Goal: Transaction & Acquisition: Subscribe to service/newsletter

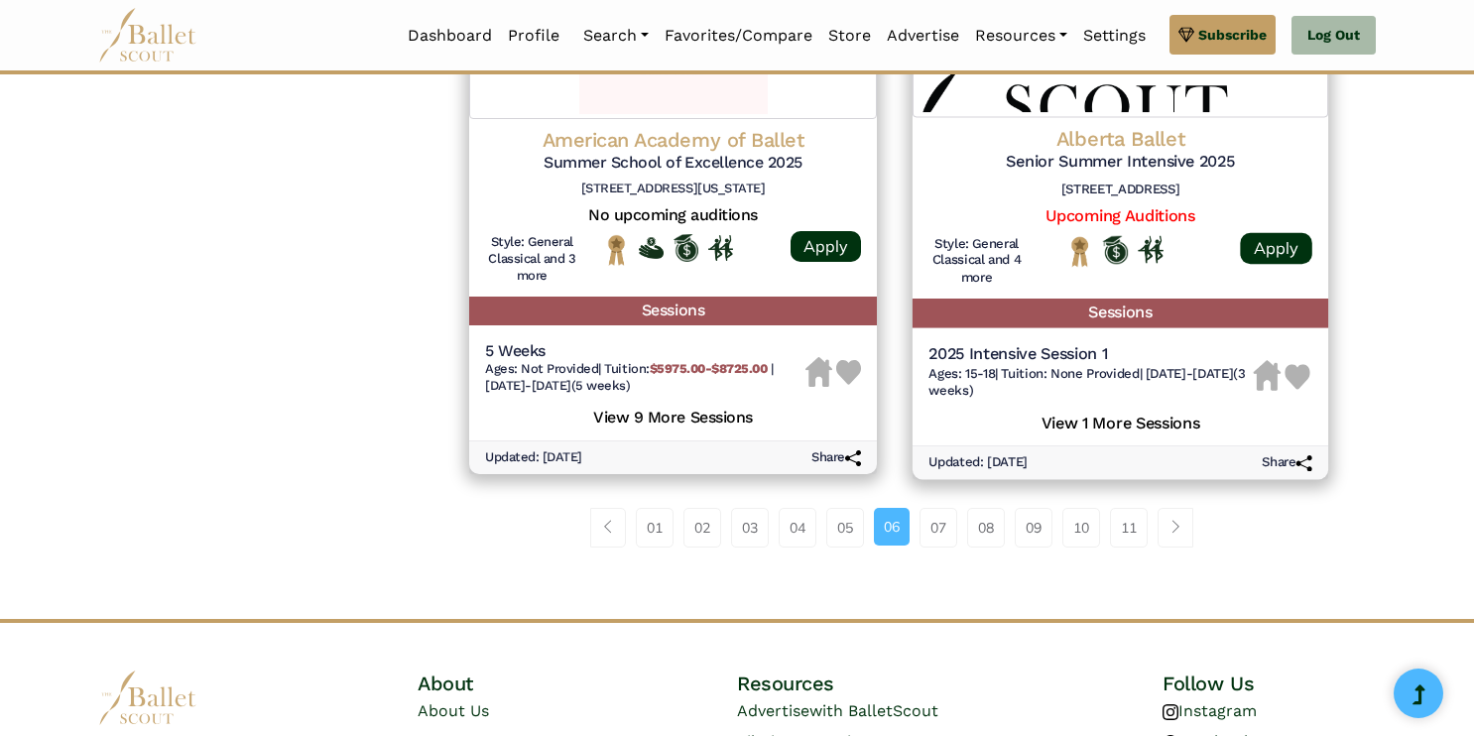
scroll to position [2821, 0]
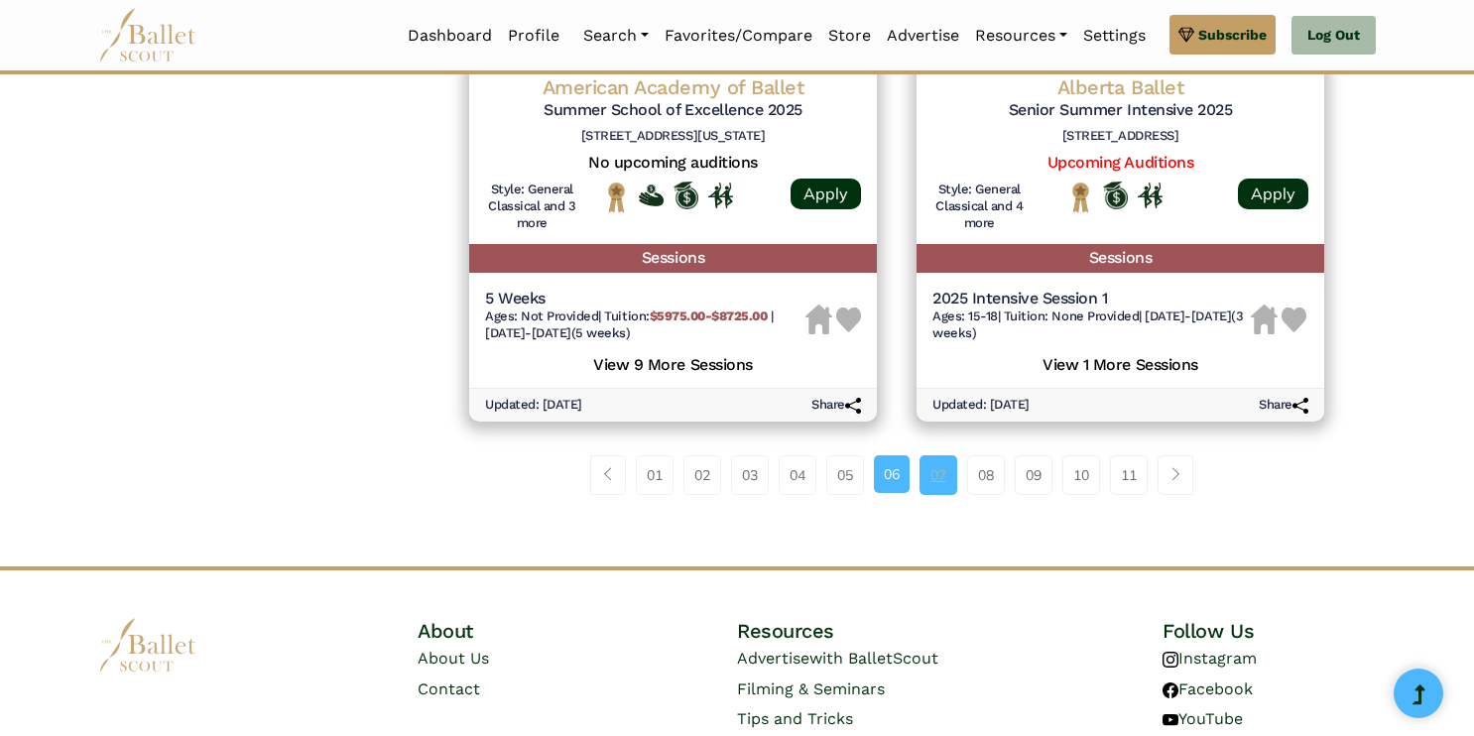
click at [936, 482] on link "07" at bounding box center [939, 475] width 38 height 40
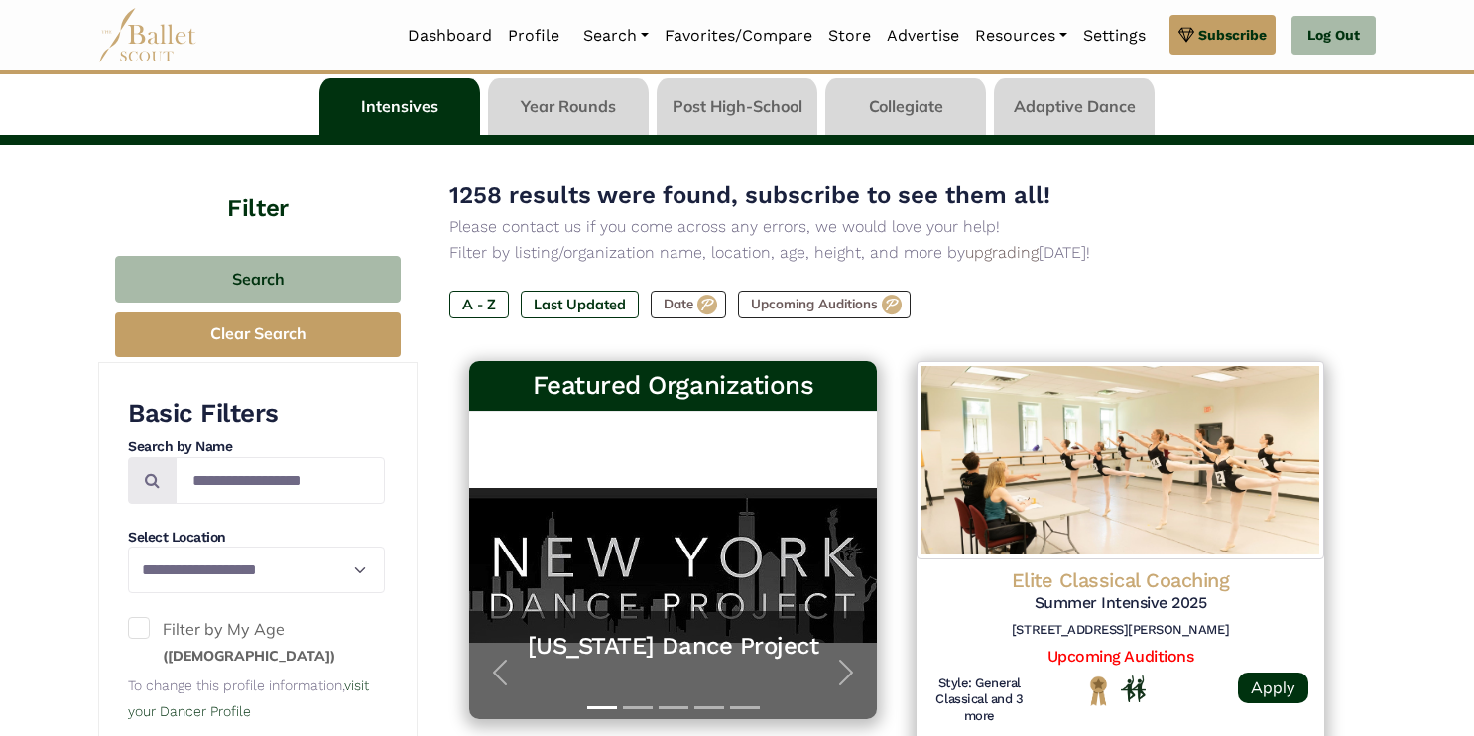
scroll to position [115, 0]
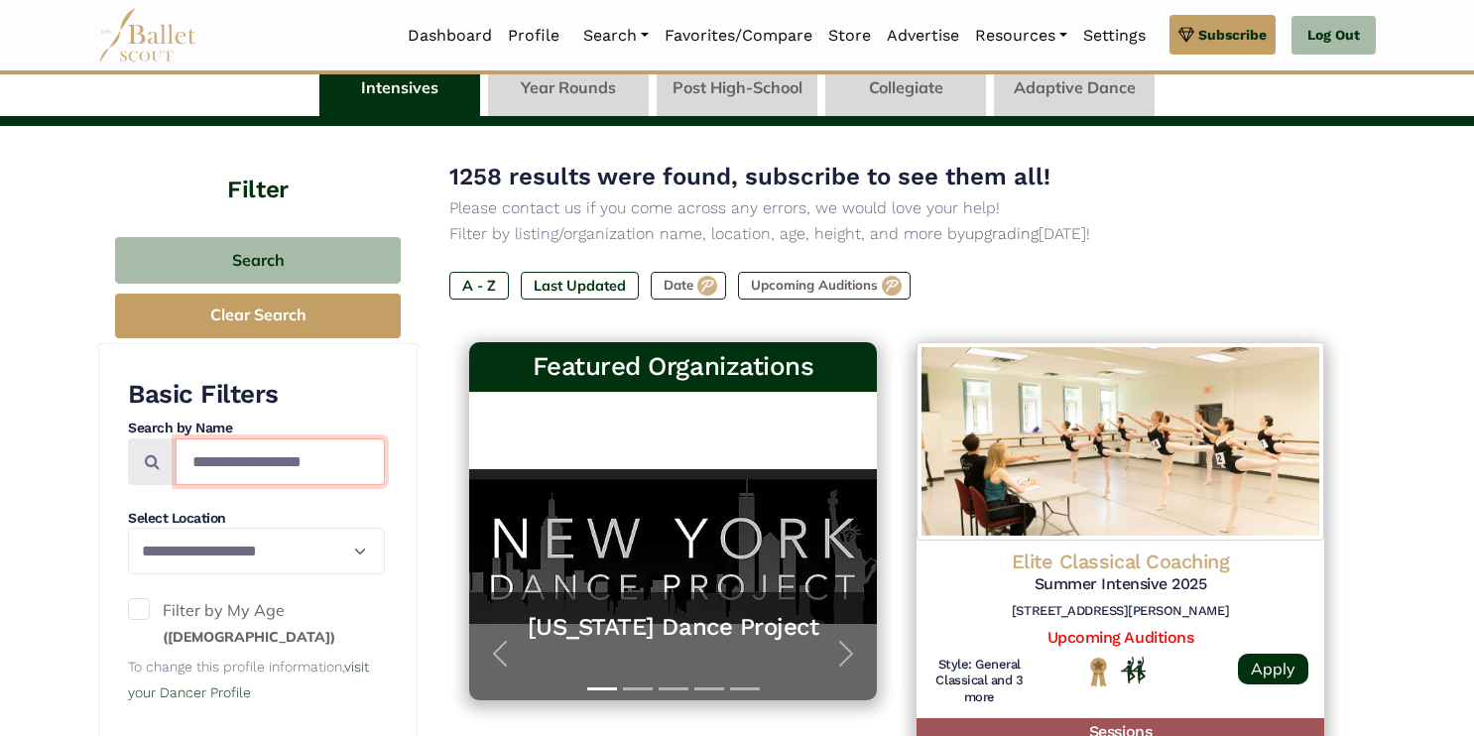
click at [245, 469] on input "Search by names..." at bounding box center [280, 461] width 209 height 47
type input "**********"
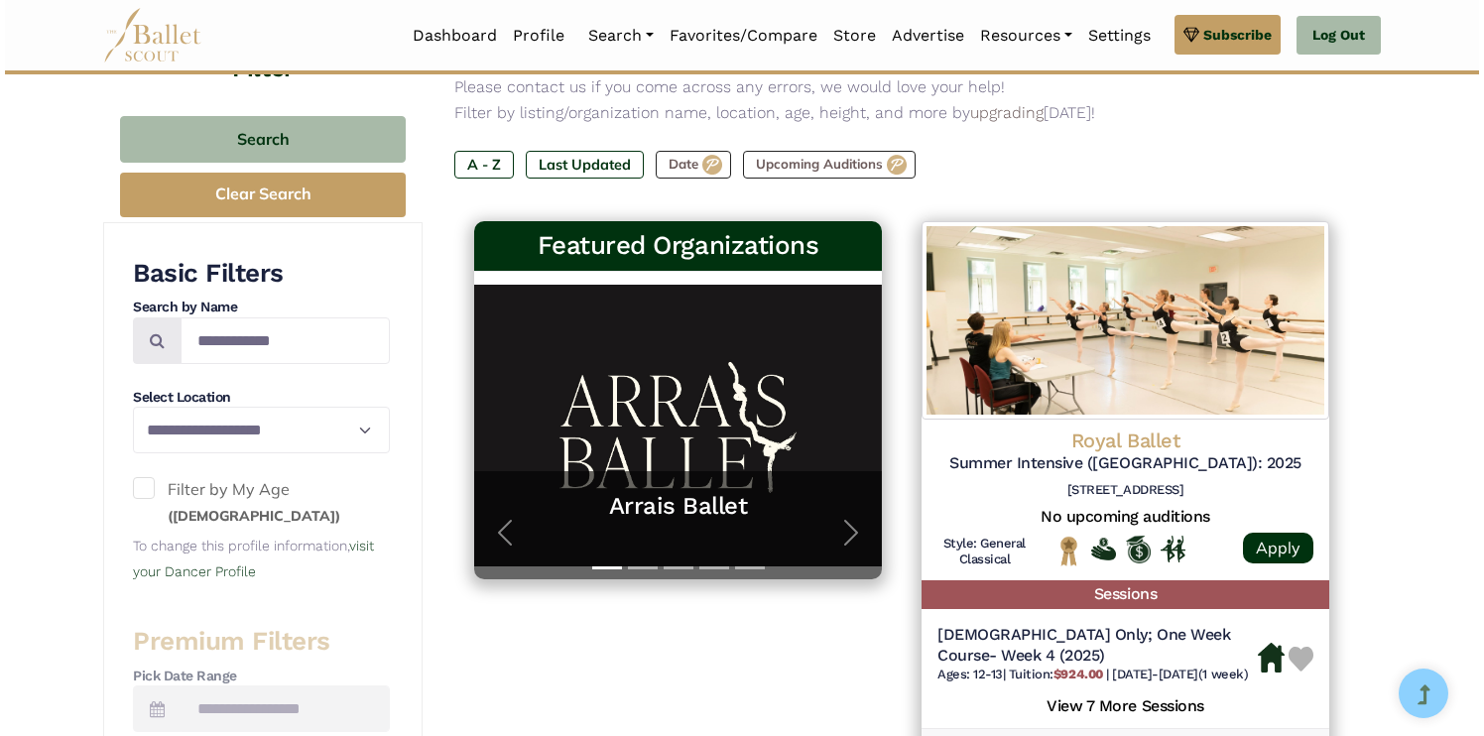
scroll to position [313, 0]
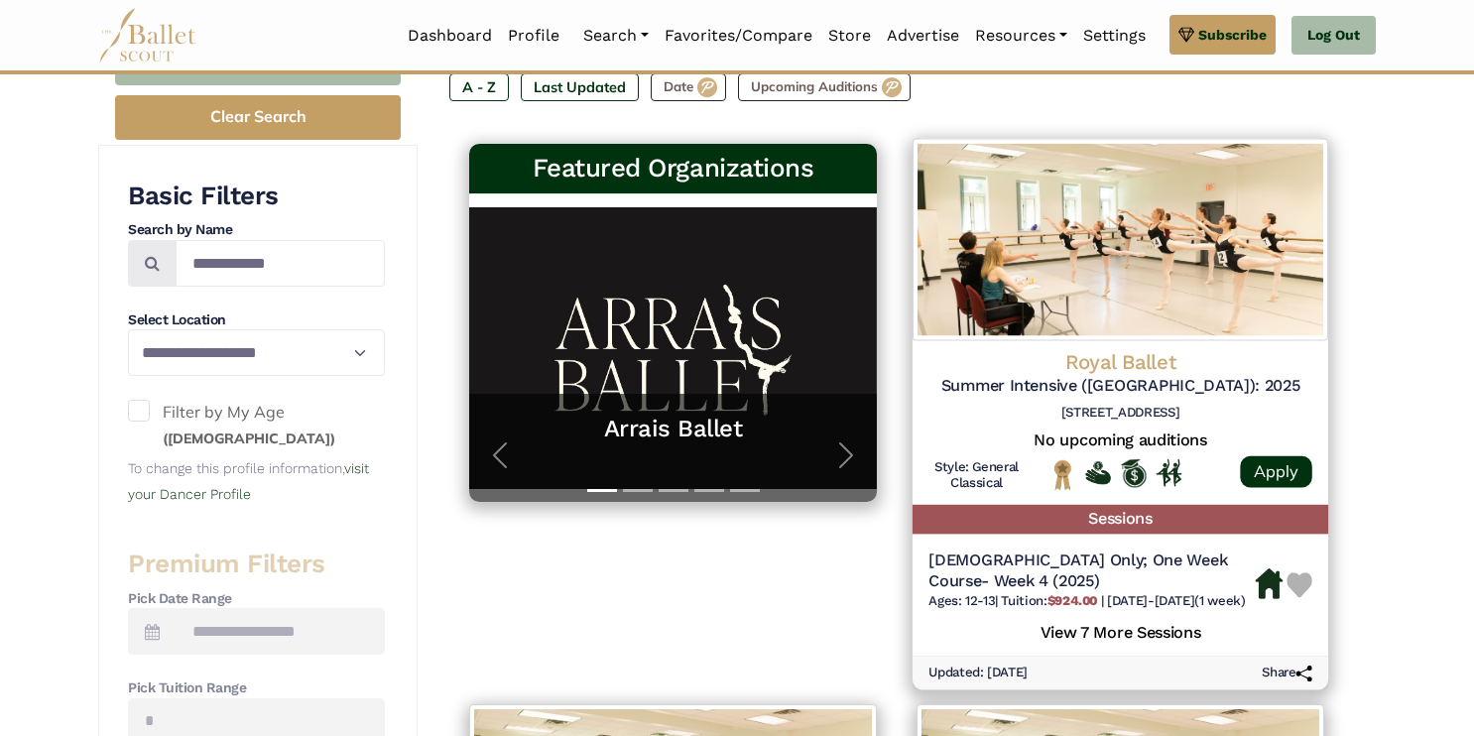
click at [1097, 636] on h5 "View 7 More Sessions" at bounding box center [1120, 631] width 384 height 26
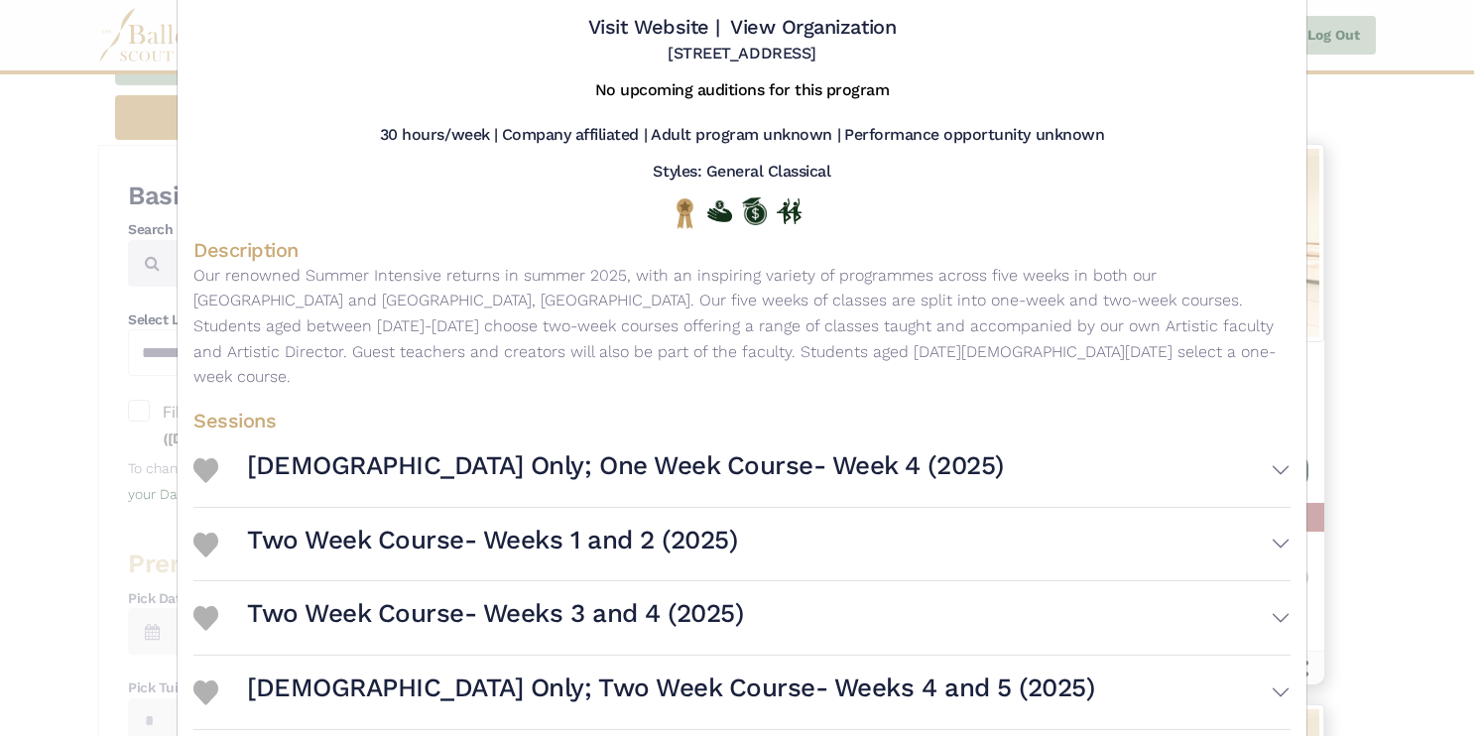
scroll to position [135, 0]
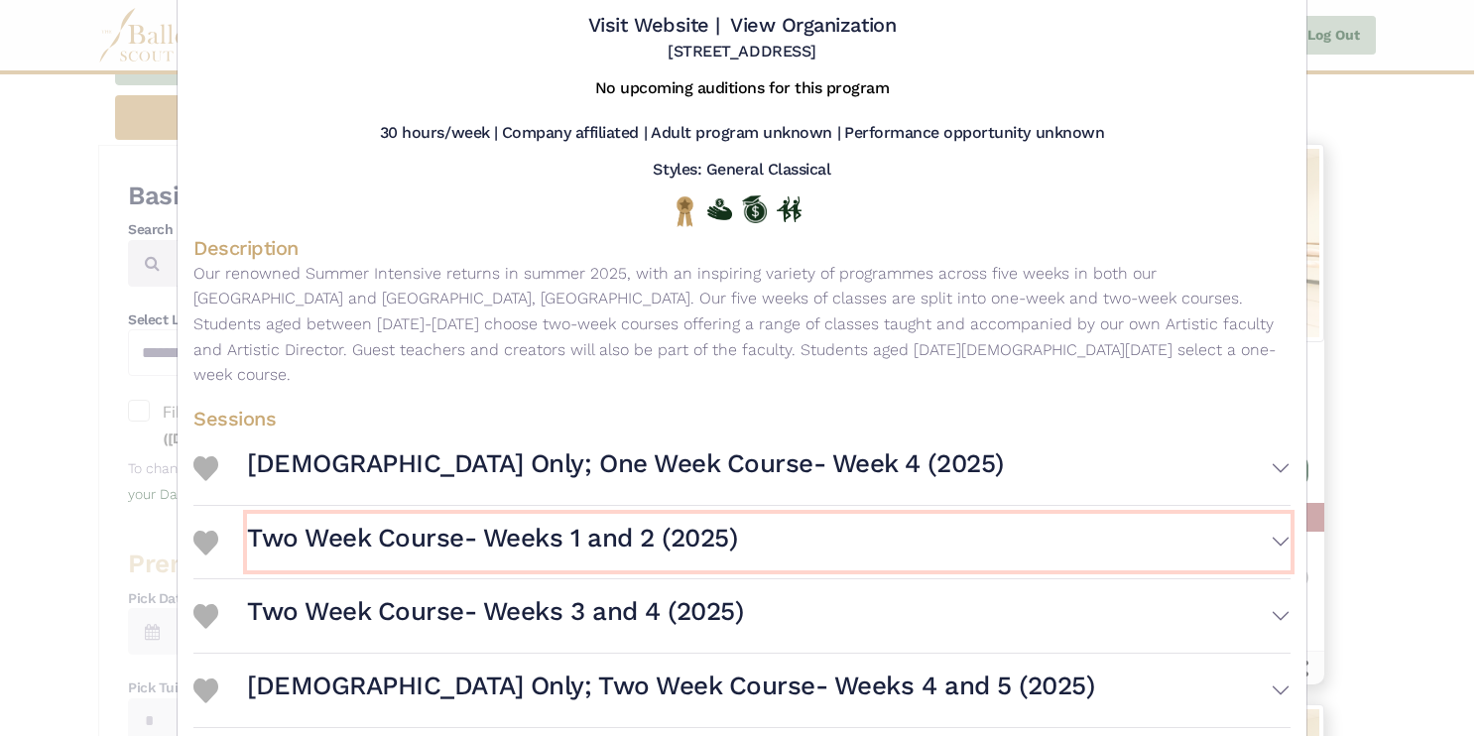
click at [796, 530] on button "Two Week Course- Weeks 1 and 2 (2025)" at bounding box center [769, 543] width 1044 height 58
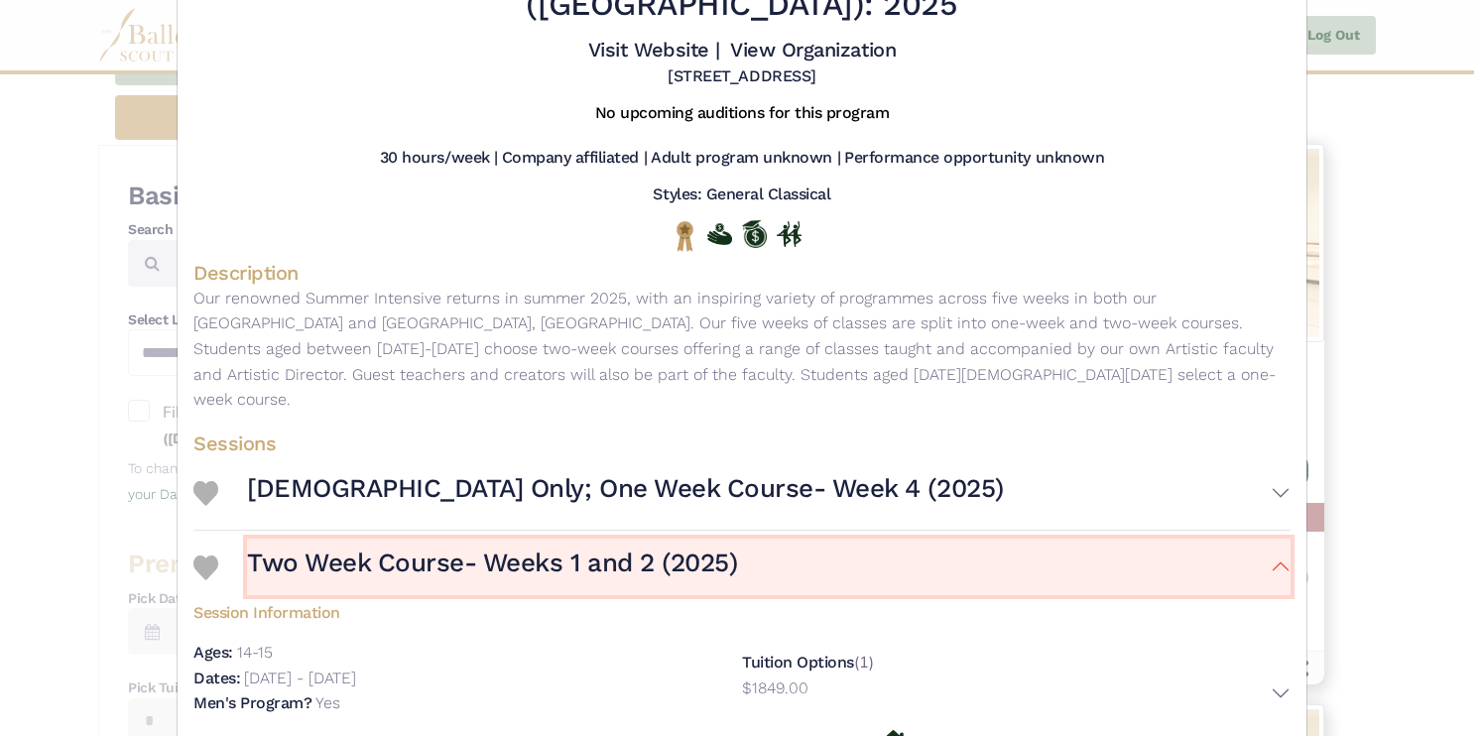
scroll to position [0, 0]
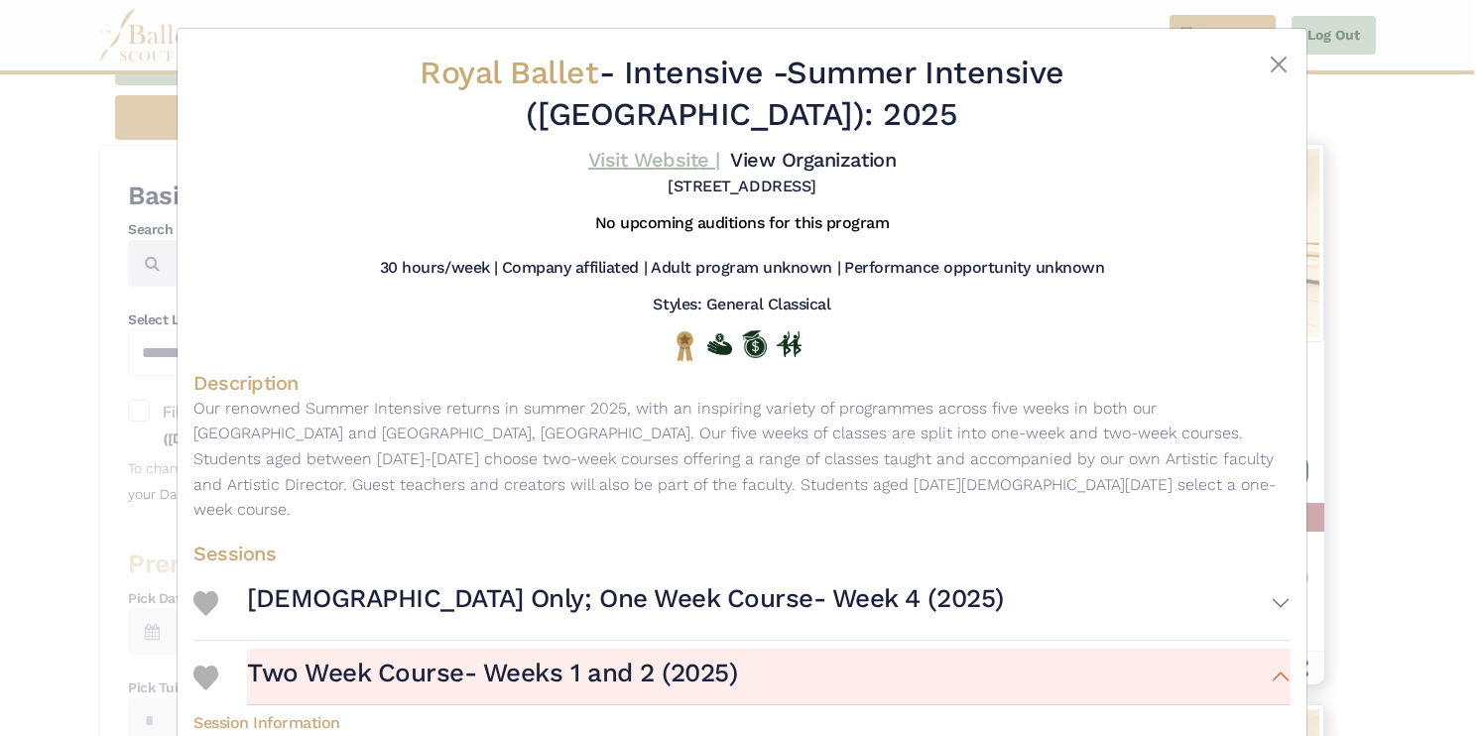
click at [637, 160] on link "Visit Website |" at bounding box center [654, 160] width 132 height 24
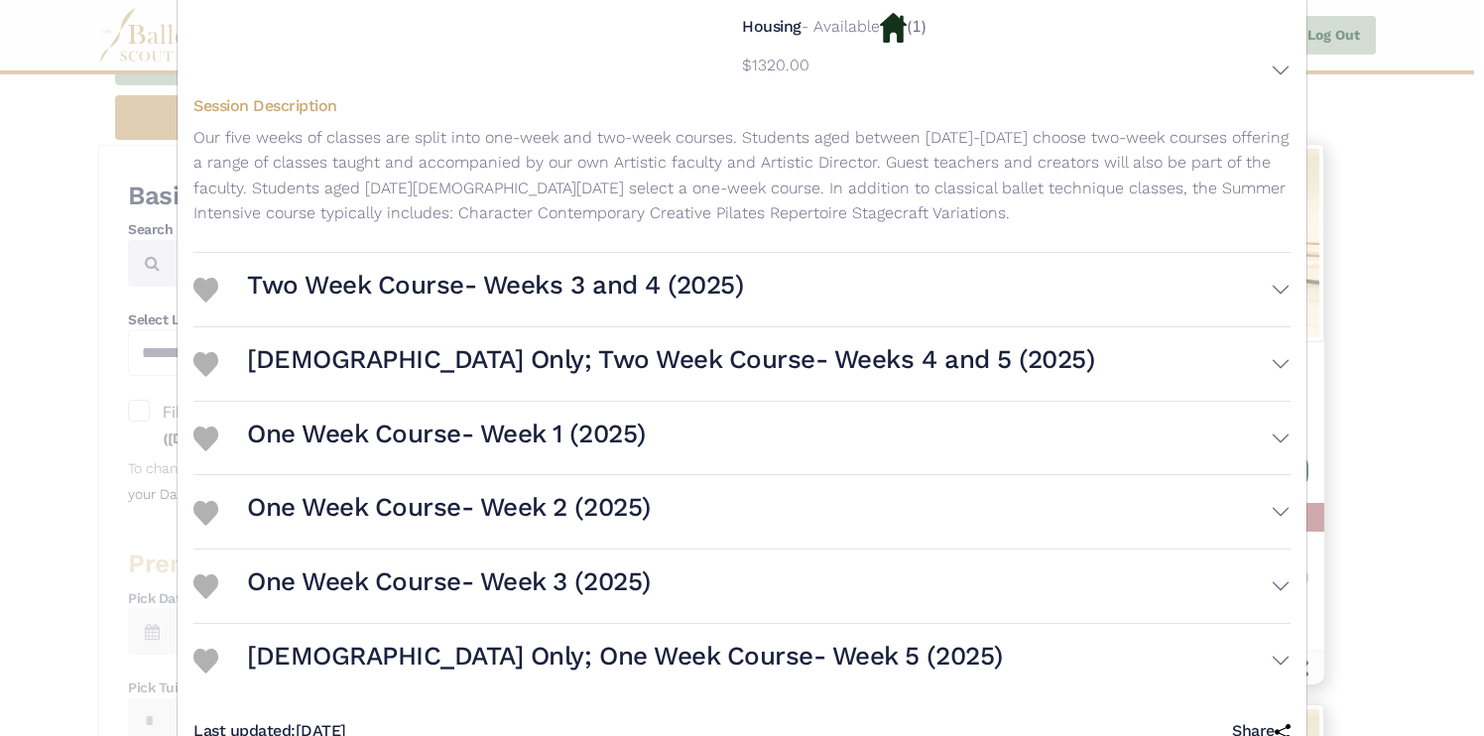
scroll to position [829, 0]
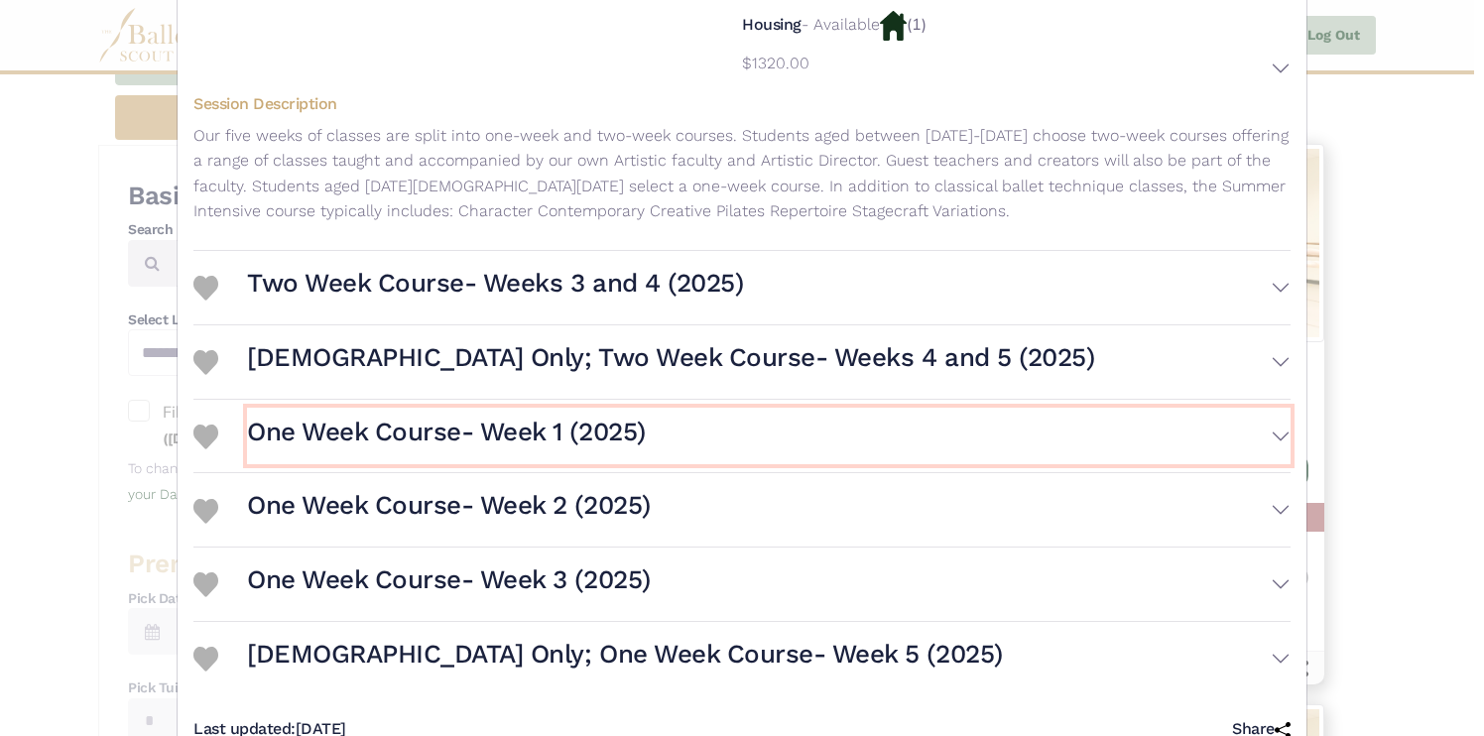
click at [807, 417] on button "One Week Course- Week 1 (2025)" at bounding box center [769, 437] width 1044 height 58
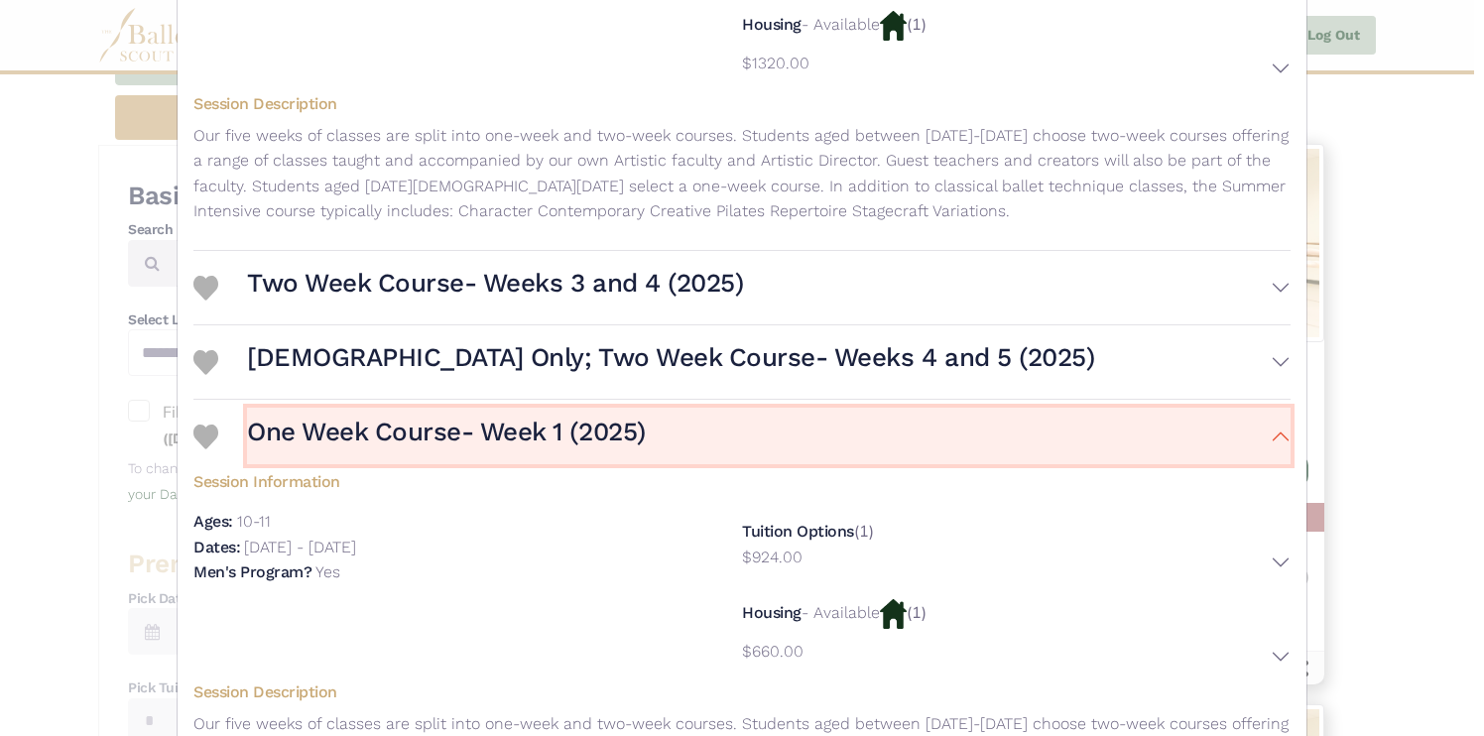
click at [807, 418] on button "One Week Course- Week 1 (2025)" at bounding box center [769, 437] width 1044 height 58
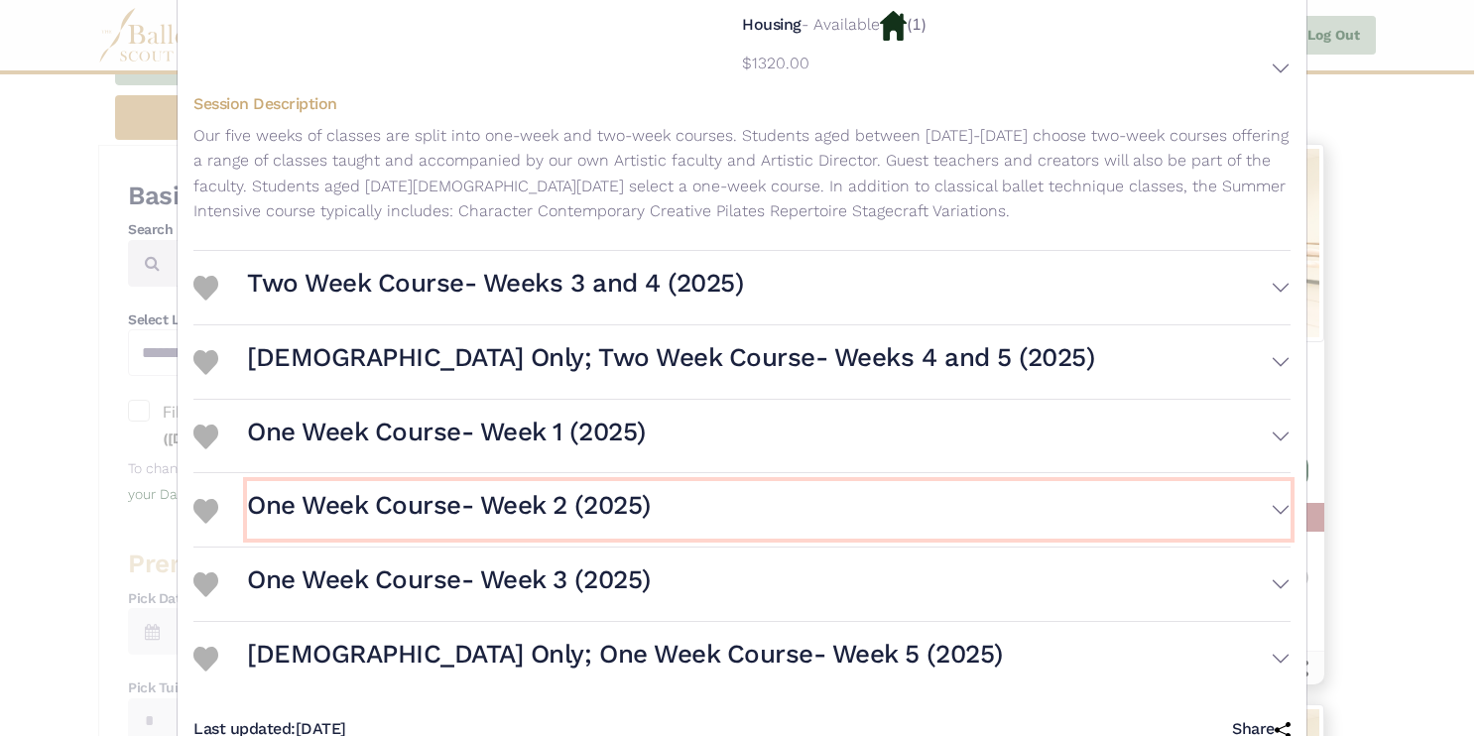
click at [770, 499] on button "One Week Course- Week 2 (2025)" at bounding box center [769, 510] width 1044 height 58
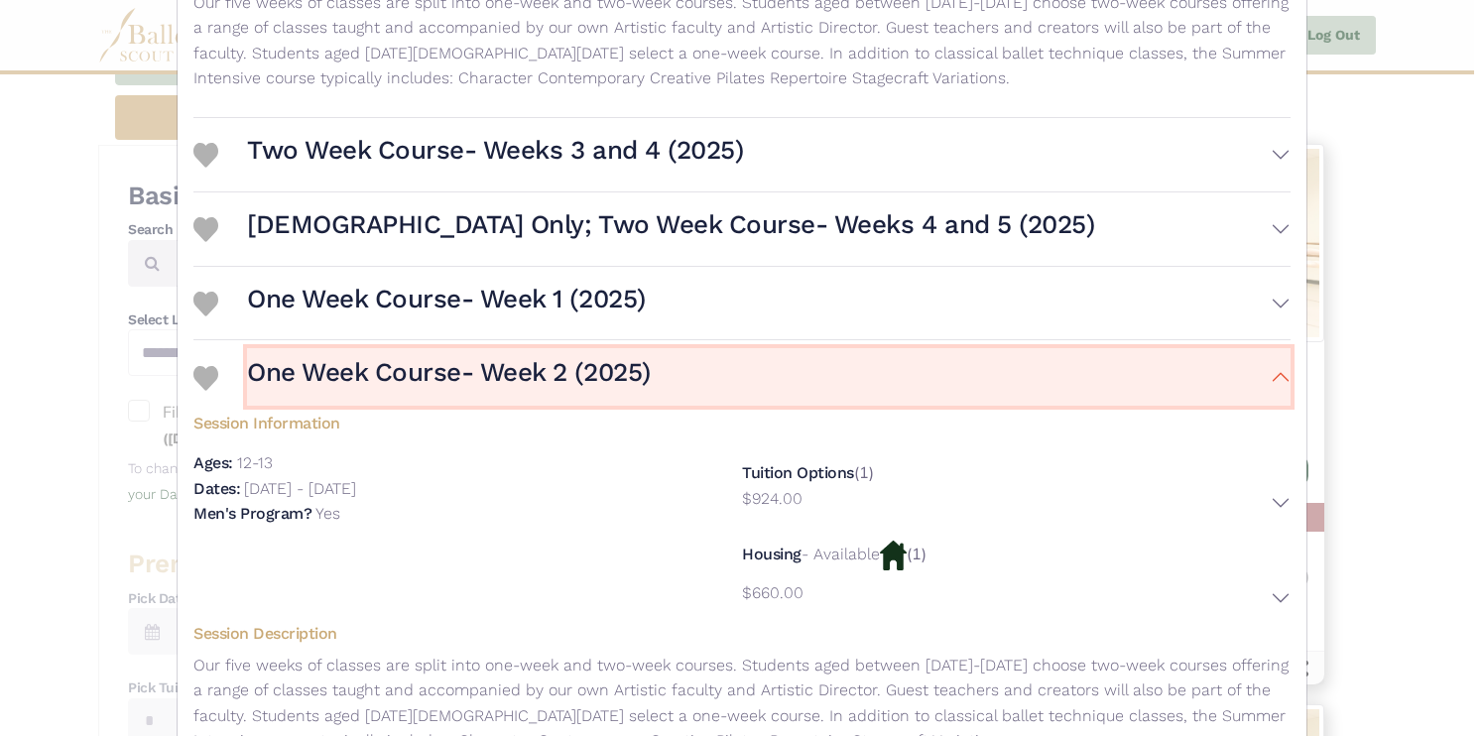
scroll to position [963, 0]
click at [788, 369] on button "One Week Course- Week 2 (2025)" at bounding box center [769, 376] width 1044 height 58
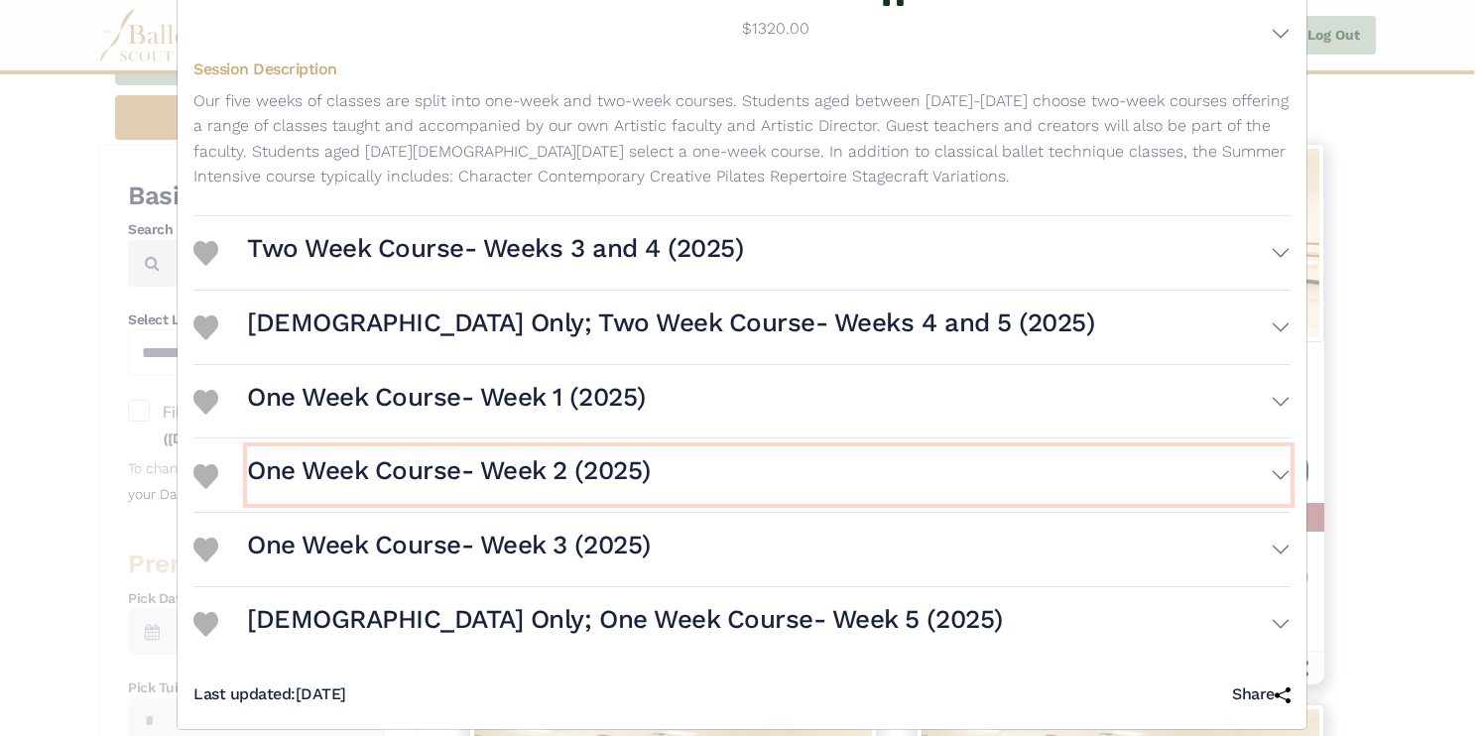
scroll to position [860, 0]
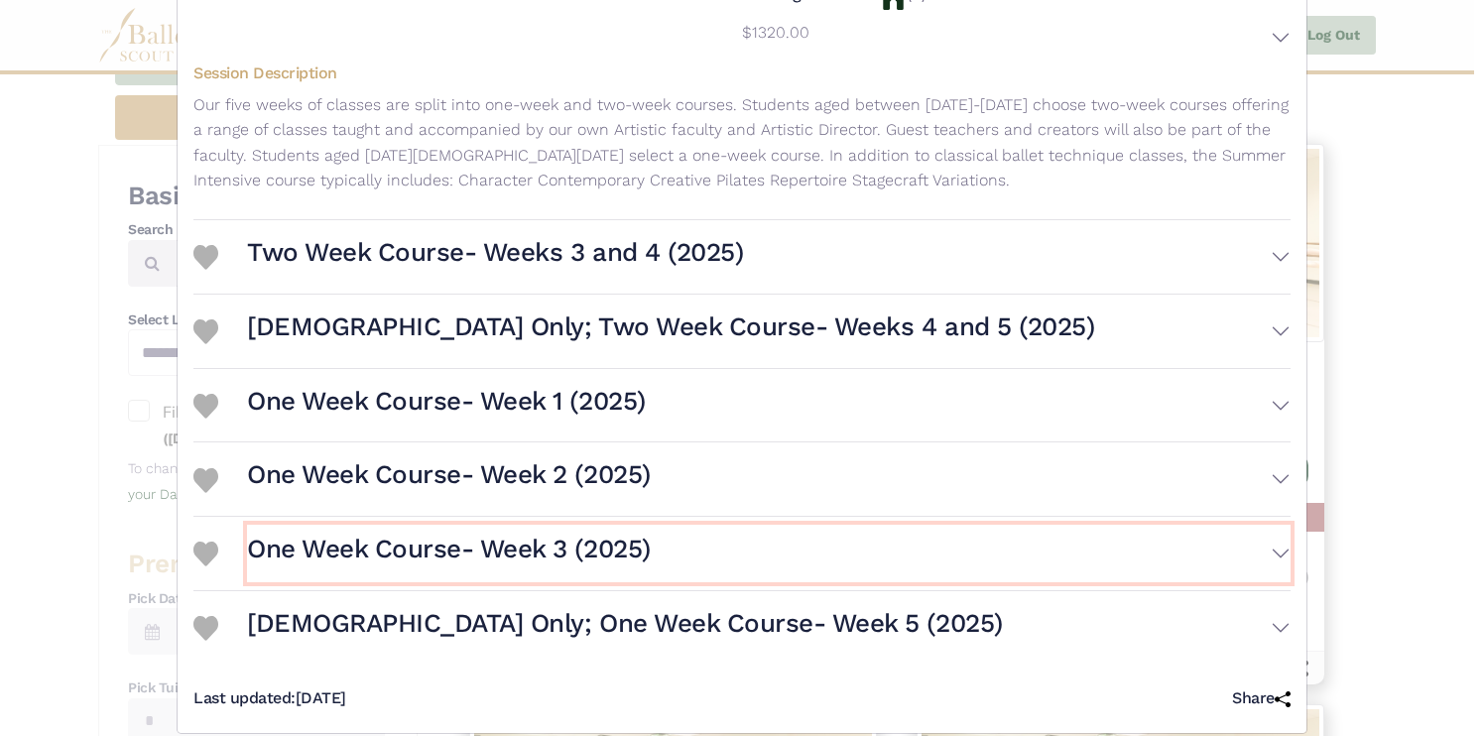
click at [711, 535] on button "One Week Course- Week 3 (2025)" at bounding box center [769, 554] width 1044 height 58
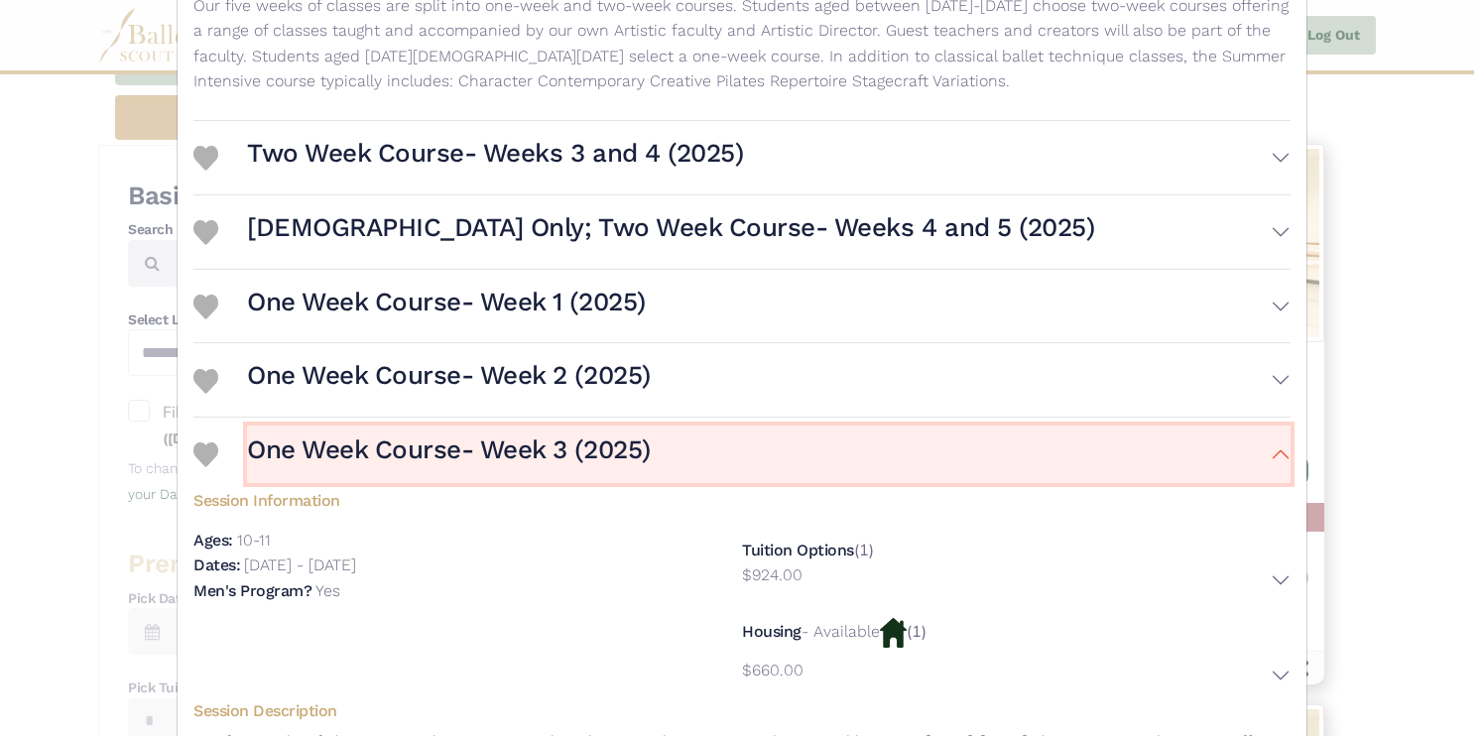
scroll to position [963, 0]
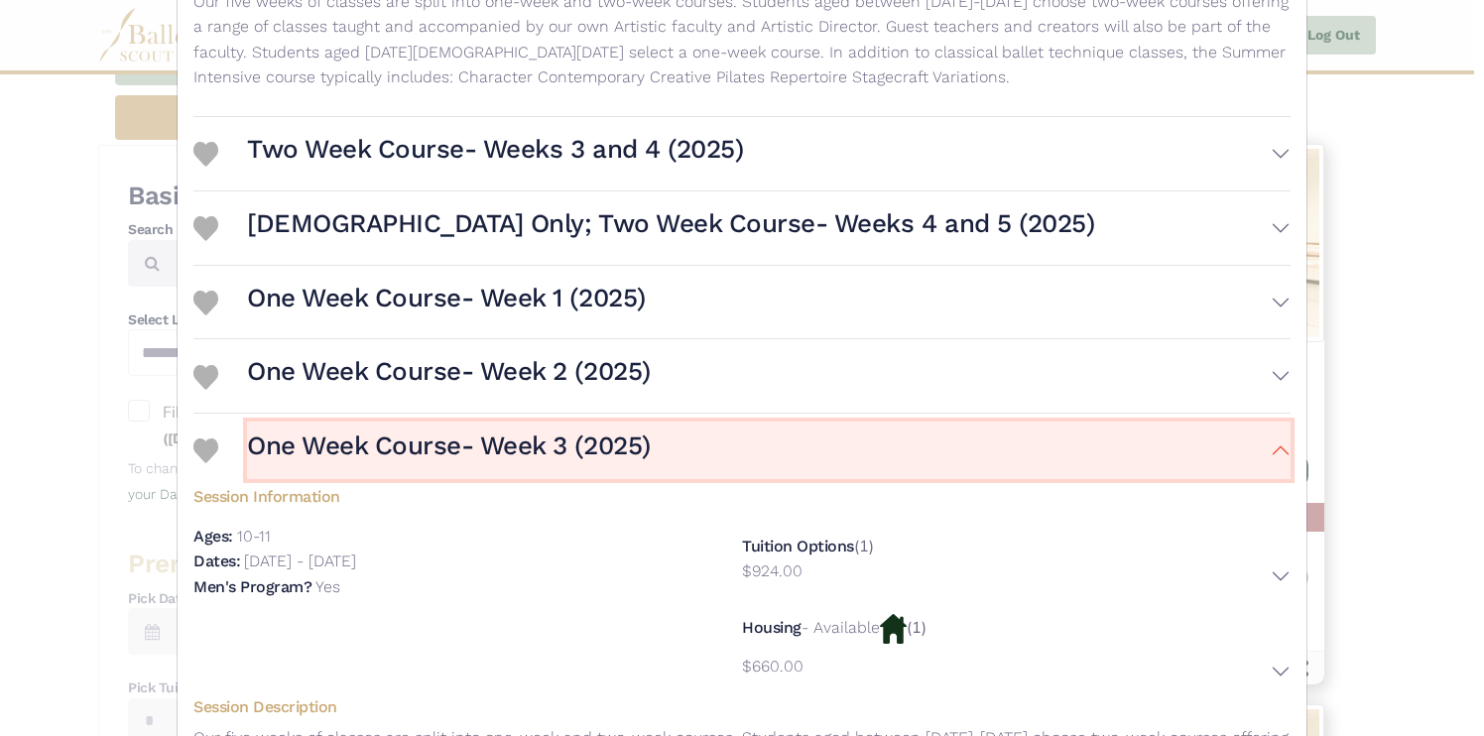
click at [743, 423] on button "One Week Course- Week 3 (2025)" at bounding box center [769, 451] width 1044 height 58
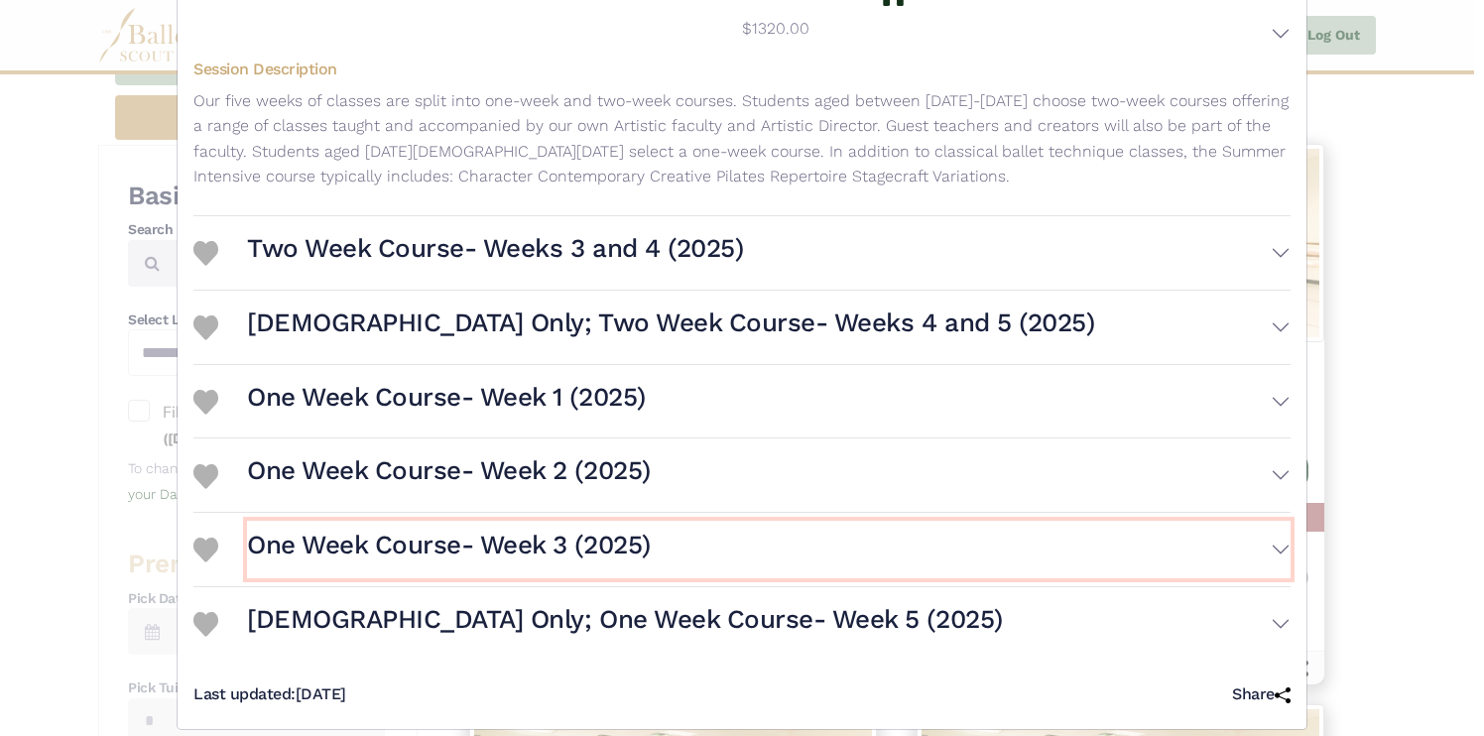
scroll to position [860, 0]
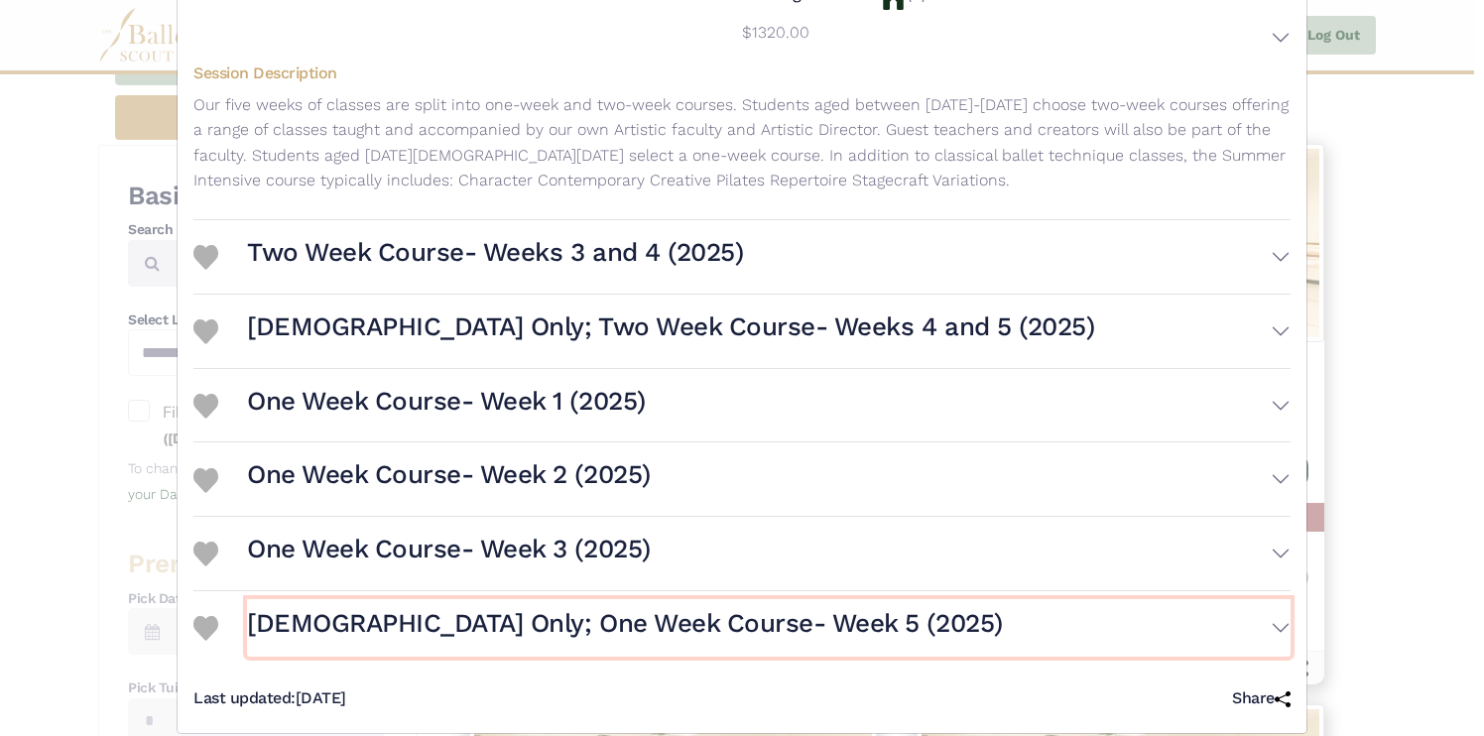
click at [661, 607] on h3 "Female Only; One Week Course- Week 5 (2025)" at bounding box center [625, 624] width 756 height 34
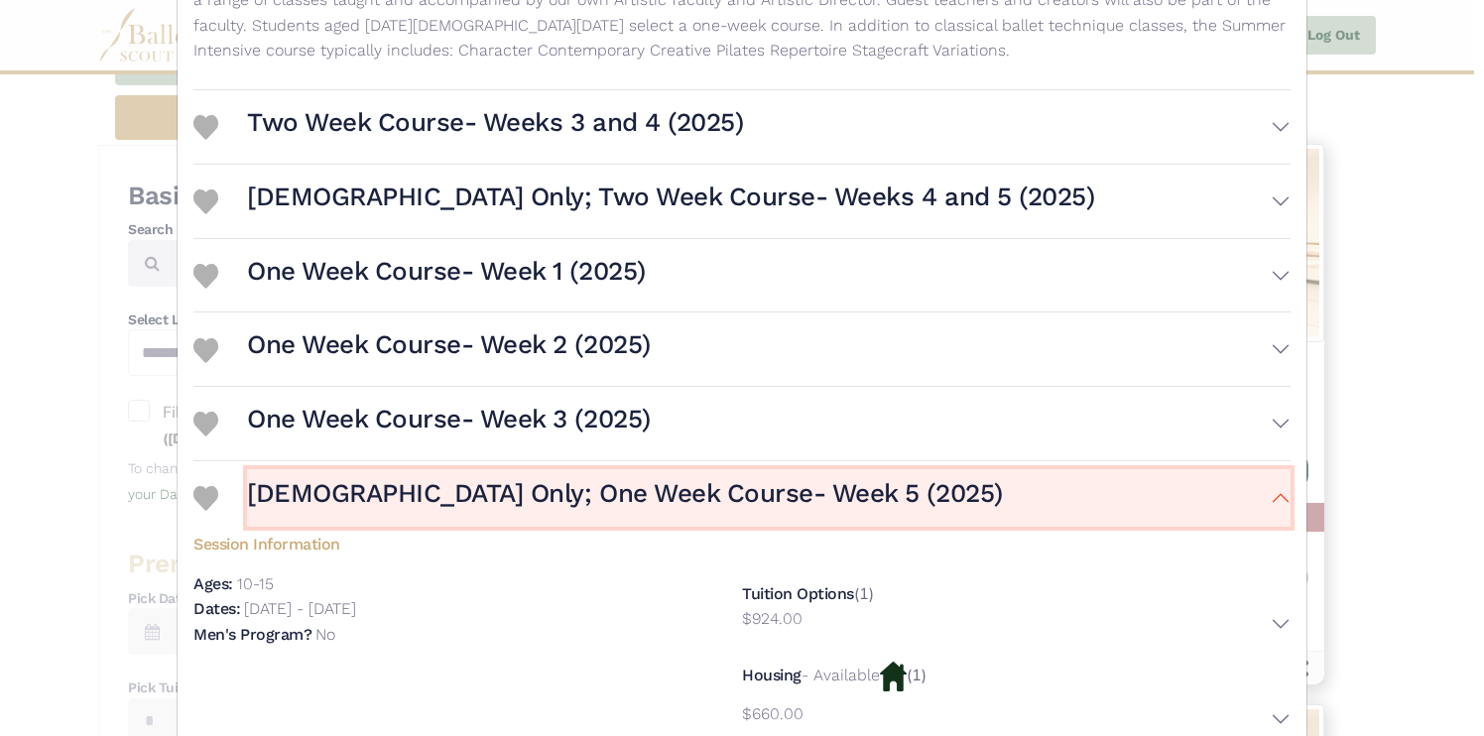
scroll to position [971, 0]
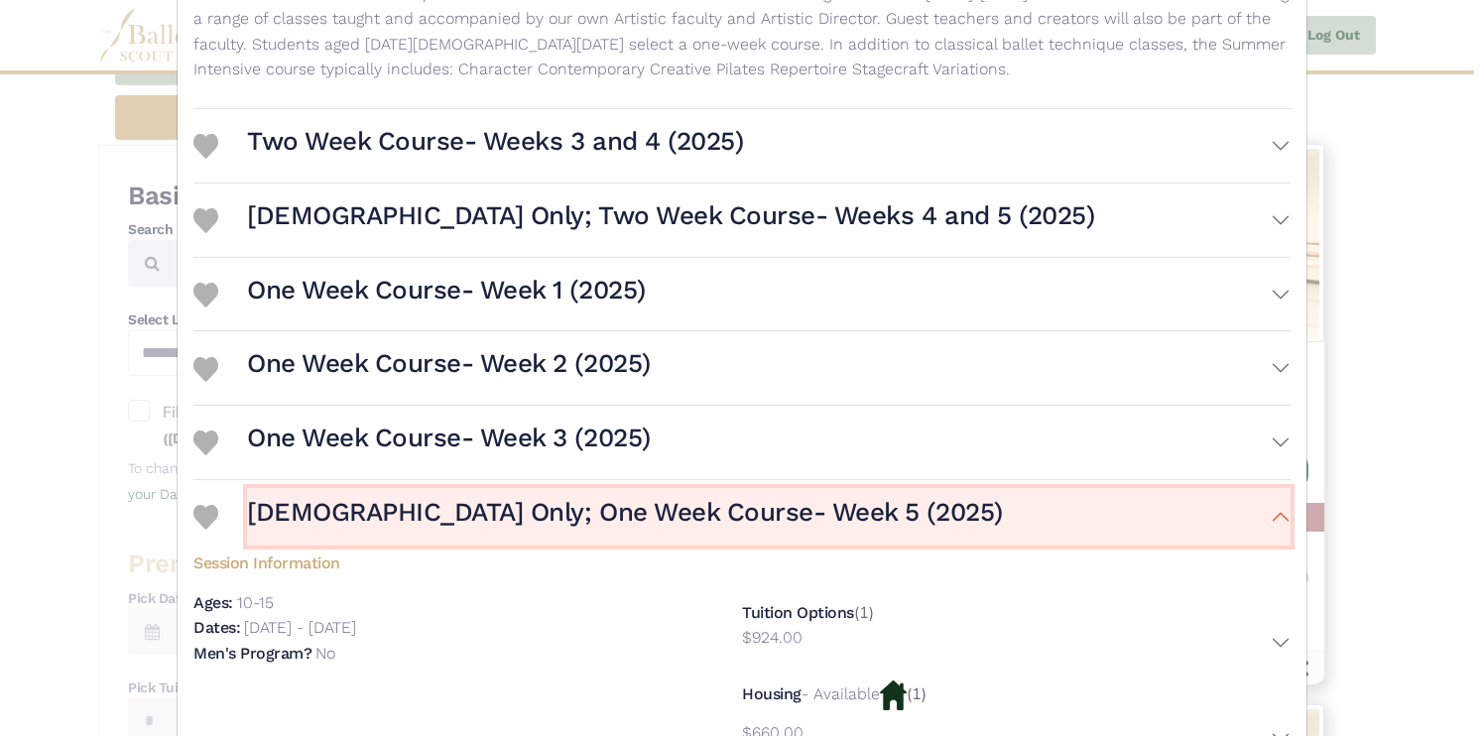
click at [683, 501] on h3 "Female Only; One Week Course- Week 5 (2025)" at bounding box center [625, 513] width 756 height 34
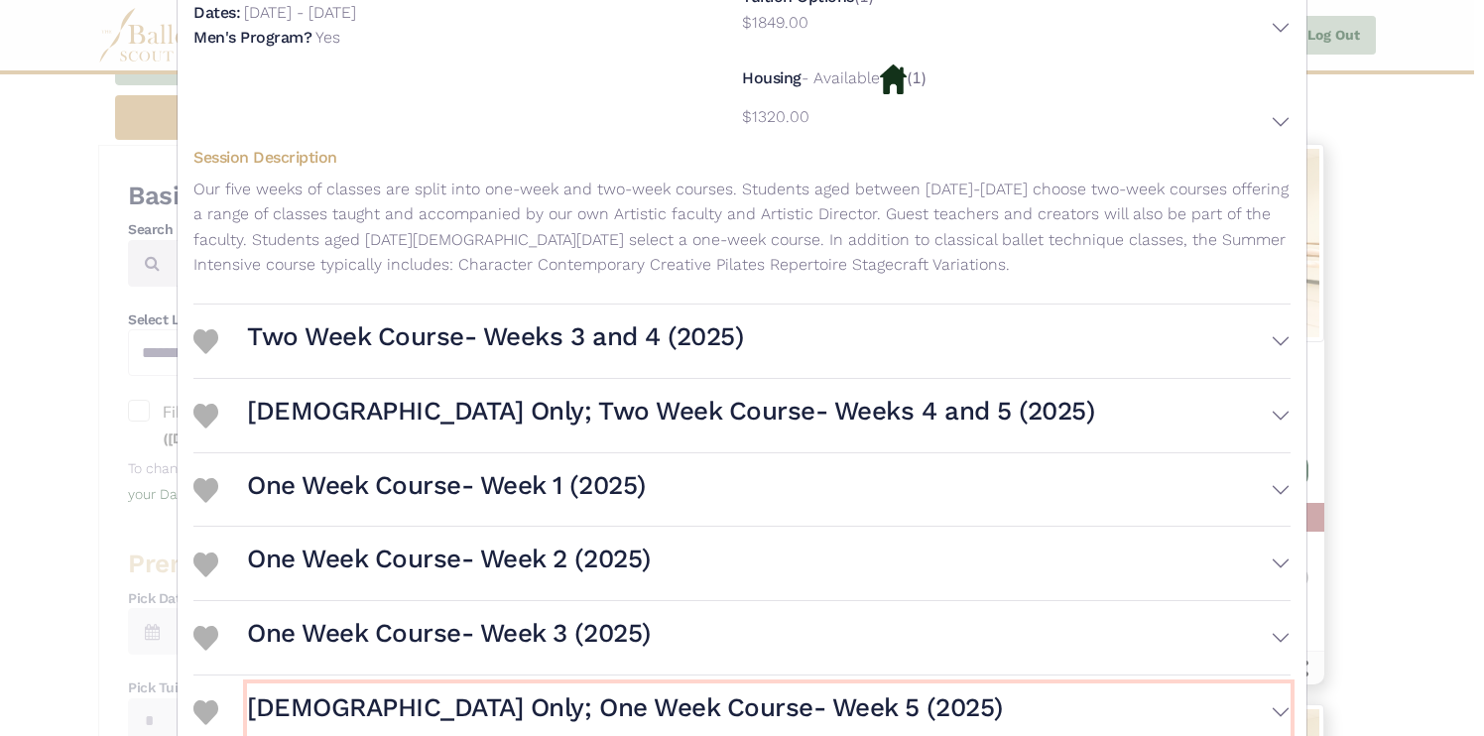
scroll to position [756, 0]
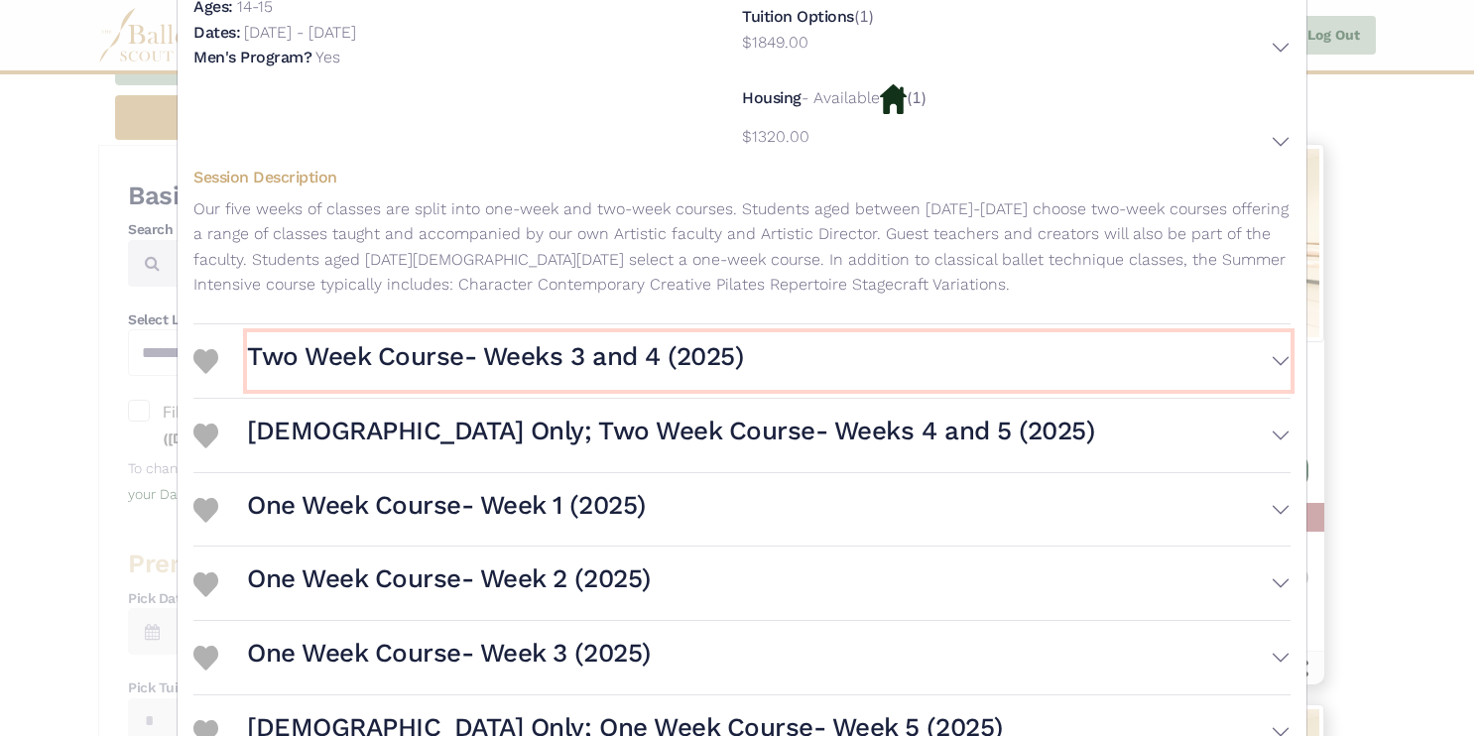
click at [684, 340] on h3 "Two Week Course- Weeks 3 and 4 (2025)" at bounding box center [495, 357] width 496 height 34
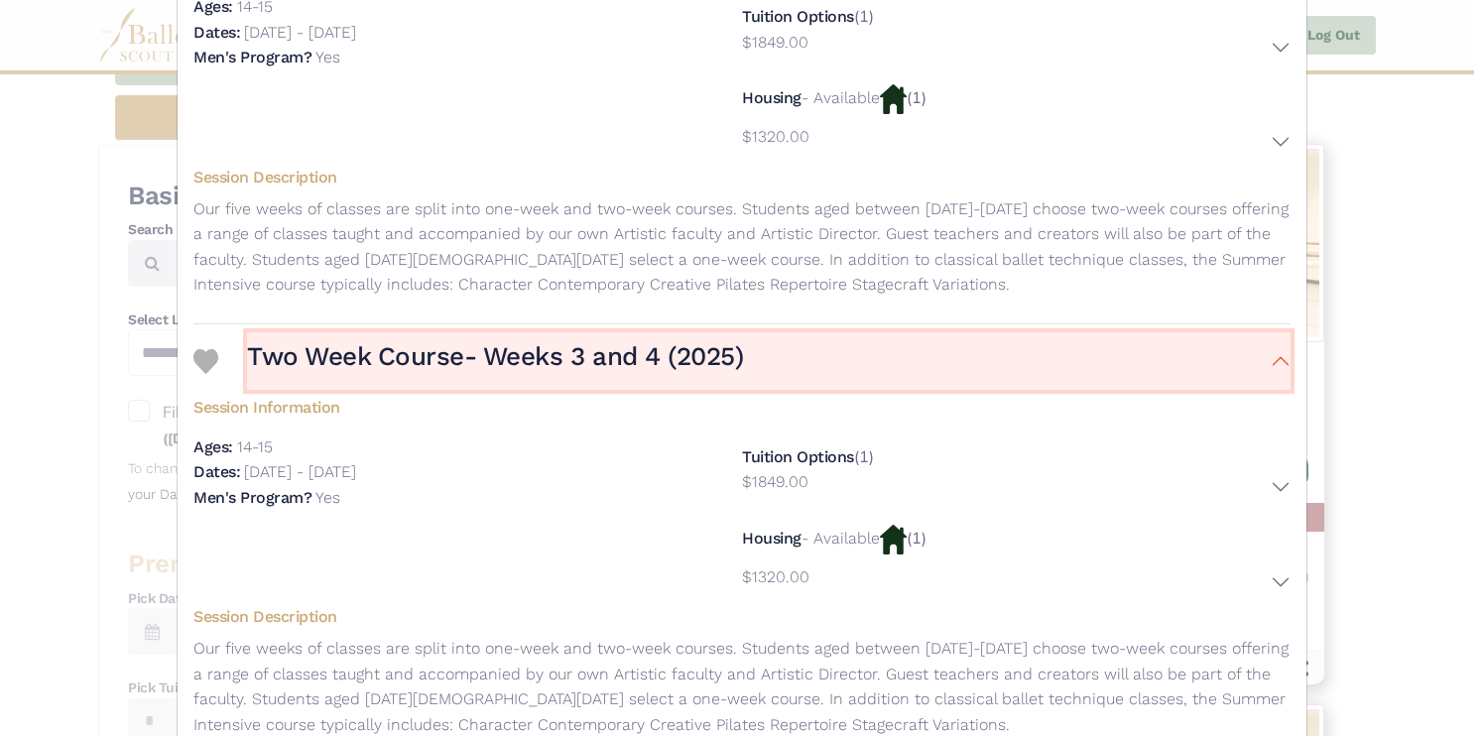
click at [684, 342] on h3 "Two Week Course- Weeks 3 and 4 (2025)" at bounding box center [495, 357] width 496 height 34
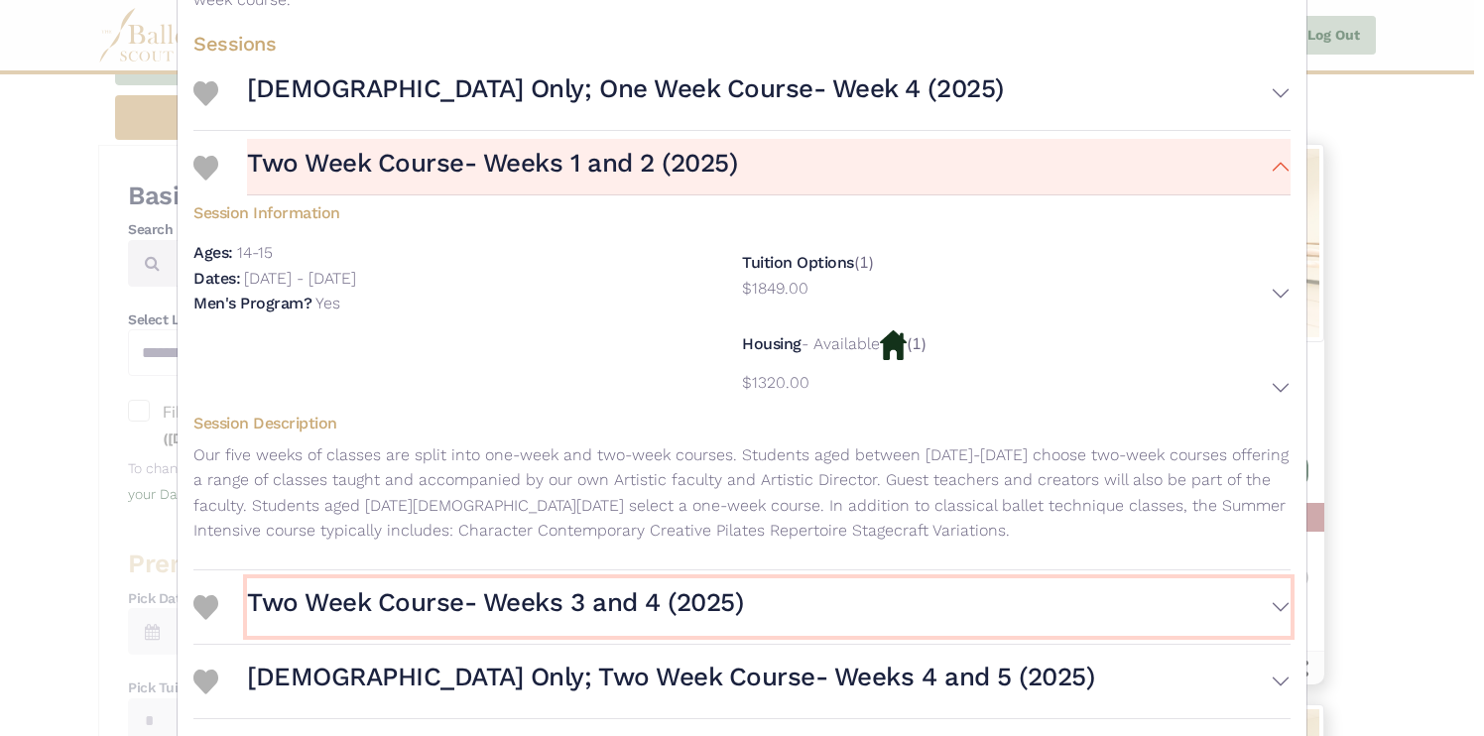
scroll to position [473, 0]
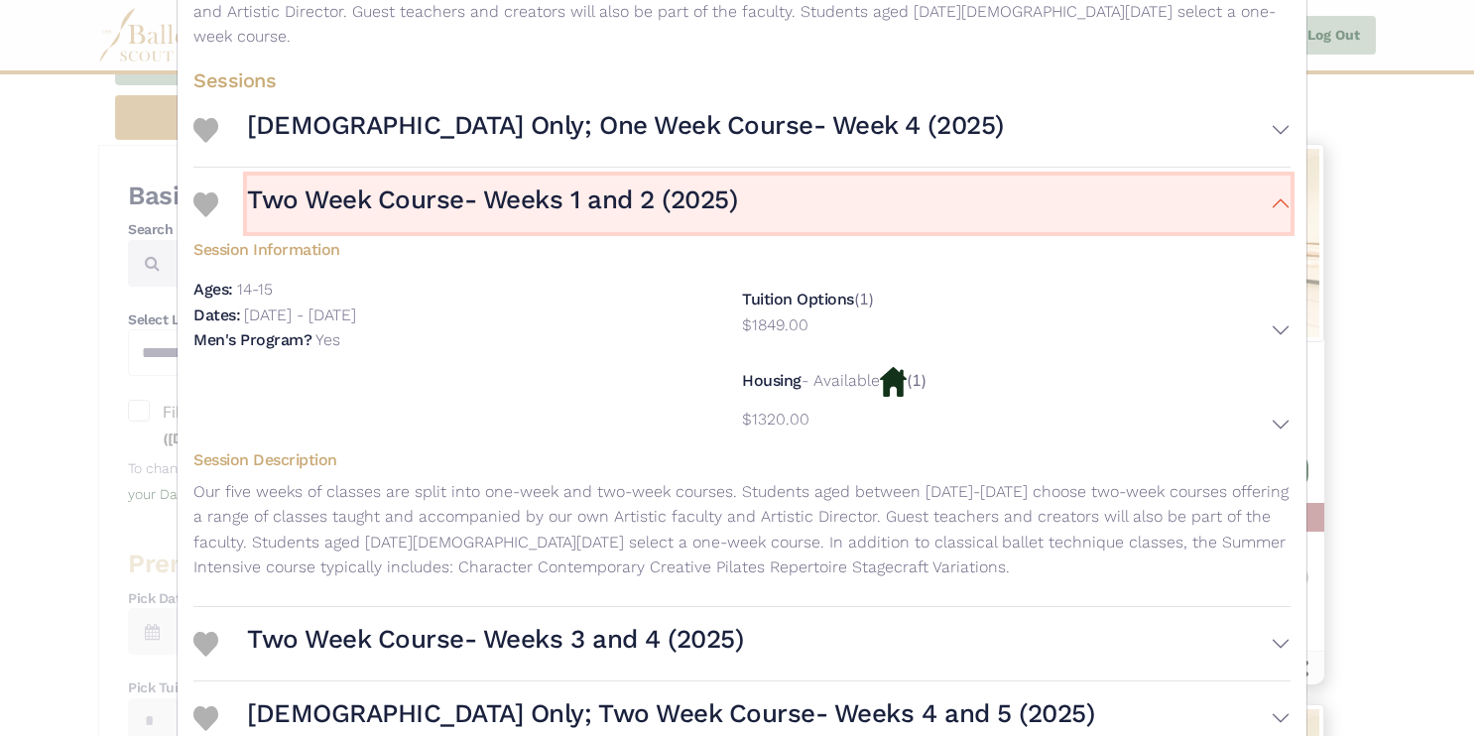
click at [724, 193] on button "Two Week Course- Weeks 1 and 2 (2025)" at bounding box center [769, 205] width 1044 height 58
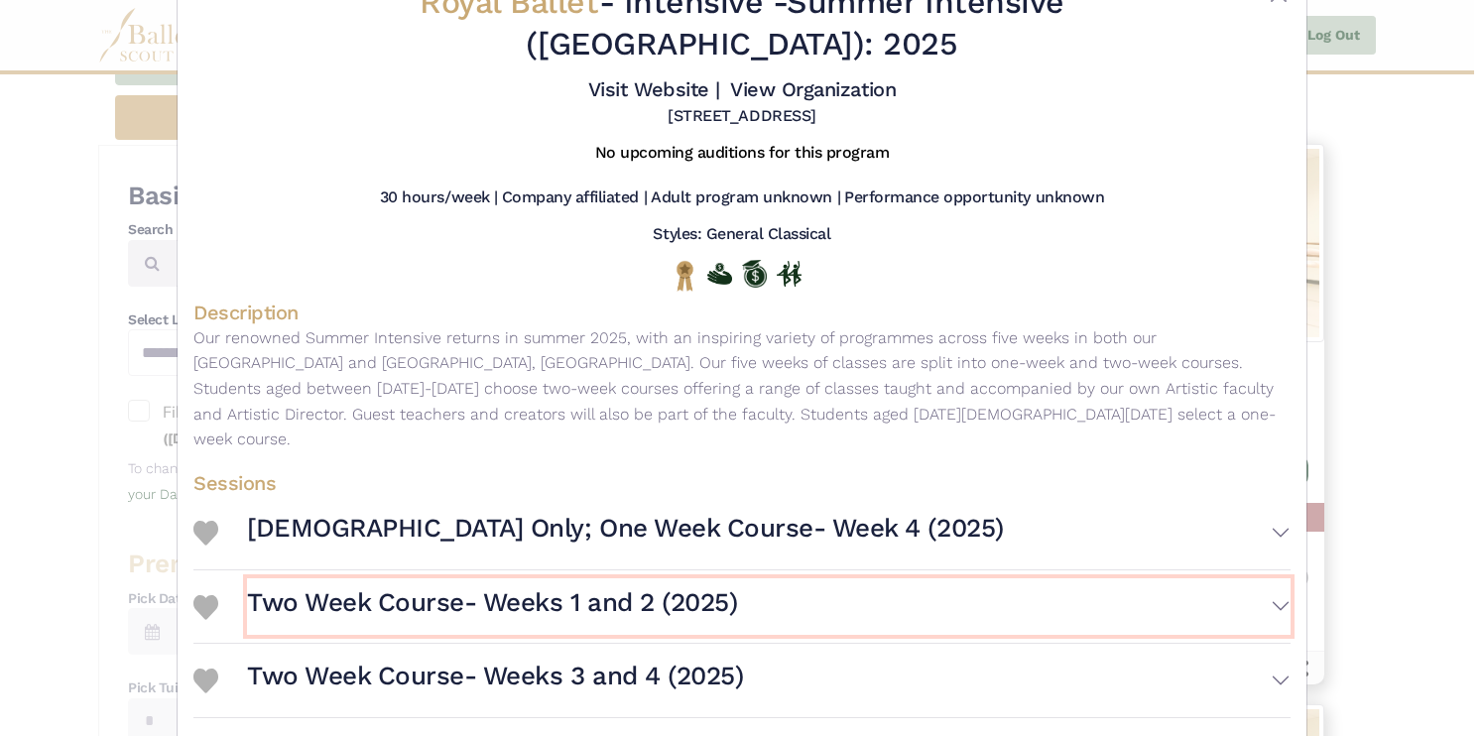
scroll to position [0, 0]
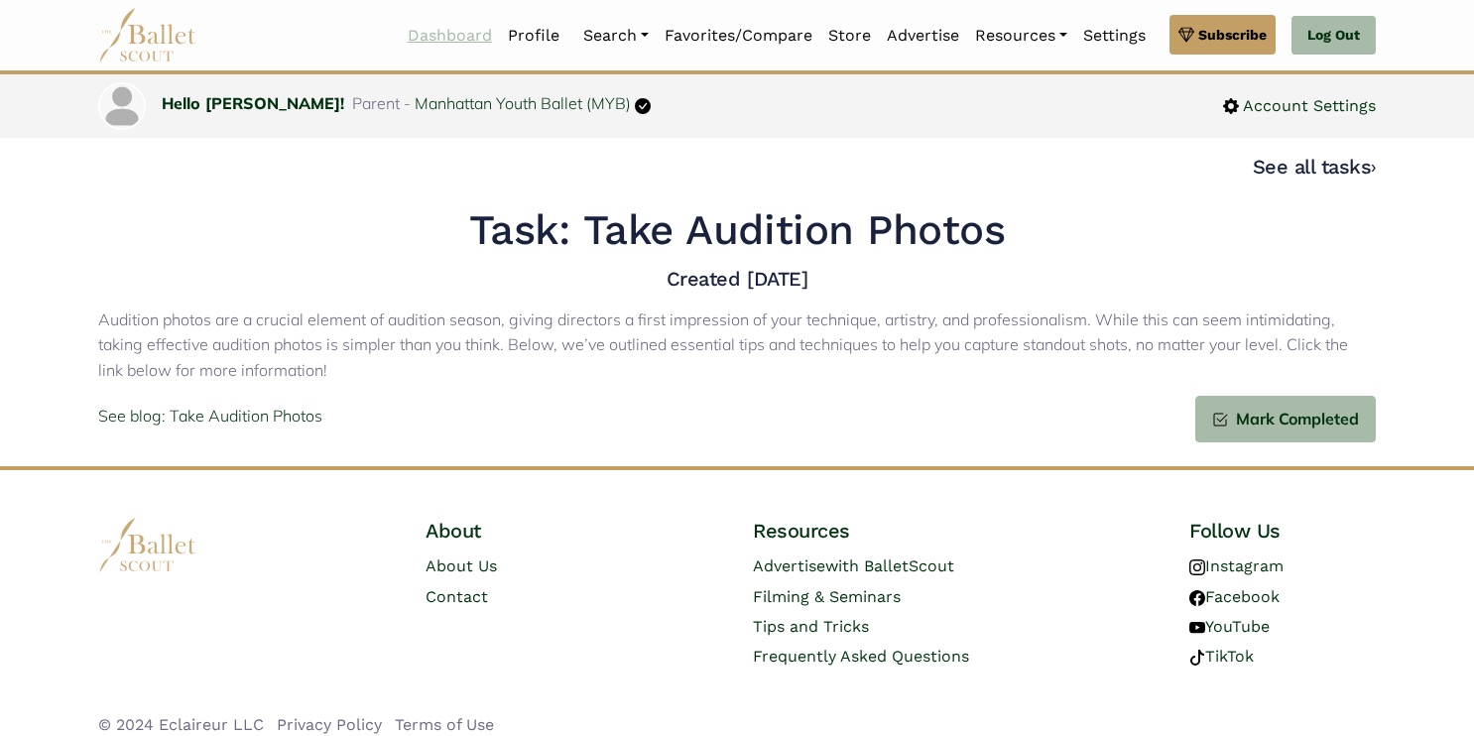
click at [455, 38] on link "Dashboard" at bounding box center [450, 36] width 100 height 42
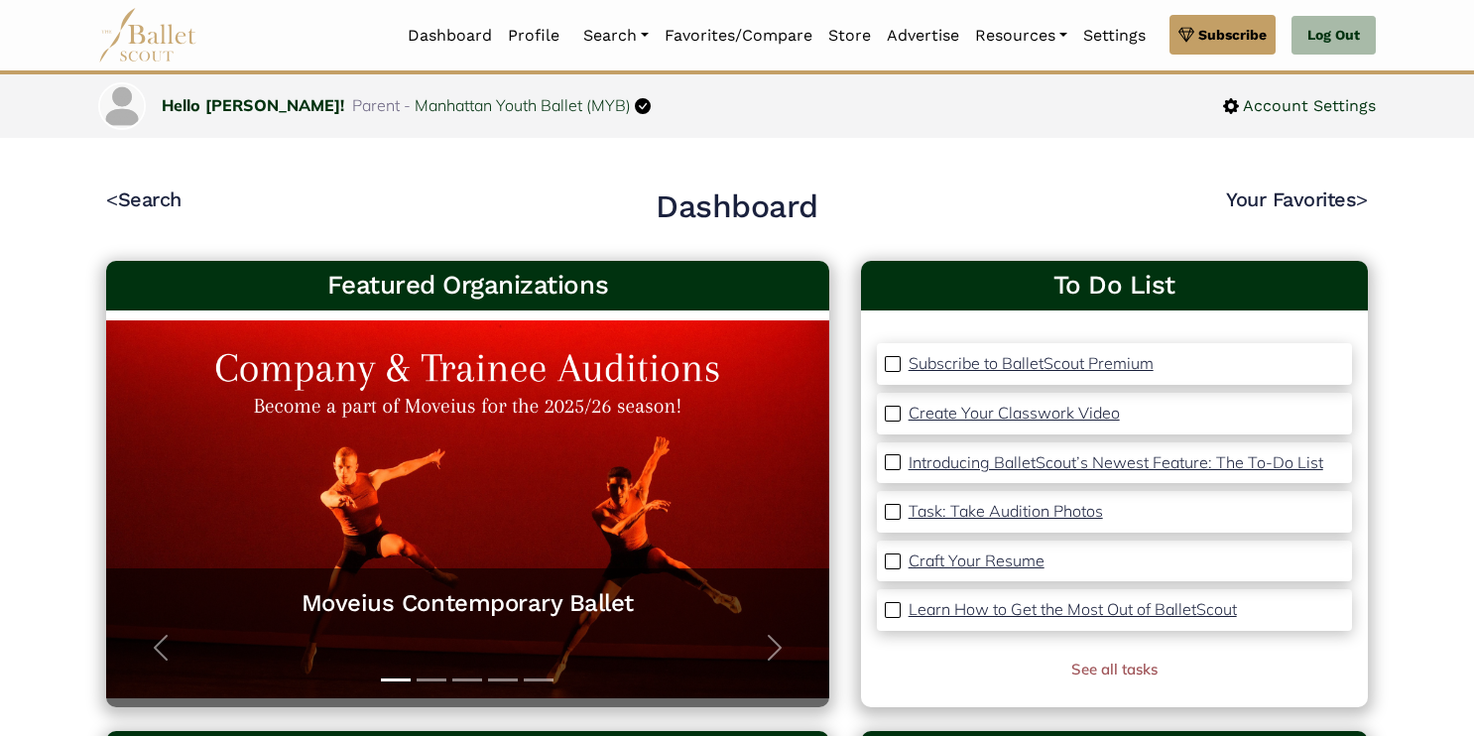
click at [1115, 463] on p "Introducing BalletScout’s Newest Feature: The To-Do List" at bounding box center [1116, 462] width 415 height 20
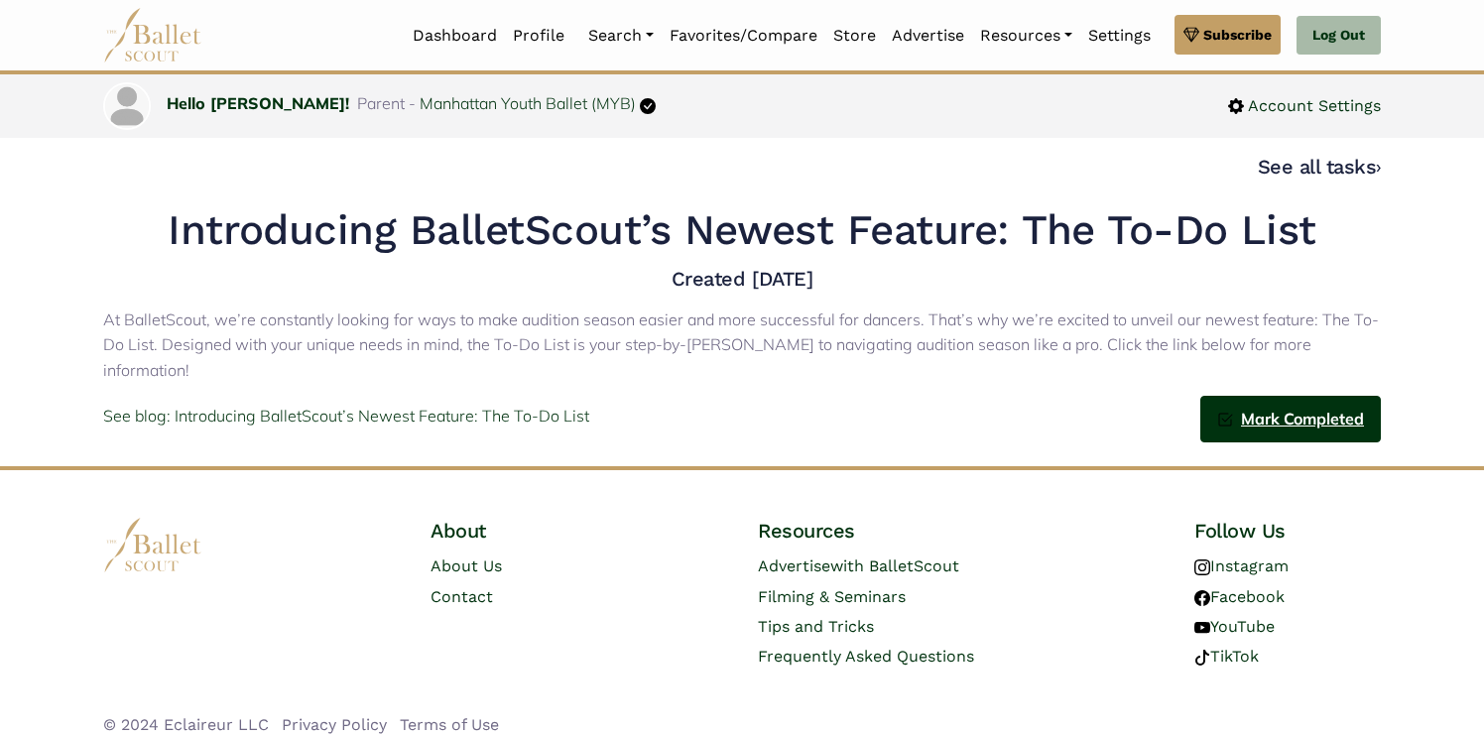
click at [1283, 400] on link "Mark Completed" at bounding box center [1290, 419] width 181 height 47
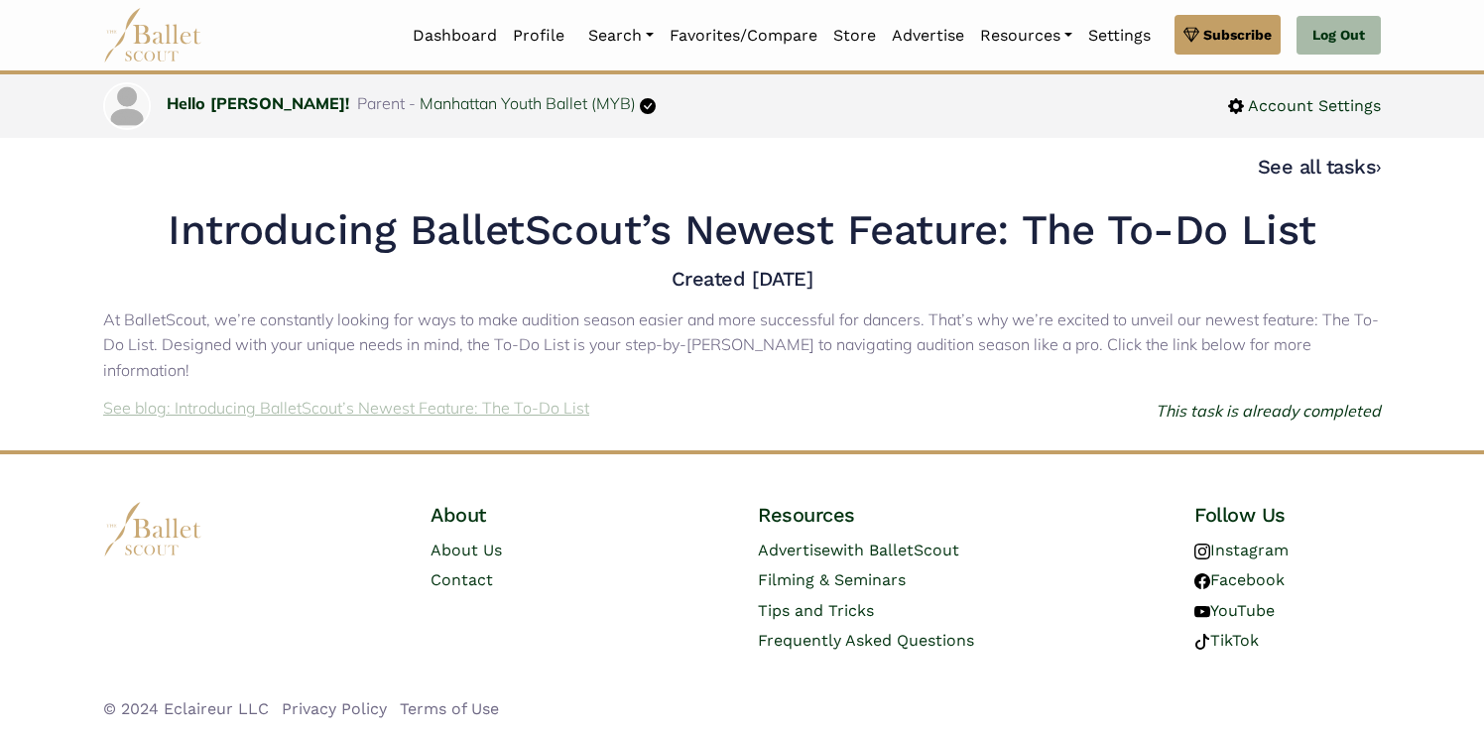
click at [529, 396] on p "See blog: Introducing BalletScout’s Newest Feature: The To-Do List" at bounding box center [346, 409] width 486 height 26
click at [451, 27] on link "Dashboard" at bounding box center [455, 36] width 100 height 42
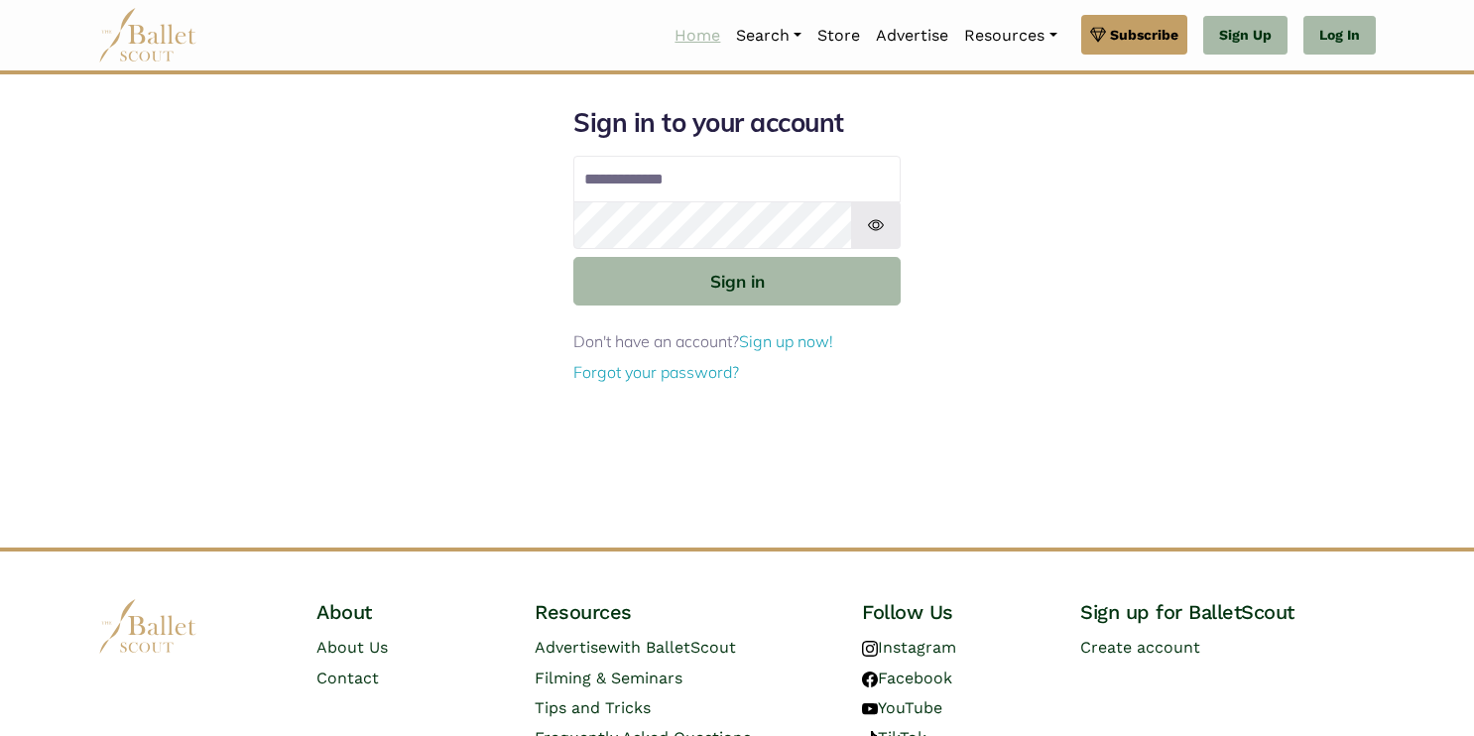
type input "**********"
click at [674, 41] on link "Home" at bounding box center [698, 36] width 62 height 42
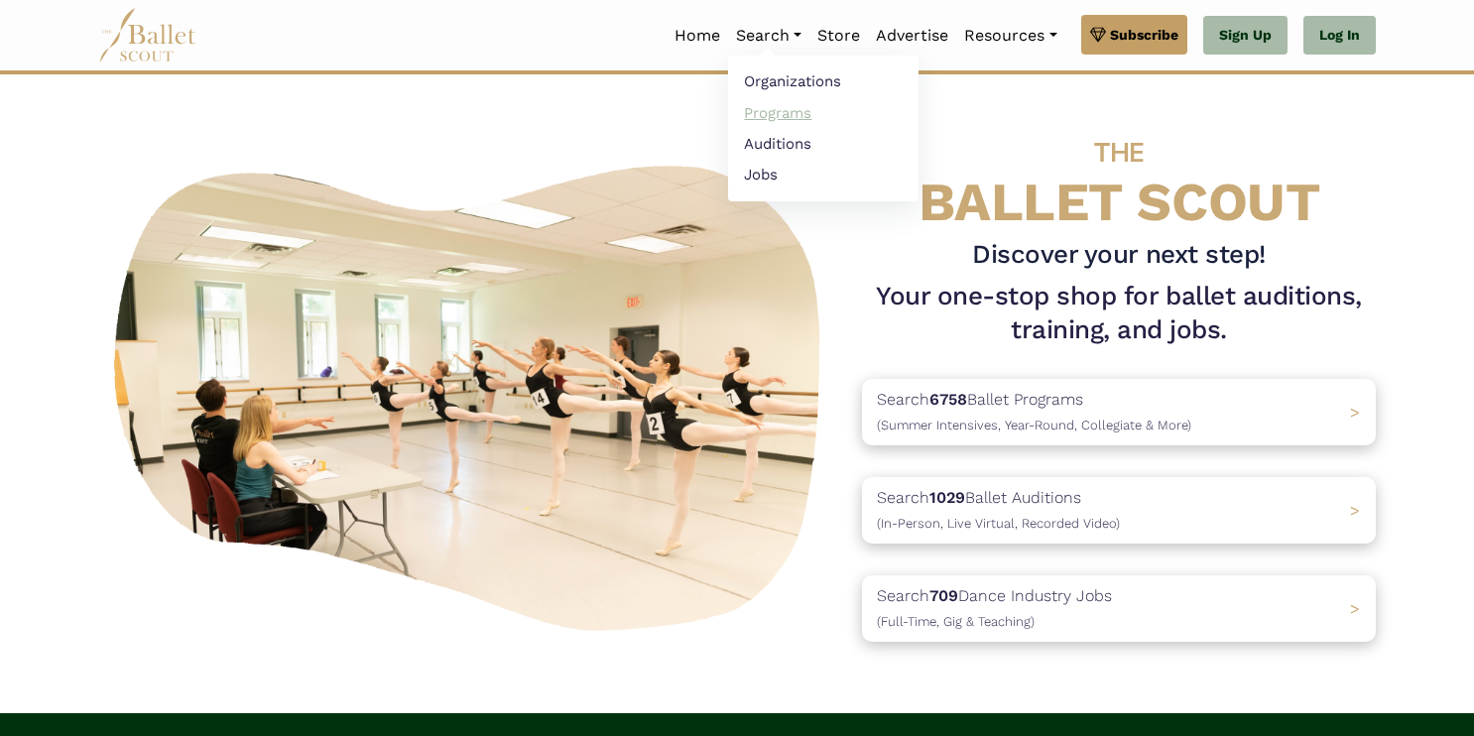
click at [766, 112] on link "Programs" at bounding box center [823, 112] width 190 height 31
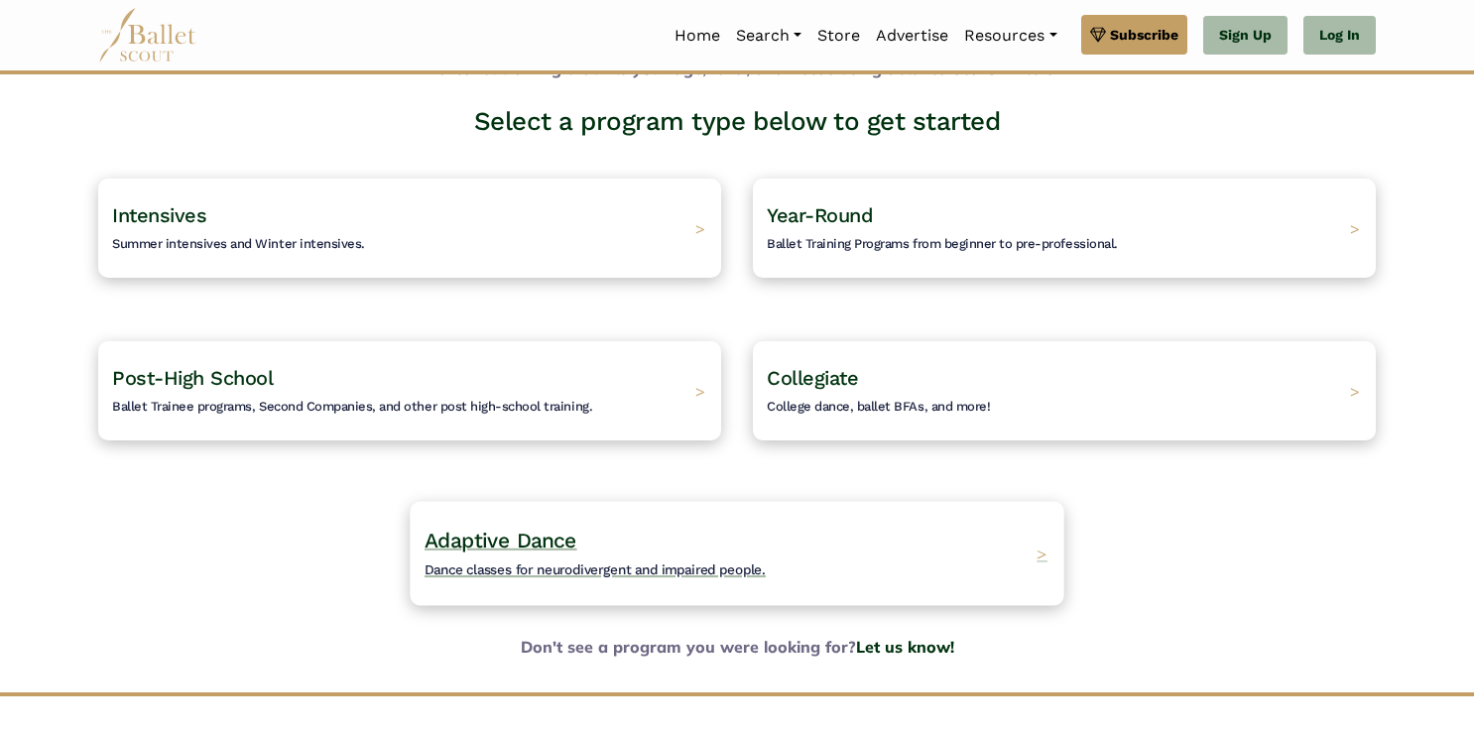
scroll to position [141, 0]
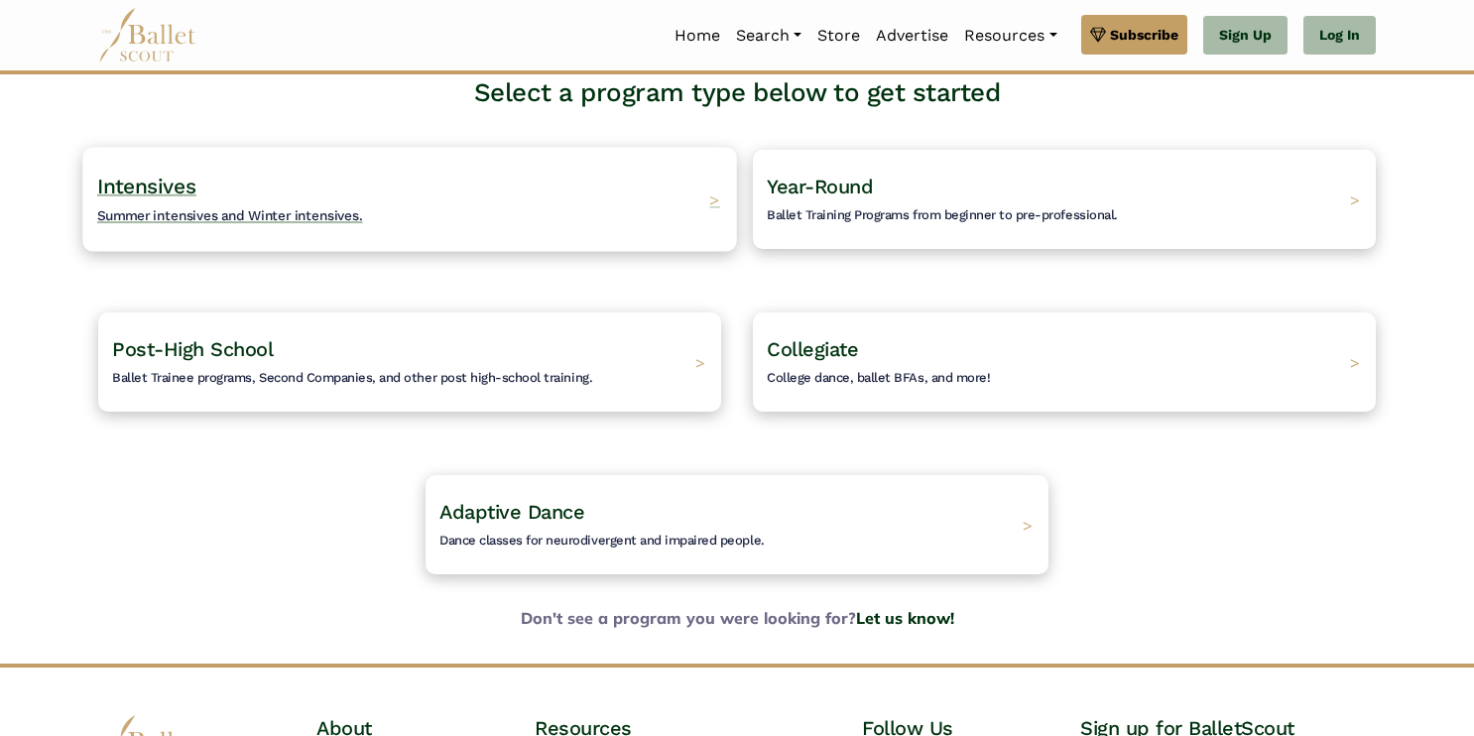
click at [569, 228] on div "Intensives Summer intensives and Winter intensives. >" at bounding box center [409, 199] width 654 height 104
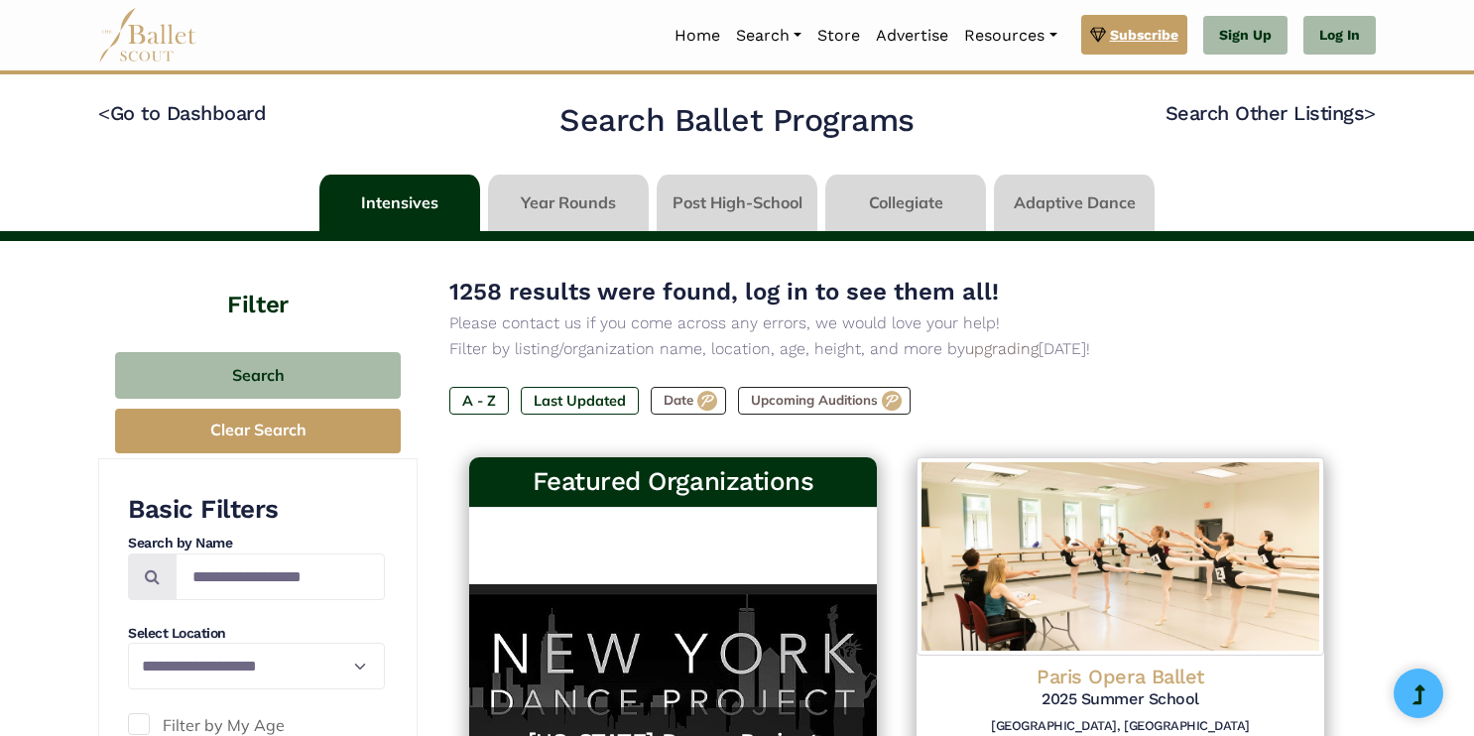
click at [1110, 33] on span "Subscribe" at bounding box center [1144, 35] width 68 height 22
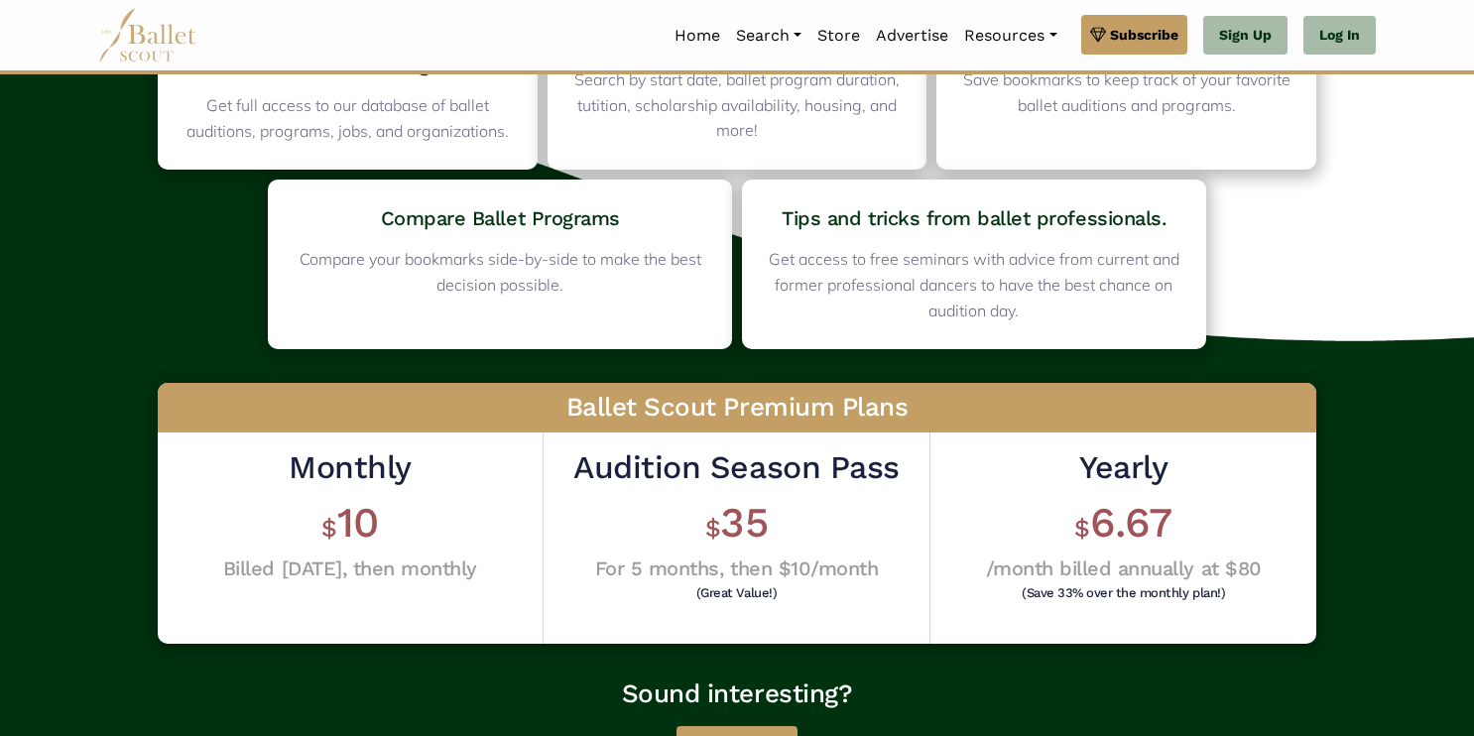
scroll to position [300, 0]
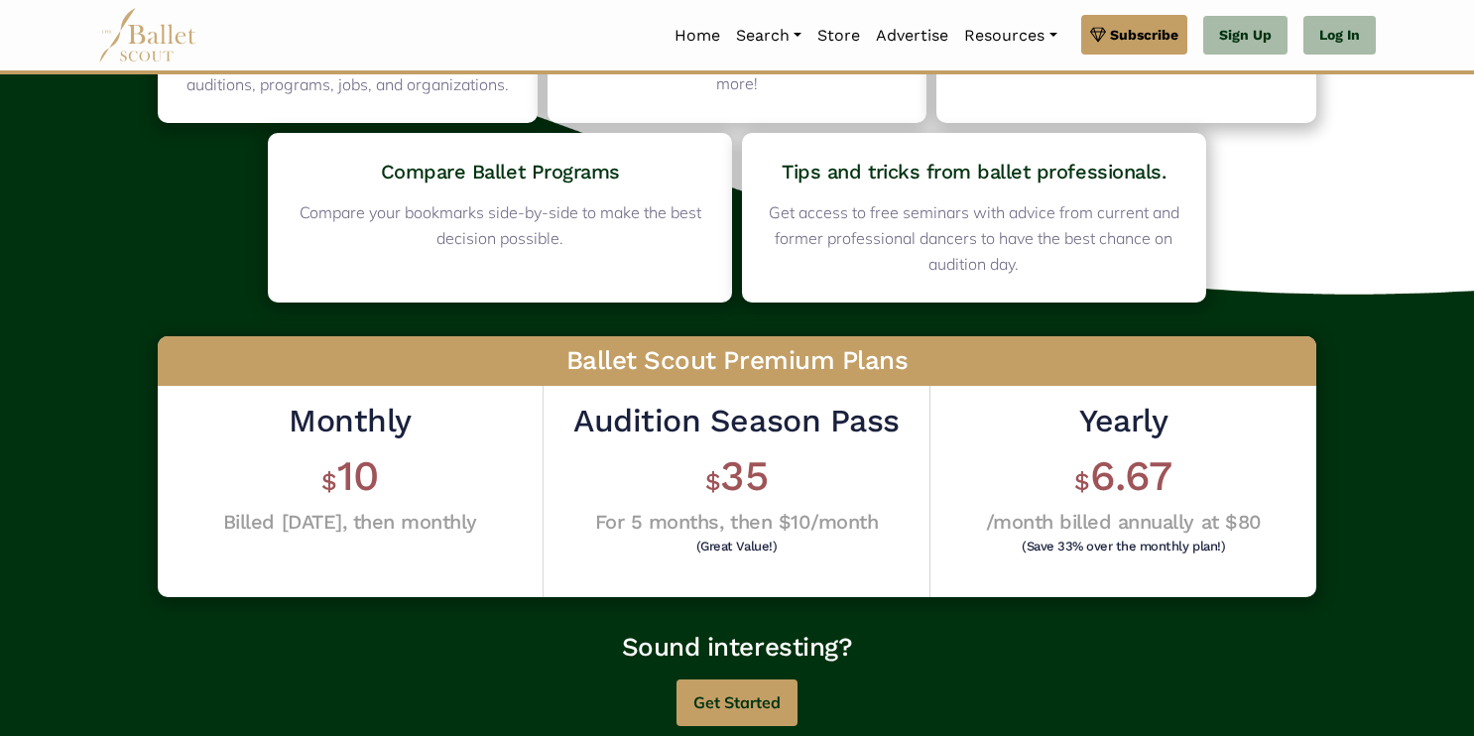
click at [733, 487] on h1 "$ 35" at bounding box center [735, 476] width 325 height 55
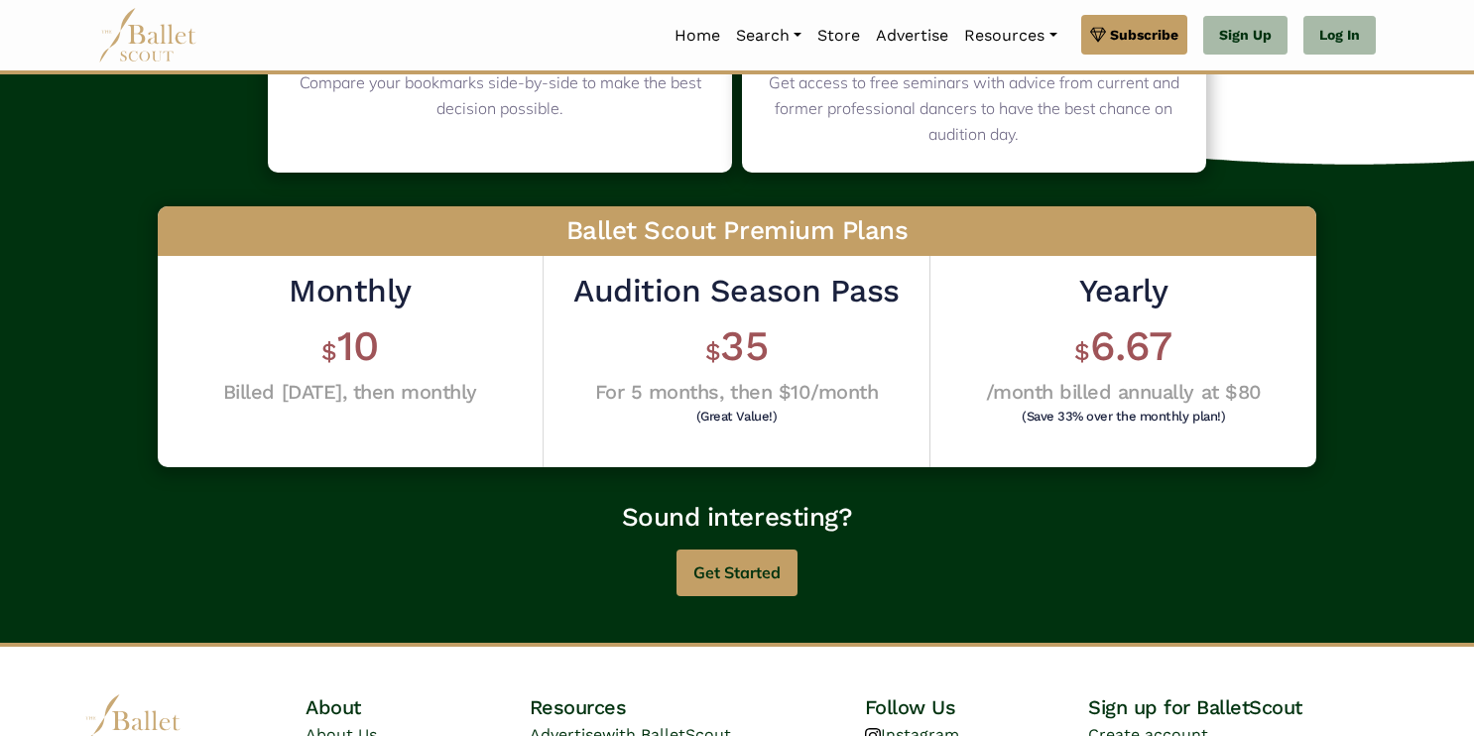
scroll to position [469, 0]
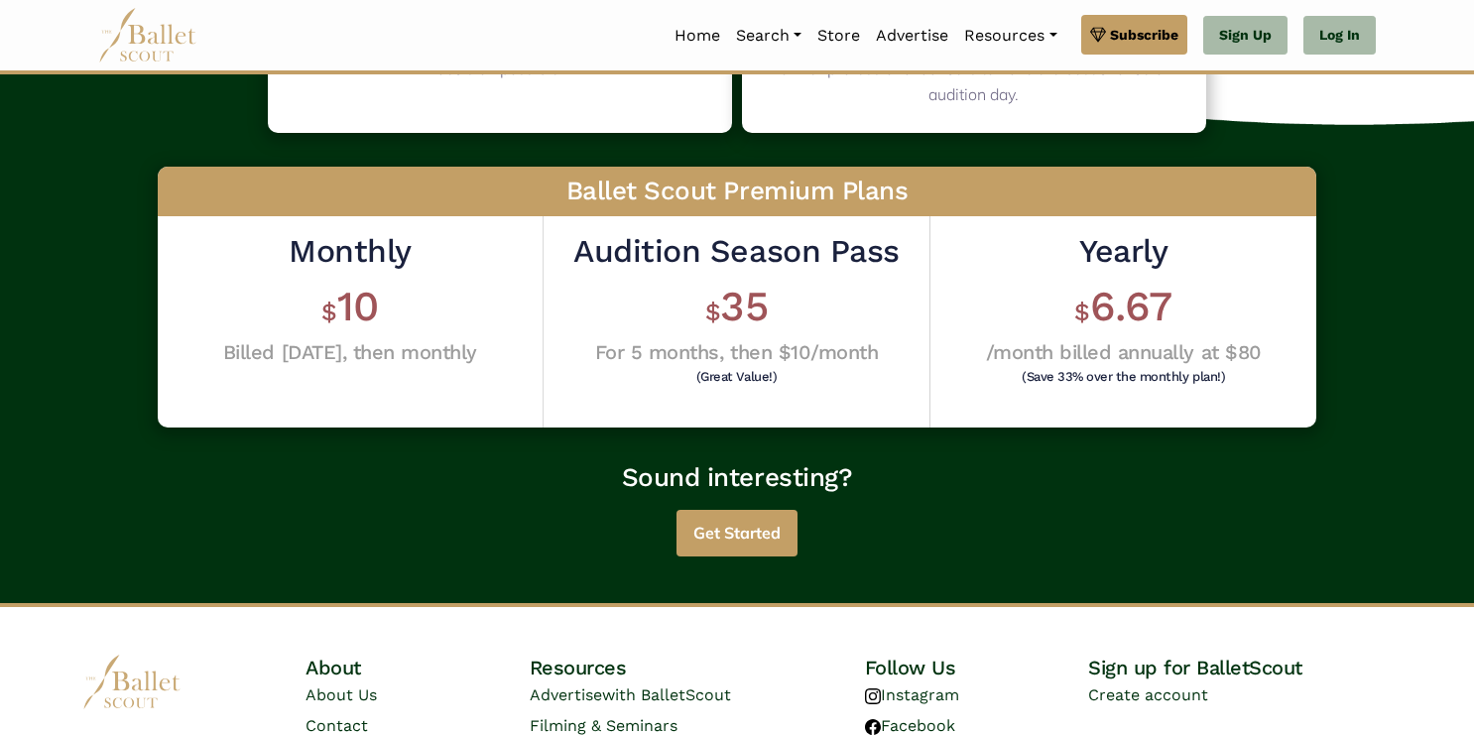
click at [730, 543] on button "Get Started" at bounding box center [737, 533] width 121 height 47
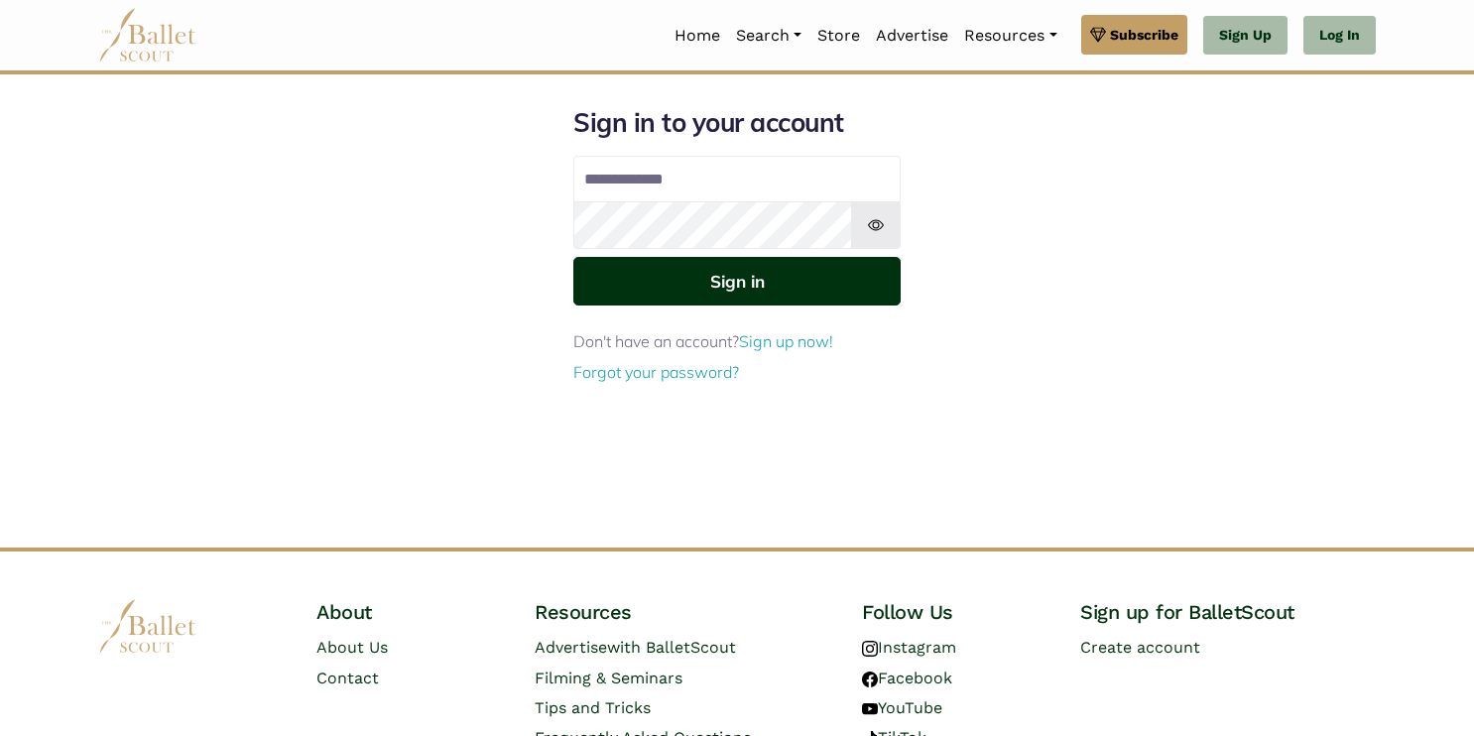
type input "**********"
click at [736, 293] on button "Sign in" at bounding box center [736, 281] width 327 height 49
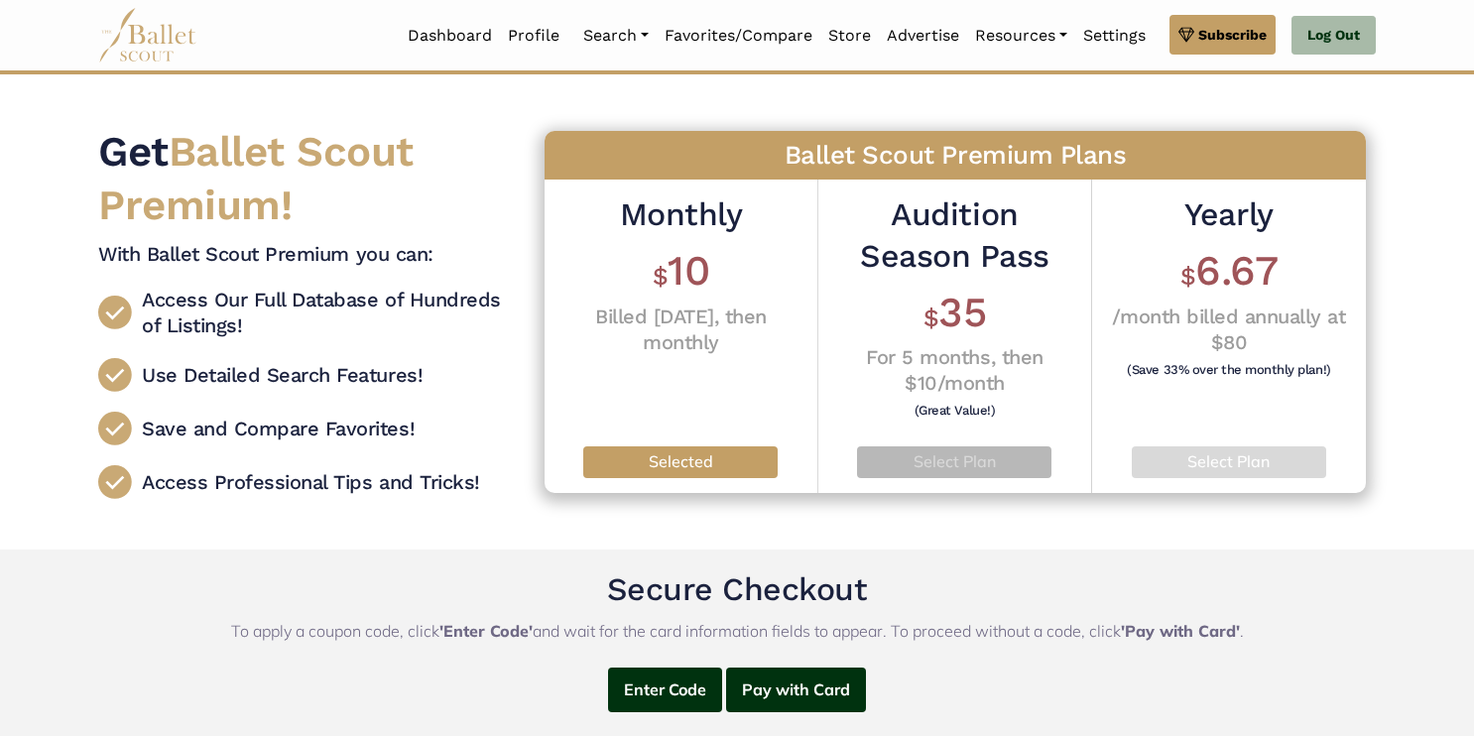
click at [980, 464] on p "Select Plan" at bounding box center [954, 462] width 163 height 26
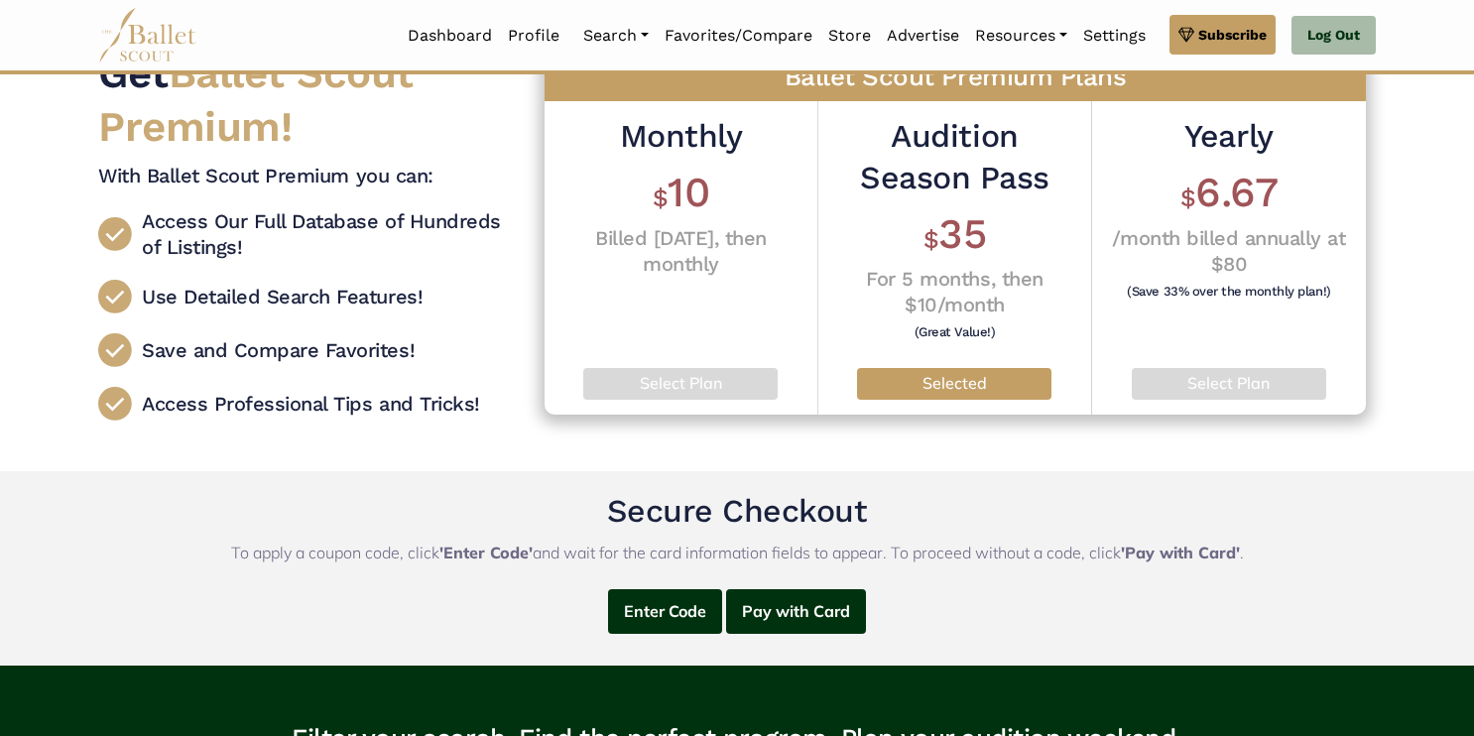
scroll to position [81, 0]
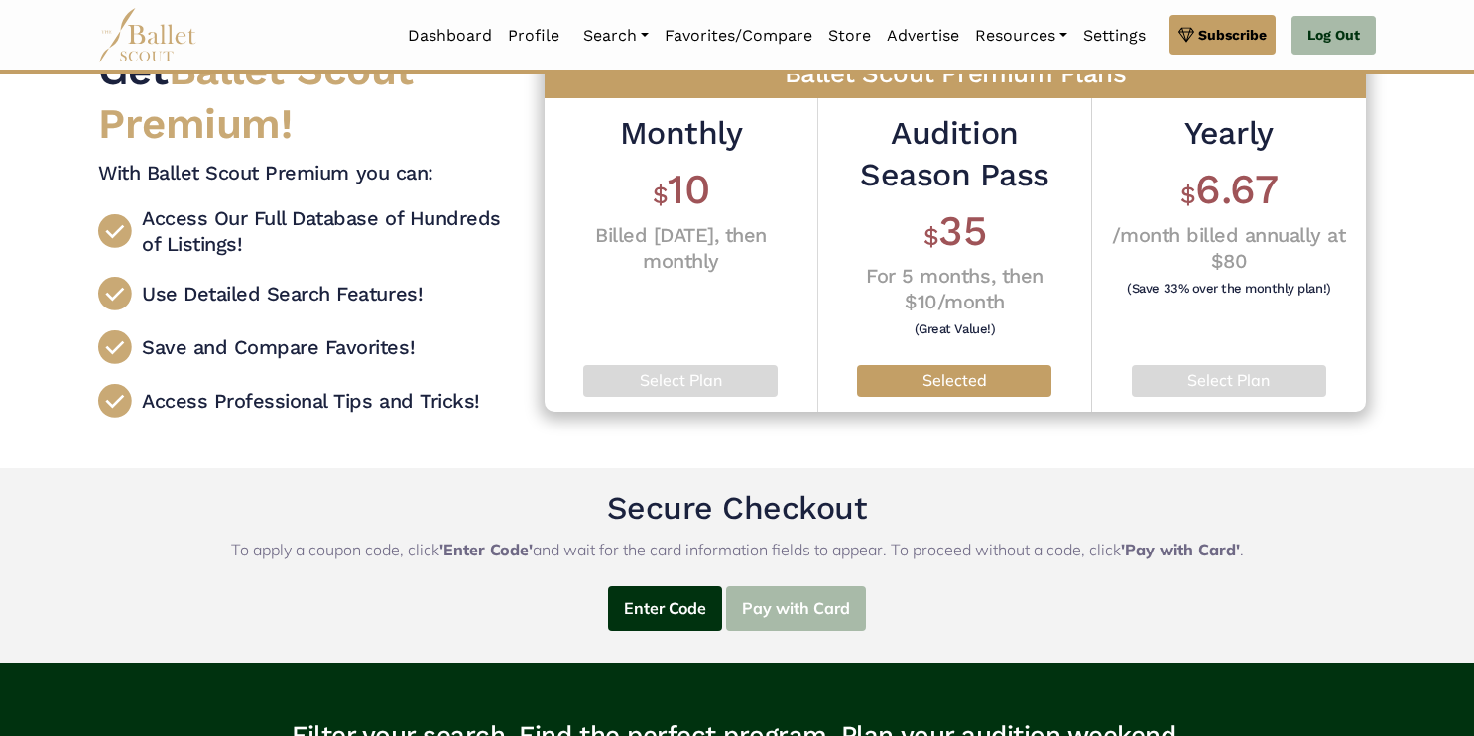
click at [795, 611] on button "Pay with Card" at bounding box center [796, 608] width 140 height 45
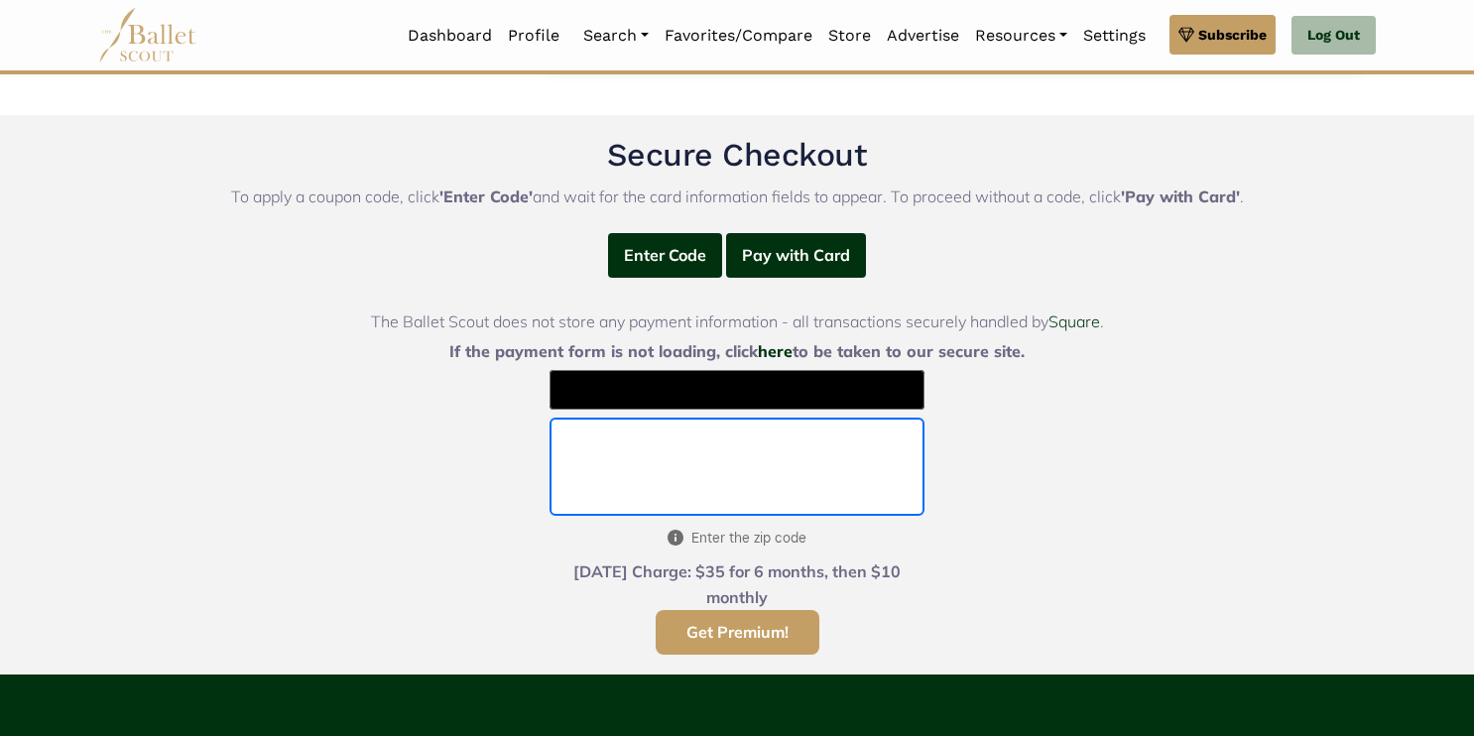
scroll to position [466, 0]
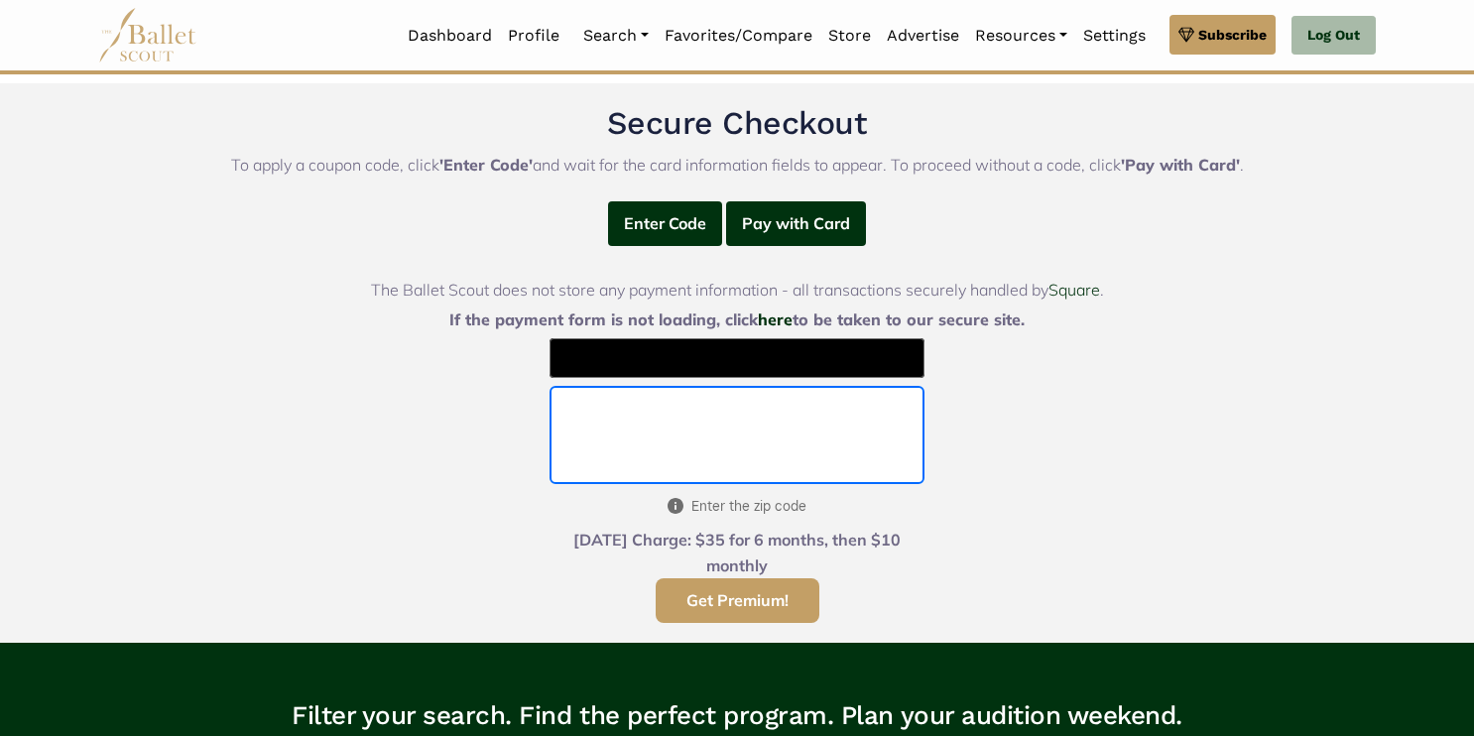
click at [747, 606] on button "Get Premium!" at bounding box center [738, 600] width 164 height 45
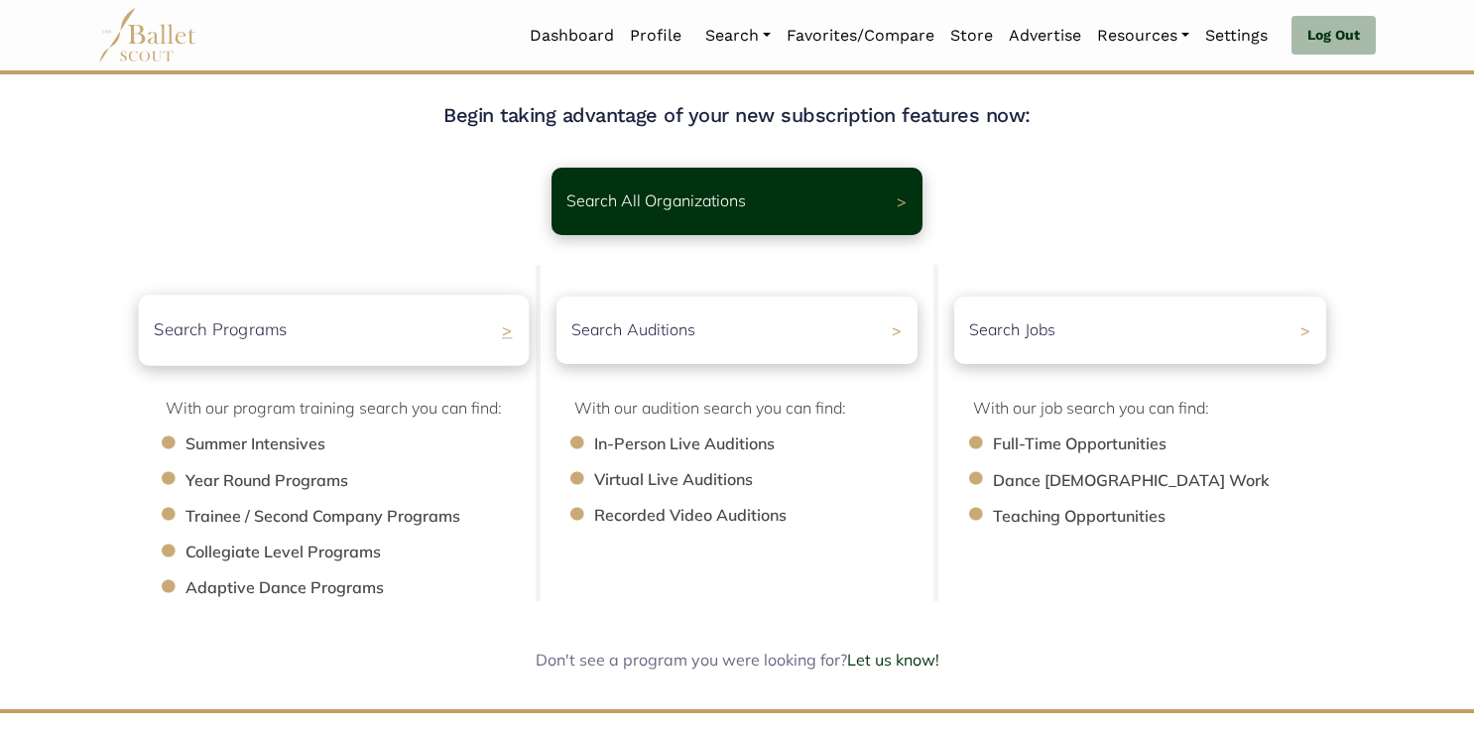
scroll to position [94, 0]
click at [239, 446] on li "Summer Intensives" at bounding box center [361, 444] width 353 height 26
click at [429, 352] on div "Search Programs >" at bounding box center [333, 329] width 391 height 70
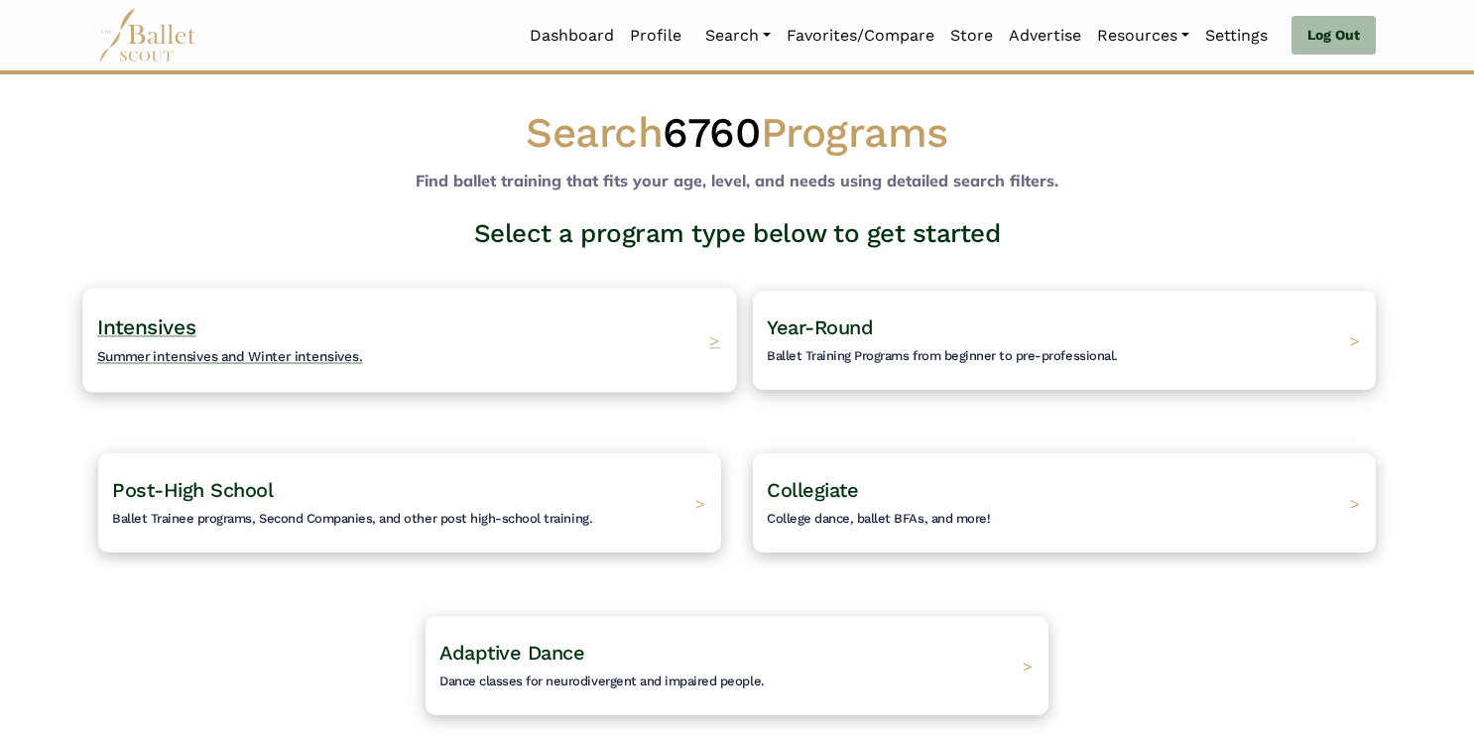
click at [707, 338] on div "Intensives Summer intensives and Winter intensives. >" at bounding box center [409, 340] width 654 height 104
click at [183, 354] on span "Summer intensives and Winter intensives." at bounding box center [230, 356] width 266 height 16
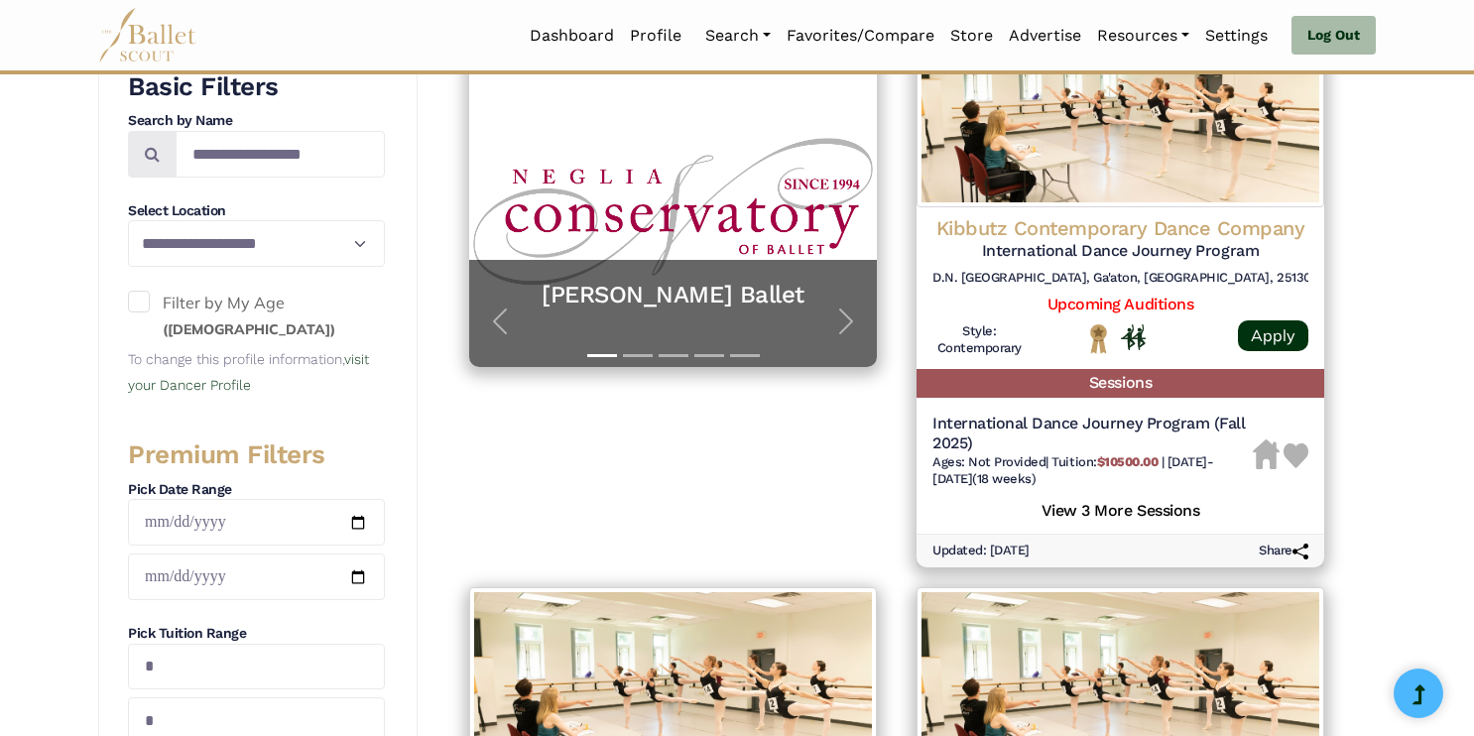
scroll to position [423, 0]
click at [308, 510] on input "date" at bounding box center [256, 522] width 257 height 47
click at [367, 524] on input "date" at bounding box center [256, 522] width 257 height 47
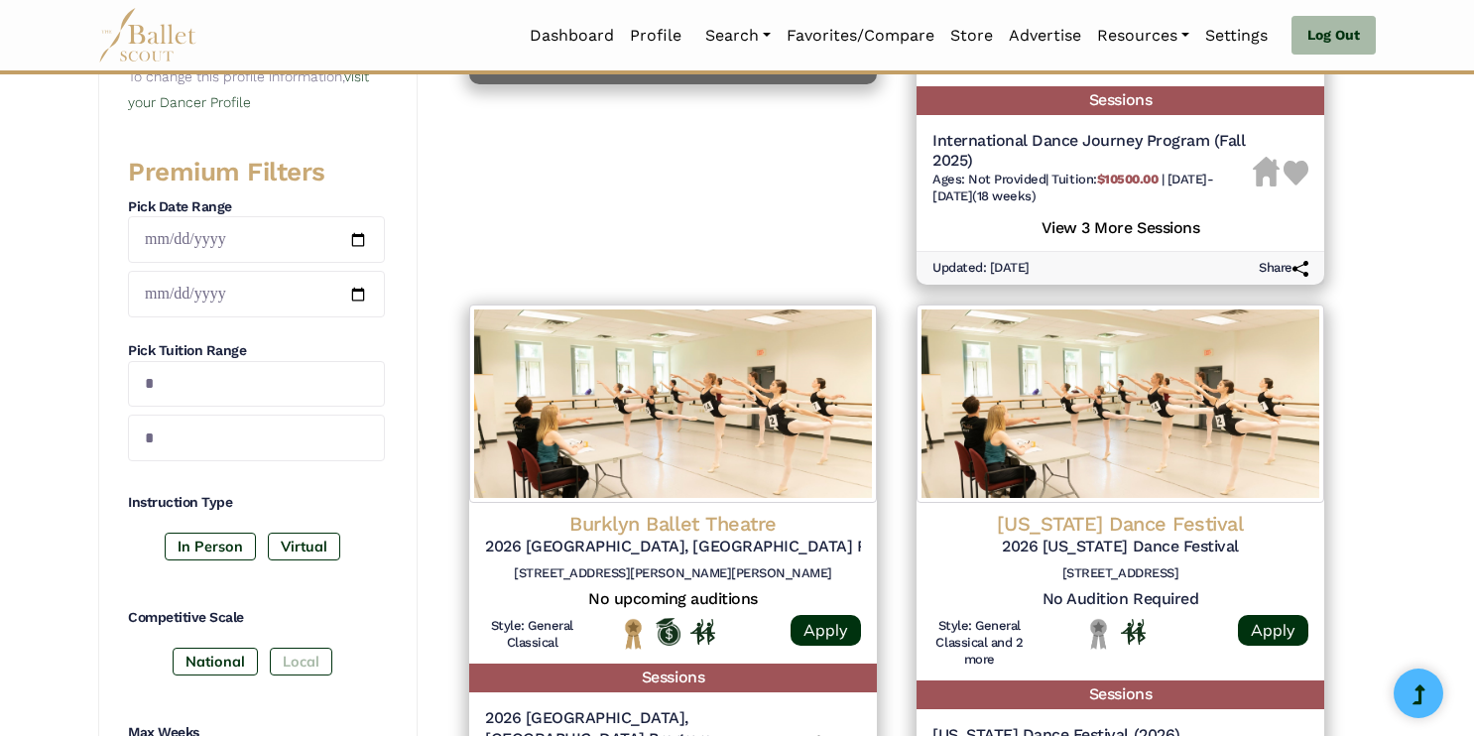
scroll to position [729, 0]
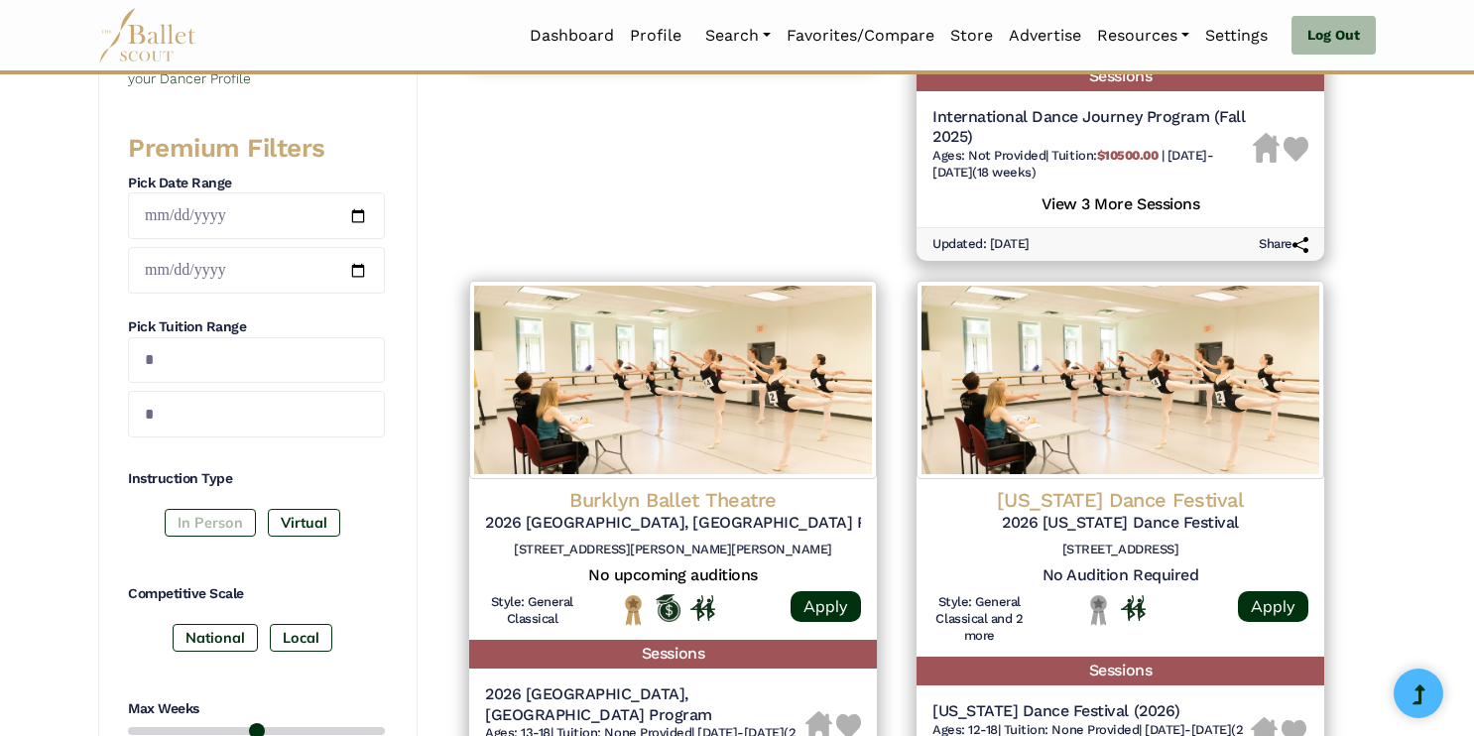
click at [225, 521] on label "In Person" at bounding box center [210, 523] width 91 height 28
click at [308, 530] on label "Virtual" at bounding box center [304, 523] width 72 height 28
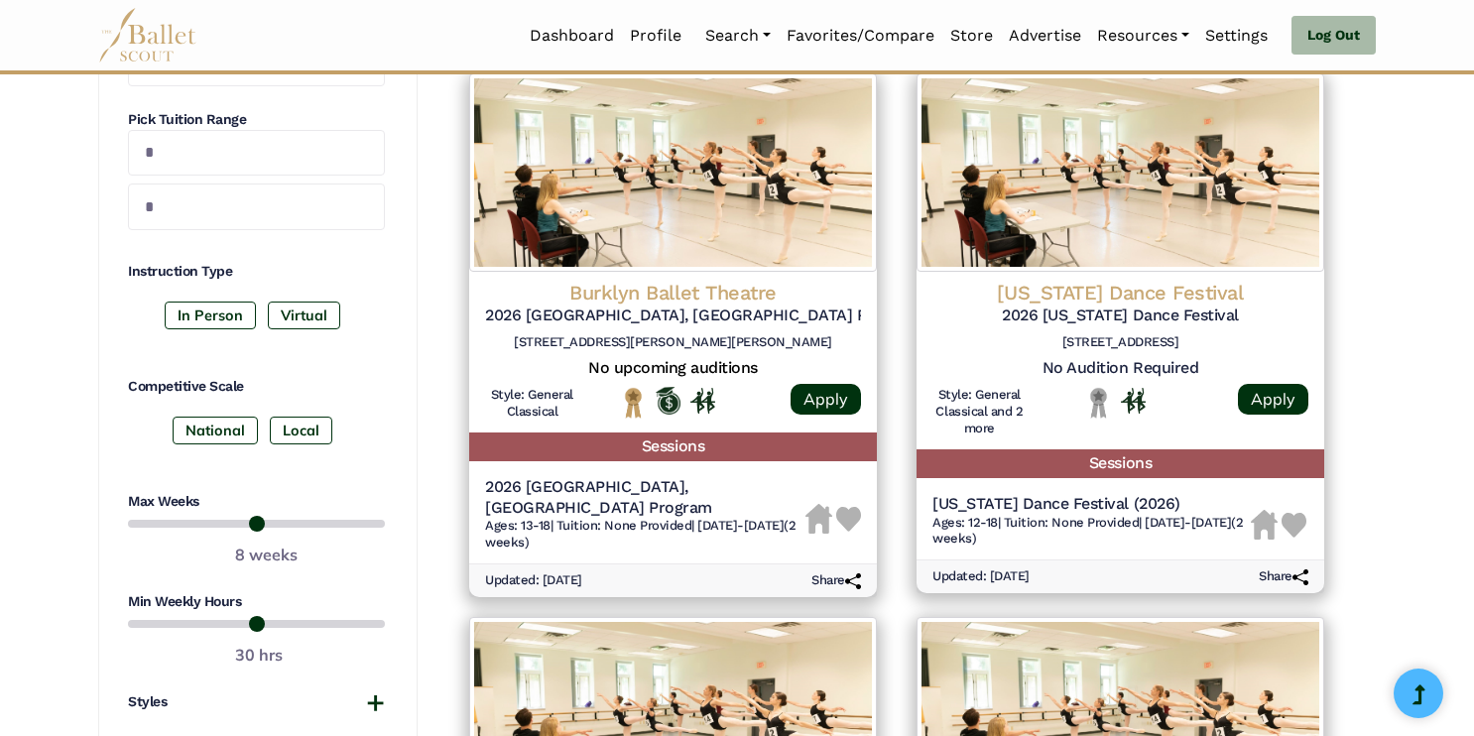
scroll to position [942, 0]
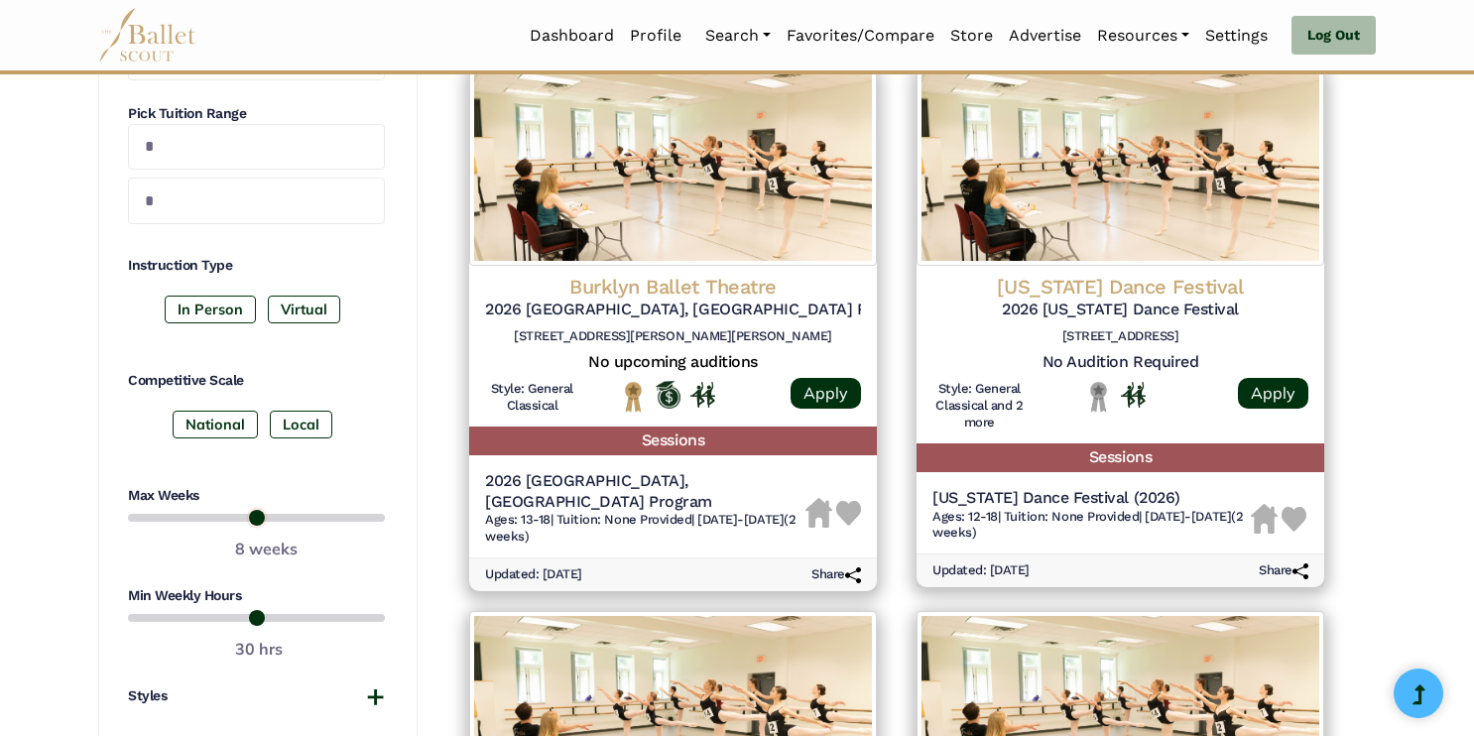
drag, startPoint x: 375, startPoint y: 522, endPoint x: 255, endPoint y: 526, distance: 120.1
click at [255, 526] on input "range" at bounding box center [256, 518] width 257 height 24
drag, startPoint x: 258, startPoint y: 516, endPoint x: 274, endPoint y: 517, distance: 15.9
type input "*"
click at [274, 517] on input "range" at bounding box center [256, 518] width 257 height 24
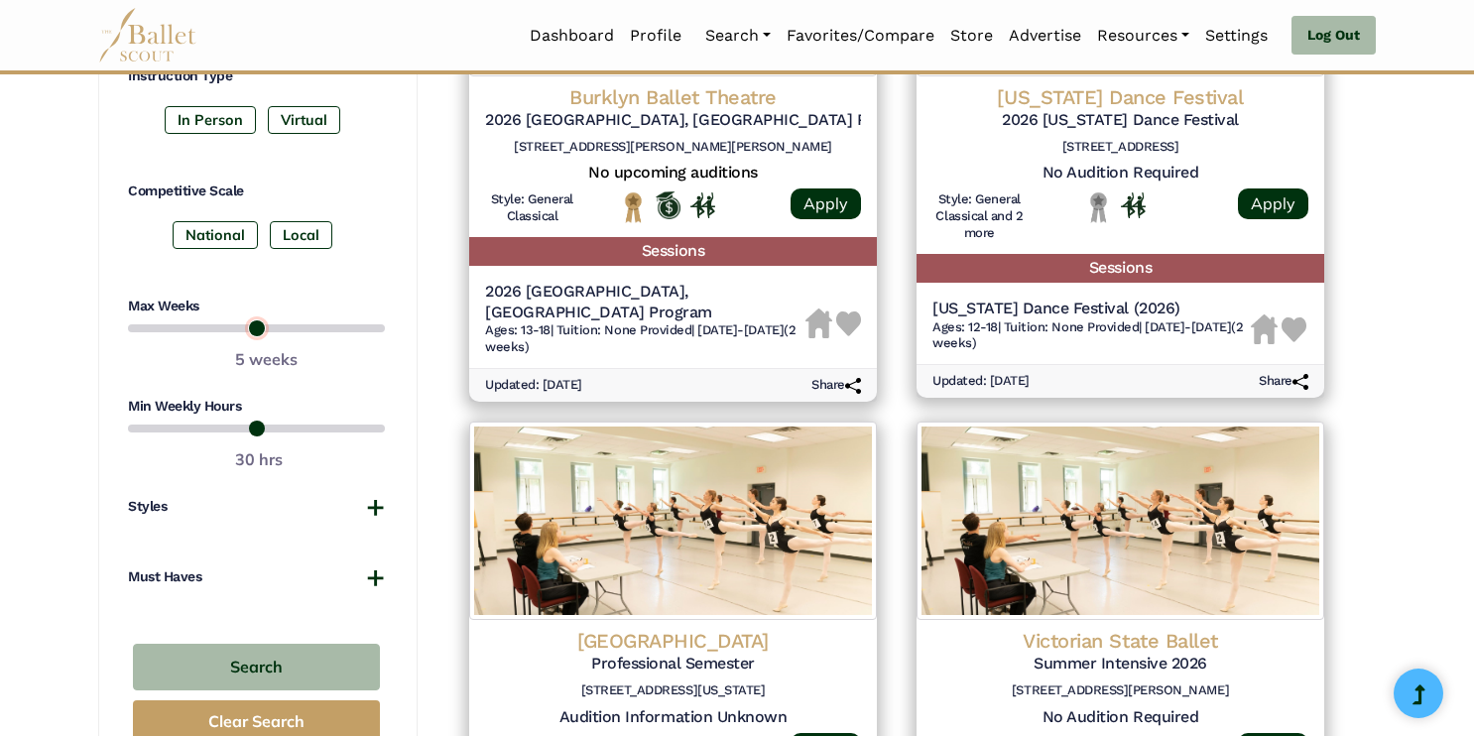
scroll to position [1143, 0]
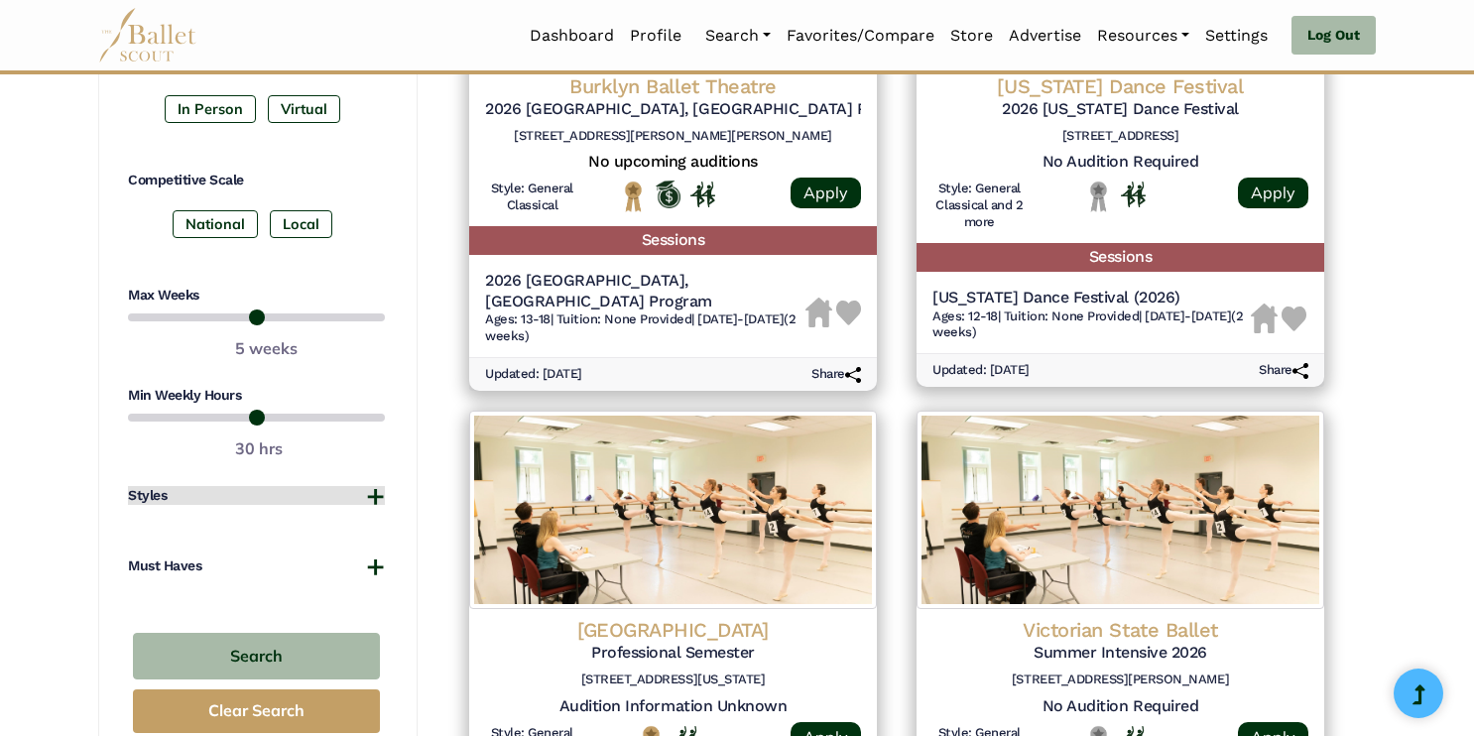
click at [378, 494] on button "Styles" at bounding box center [256, 496] width 257 height 20
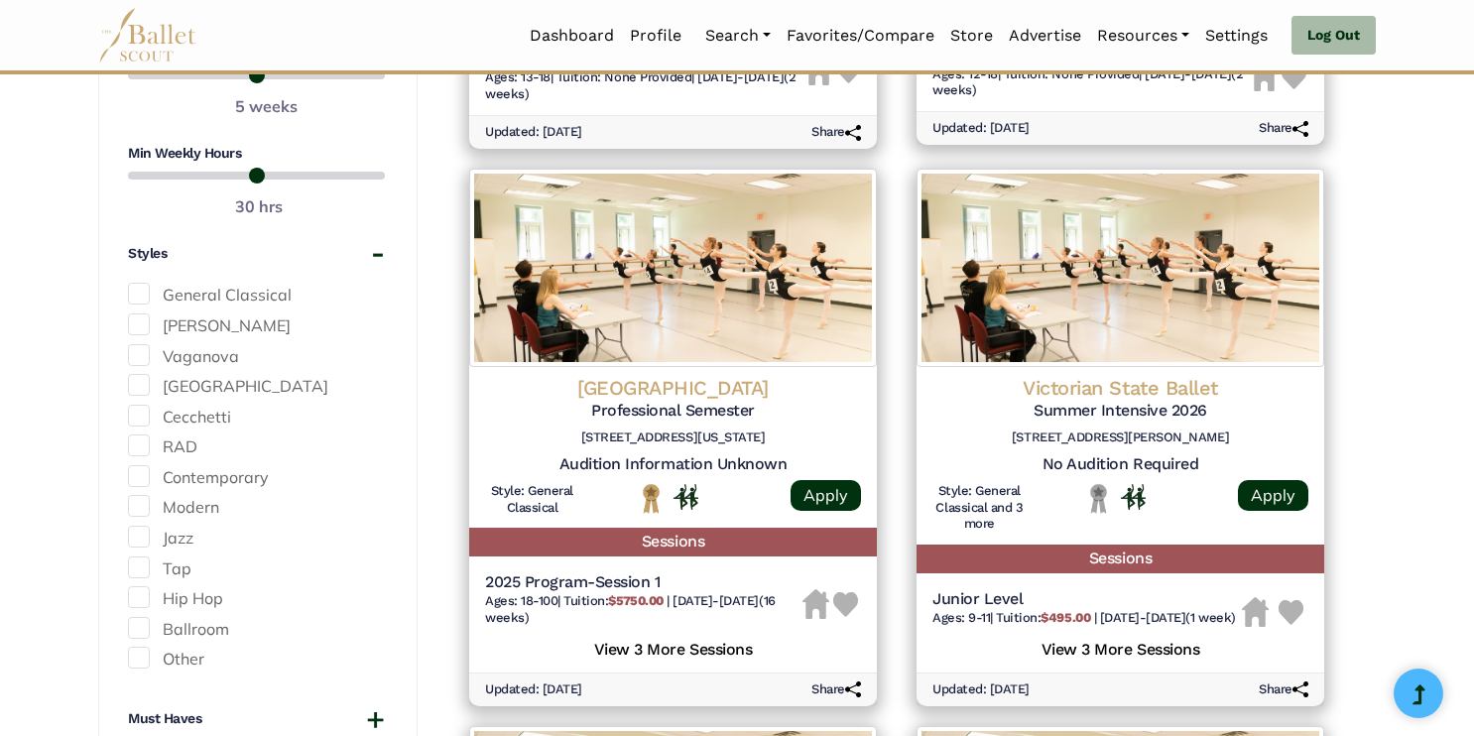
scroll to position [1394, 0]
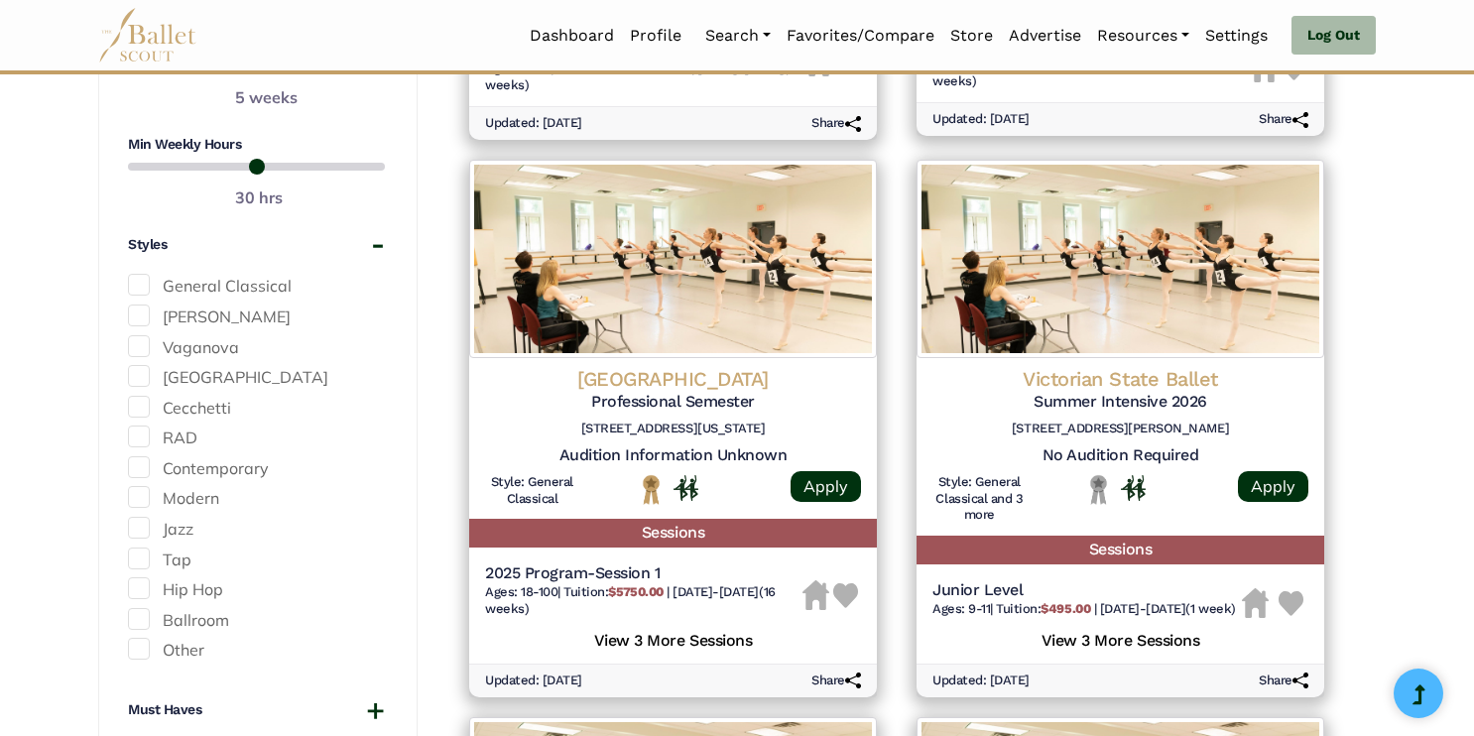
click at [146, 285] on span at bounding box center [139, 285] width 22 height 22
click at [134, 315] on span at bounding box center [139, 316] width 22 height 22
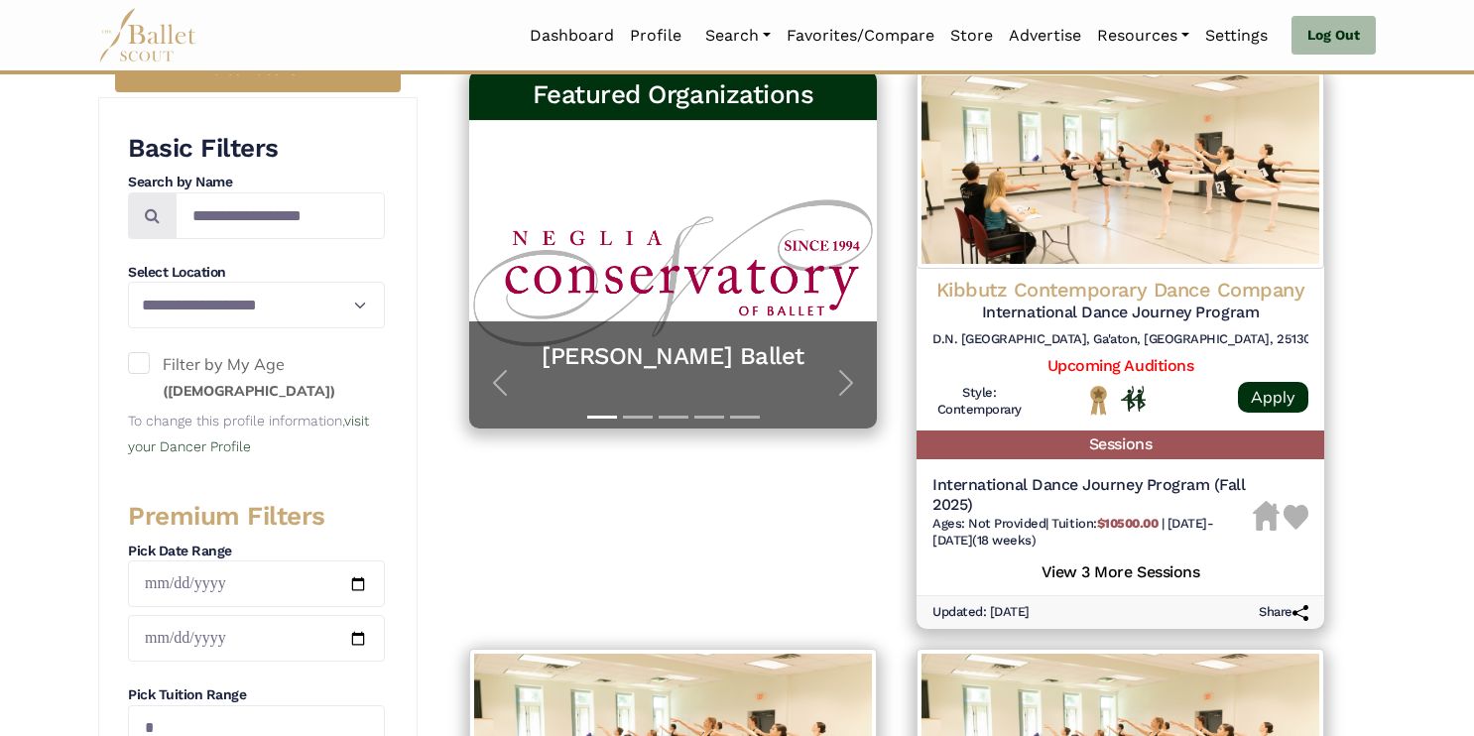
scroll to position [360, 0]
click at [650, 30] on link "Profile" at bounding box center [655, 36] width 67 height 42
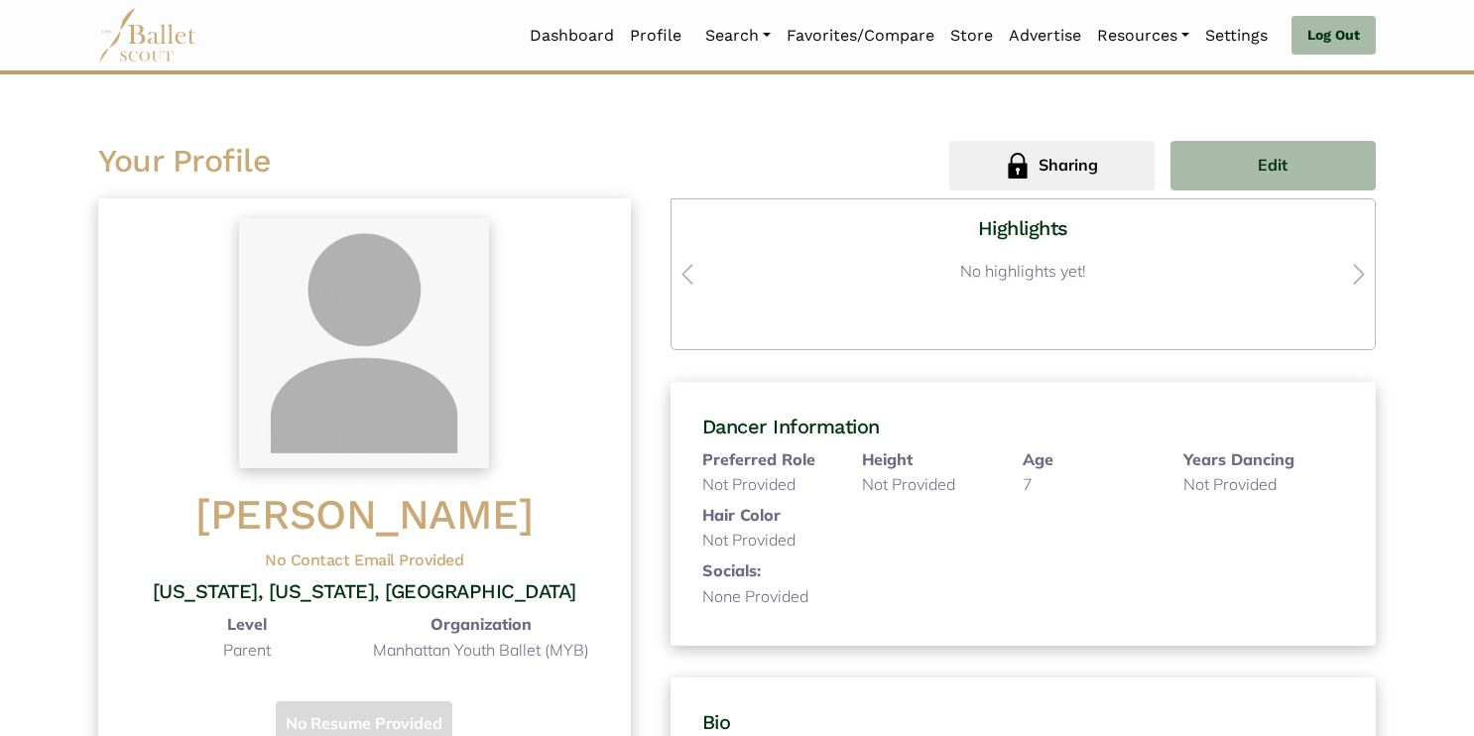
scroll to position [3, 0]
click at [1277, 164] on span "Edit" at bounding box center [1273, 168] width 30 height 26
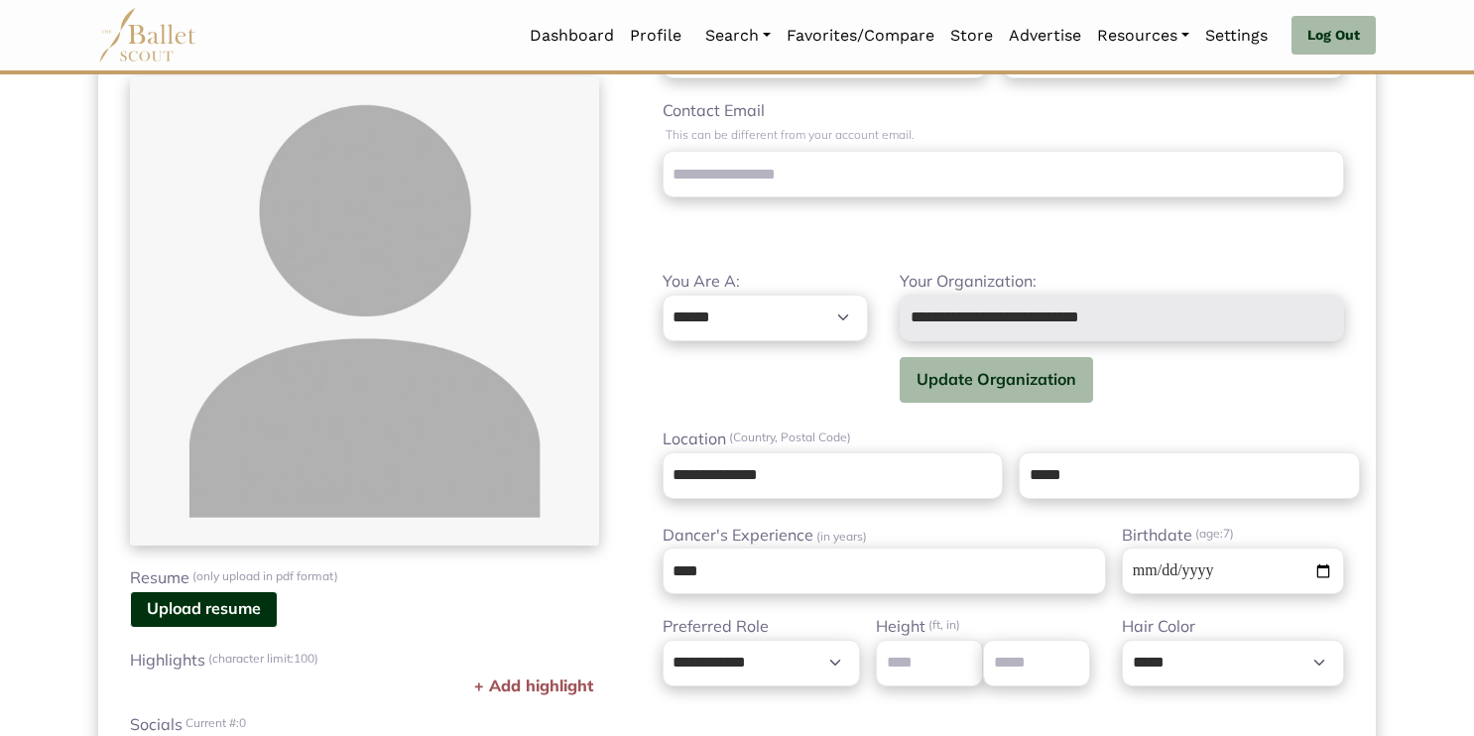
scroll to position [246, 0]
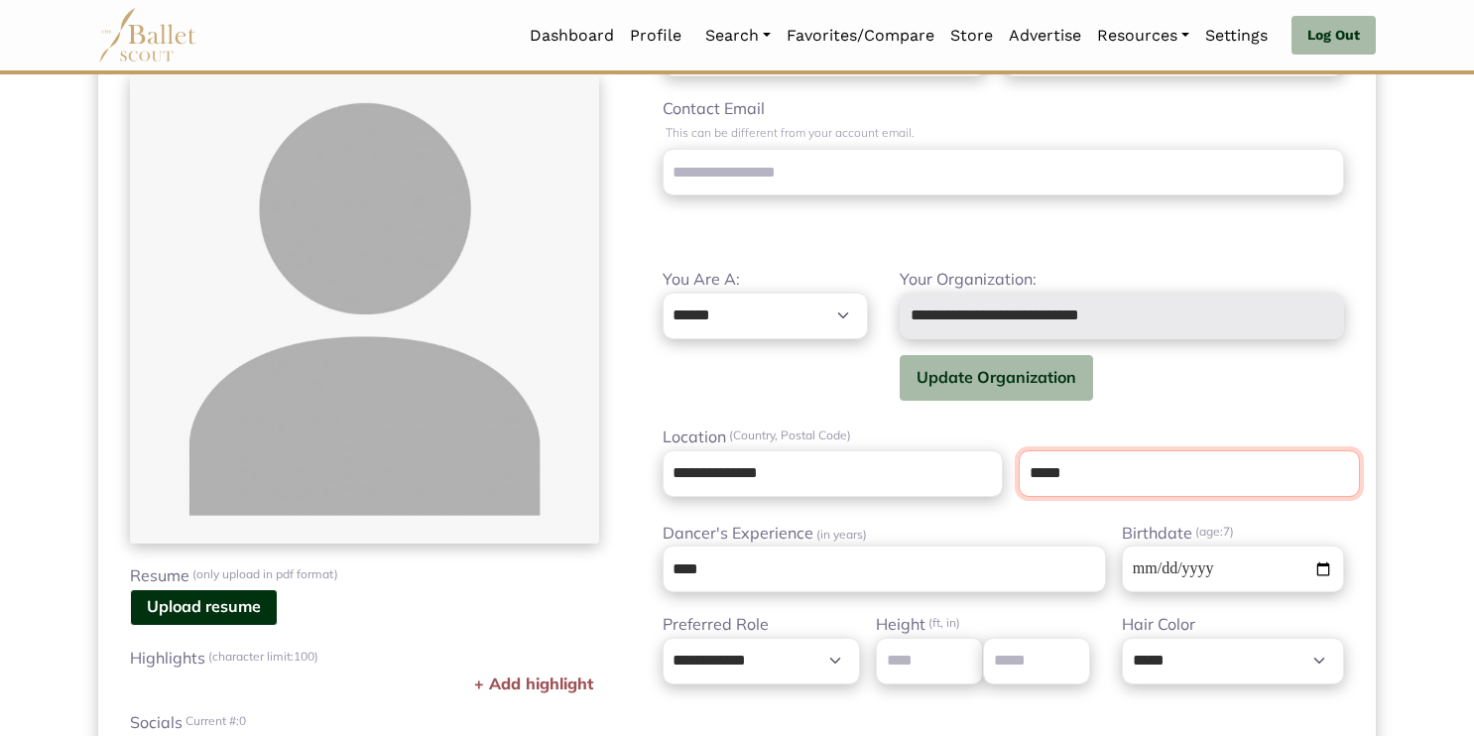
click at [1082, 476] on input "*****" at bounding box center [1189, 473] width 341 height 47
type input "*****"
click at [1335, 518] on div "**********" at bounding box center [1003, 462] width 745 height 914
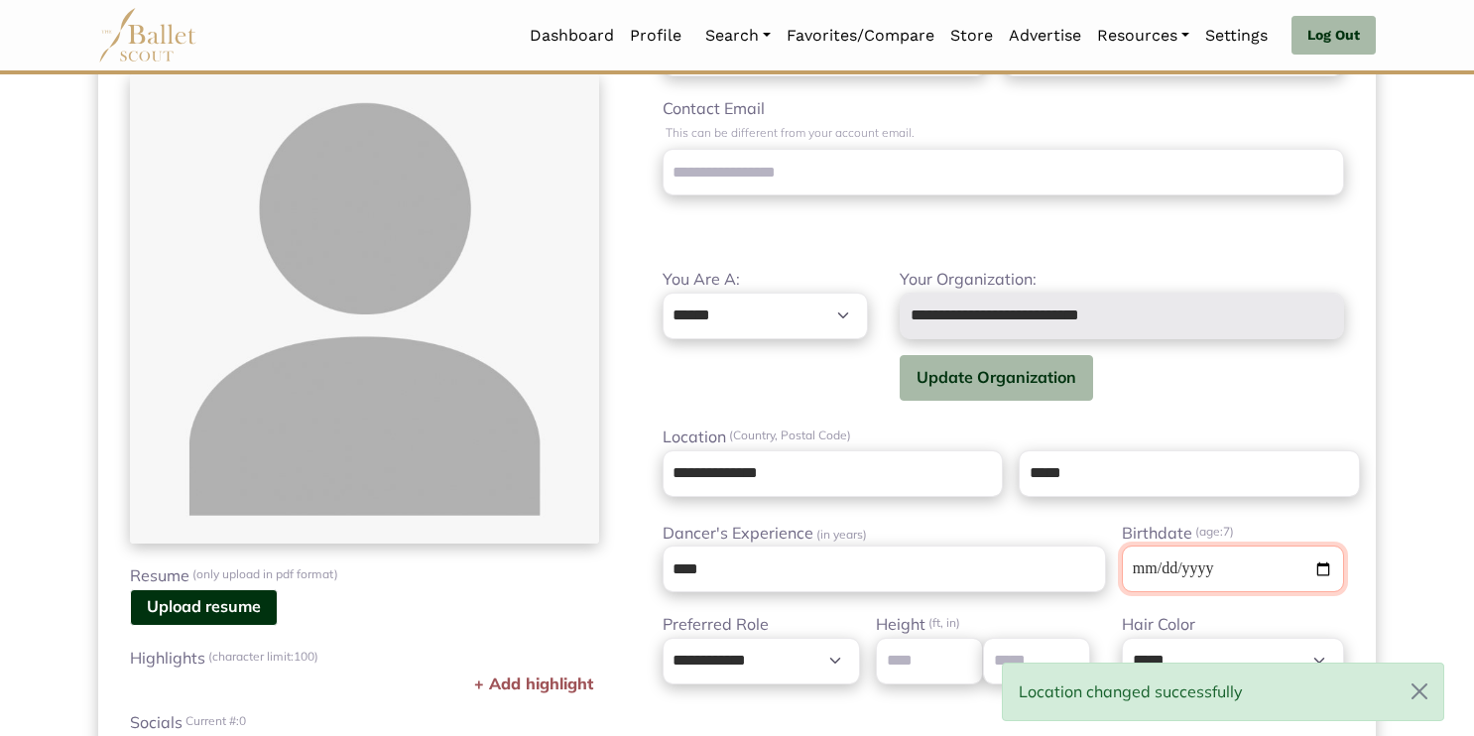
click at [1242, 575] on input "**********" at bounding box center [1233, 569] width 222 height 47
click at [1216, 574] on input "**********" at bounding box center [1233, 569] width 222 height 47
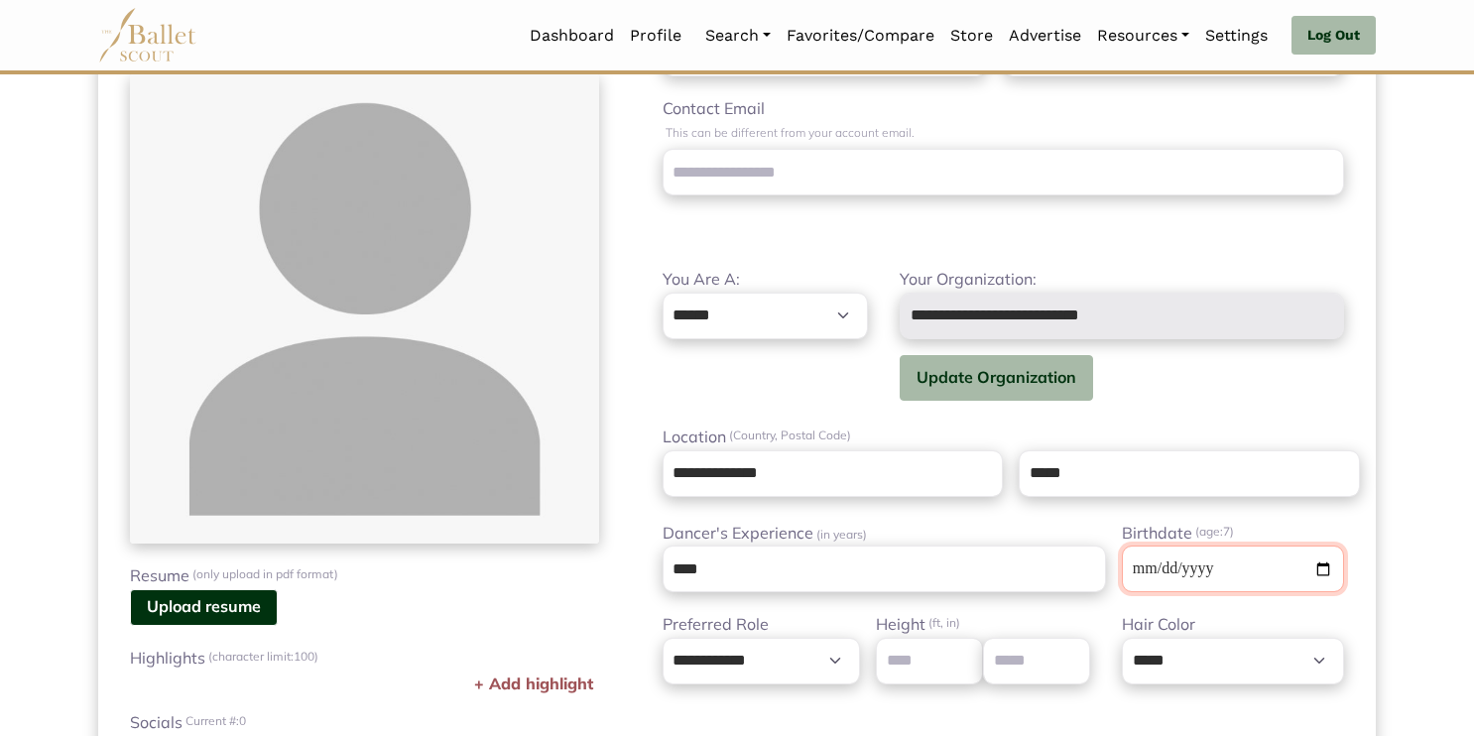
click at [1328, 562] on input "**********" at bounding box center [1233, 569] width 222 height 47
type input "**********"
click at [1271, 406] on div "**********" at bounding box center [1003, 462] width 745 height 914
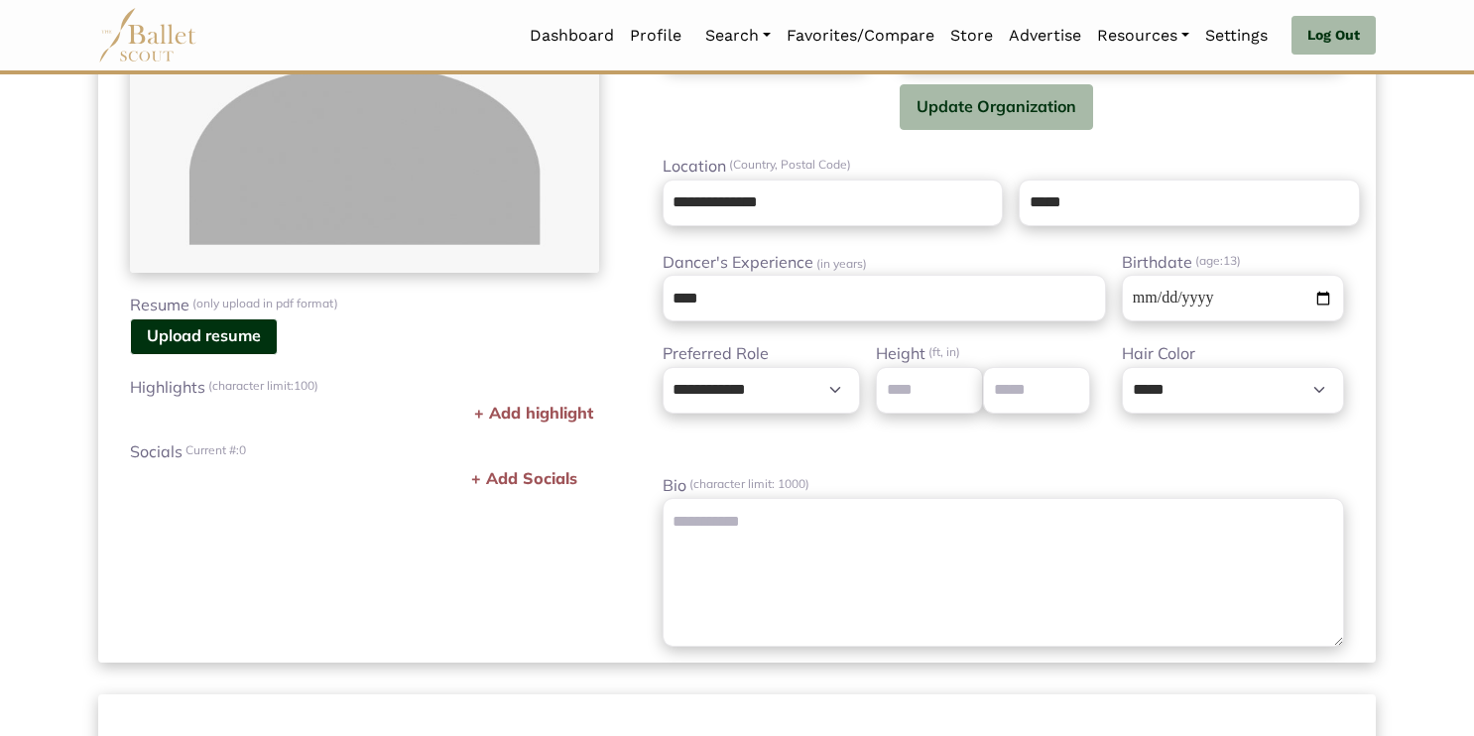
scroll to position [521, 0]
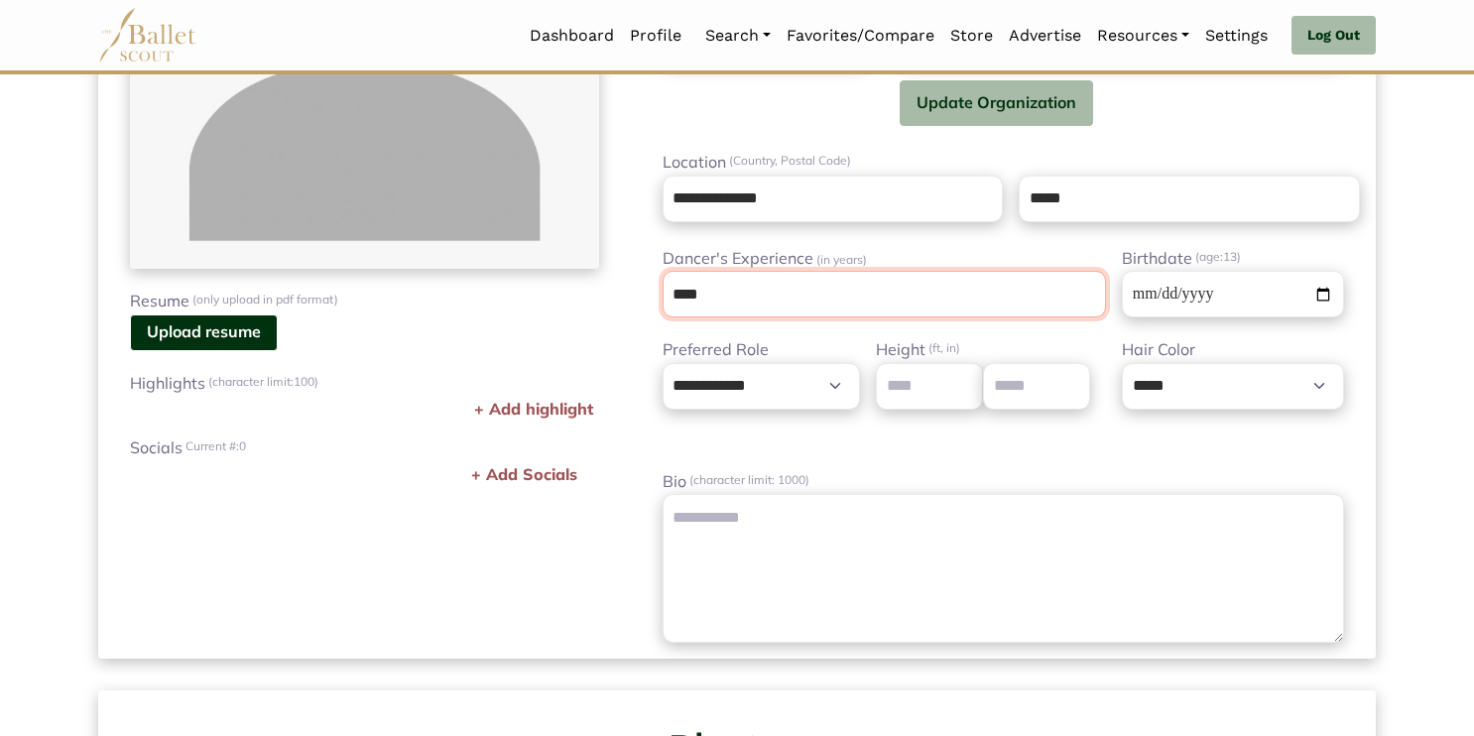
click at [770, 282] on input "****" at bounding box center [885, 294] width 444 height 47
click at [729, 304] on input "****" at bounding box center [885, 294] width 444 height 47
type input "*"
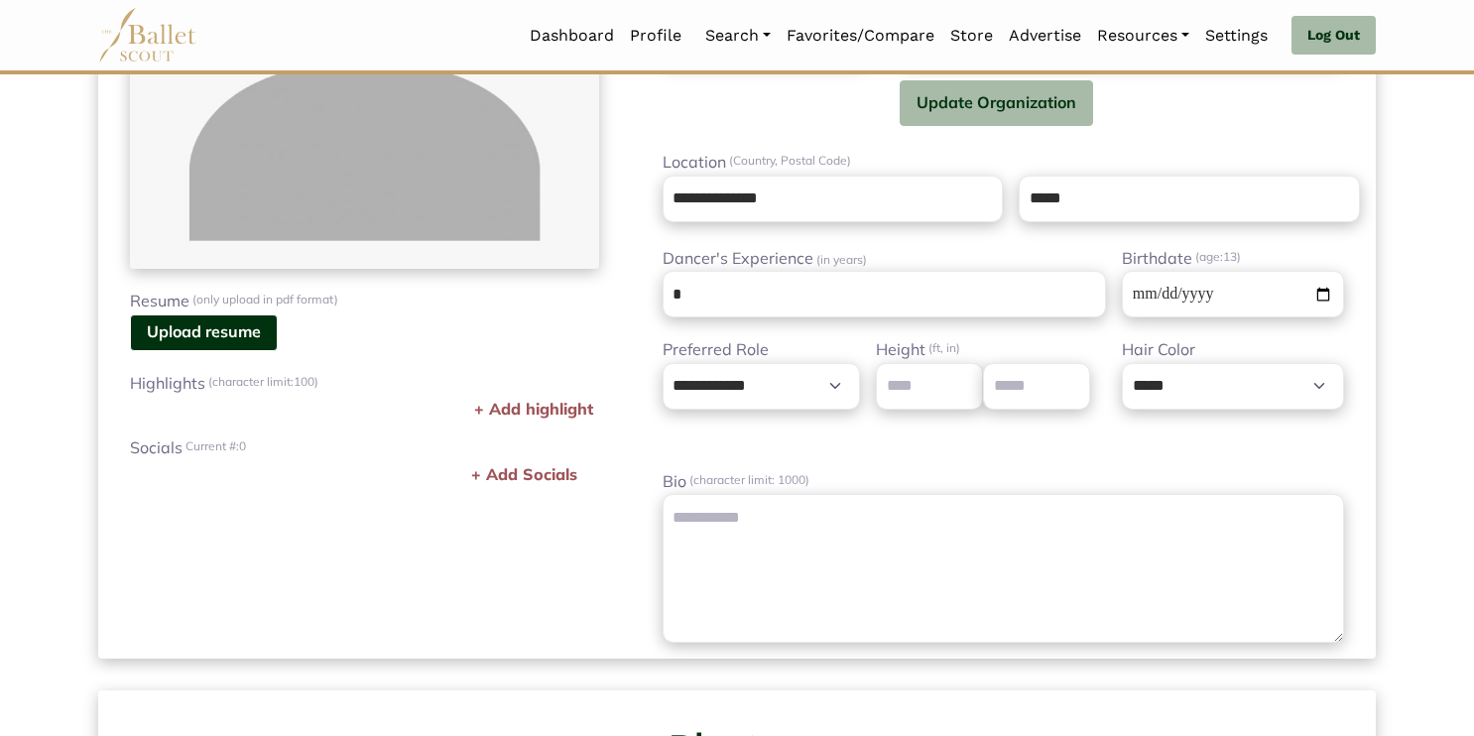
click at [952, 478] on label "Bio (character limit: 1000)" at bounding box center [1003, 482] width 681 height 26
click at [952, 494] on textarea "Bio (character limit: 1000)" at bounding box center [1003, 568] width 681 height 149
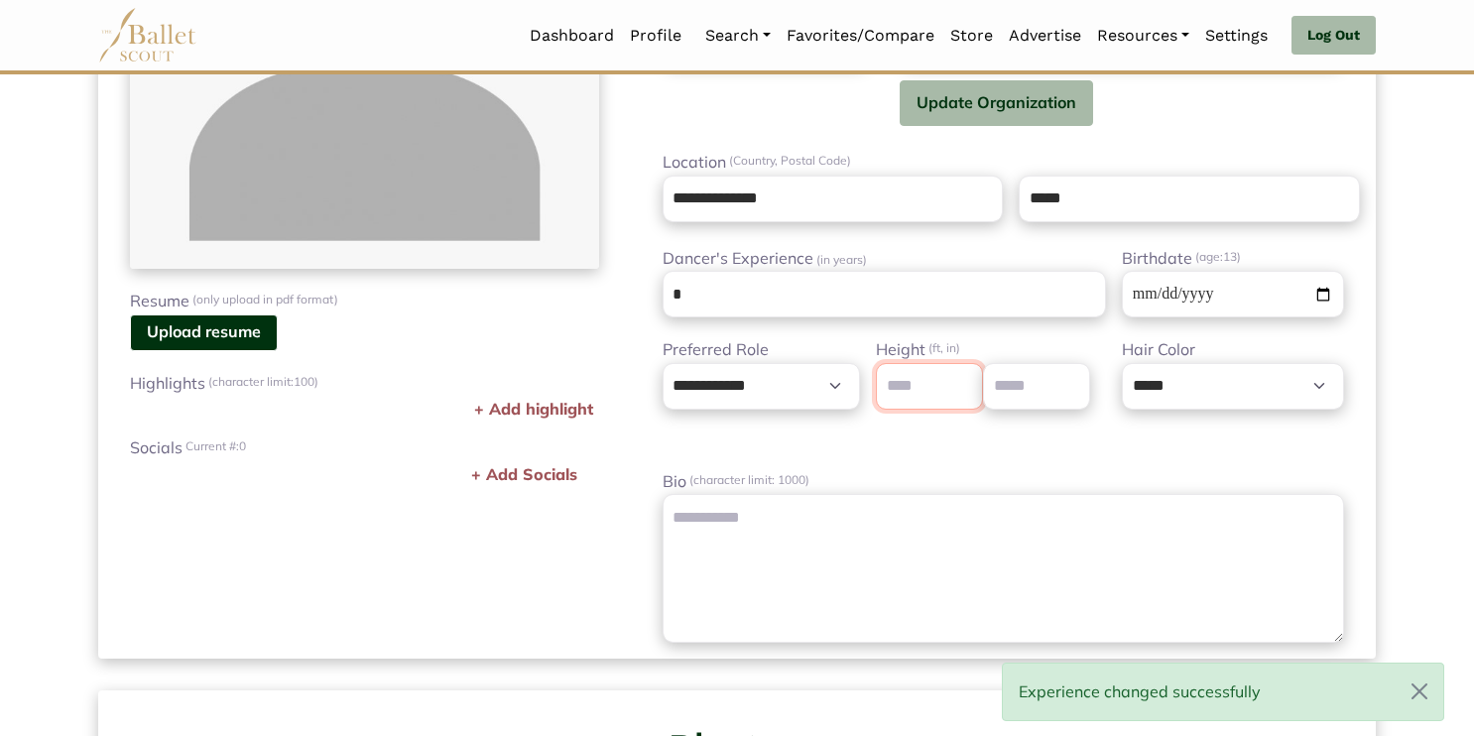
click at [926, 373] on input "number" at bounding box center [929, 386] width 107 height 47
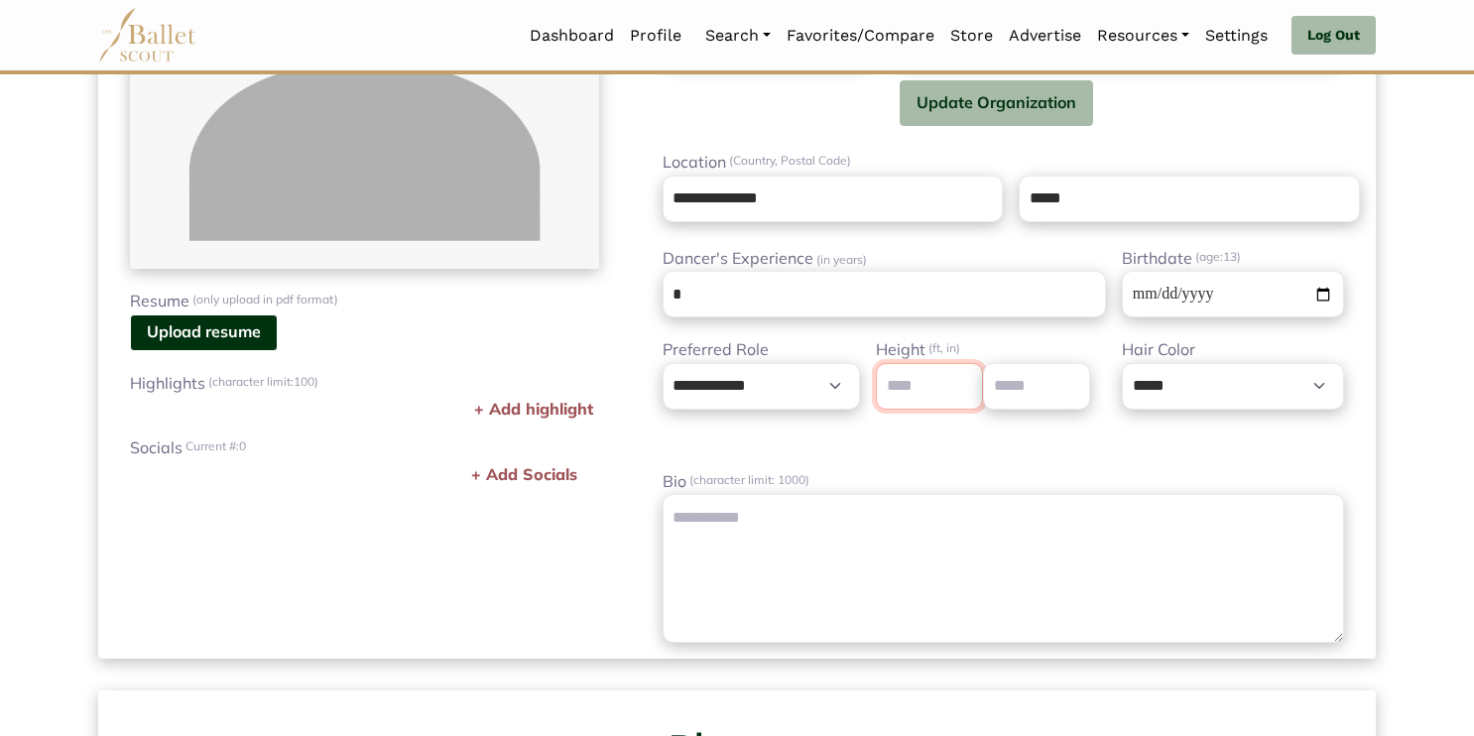
type input "*"
click at [1017, 385] on input "number" at bounding box center [1036, 386] width 107 height 47
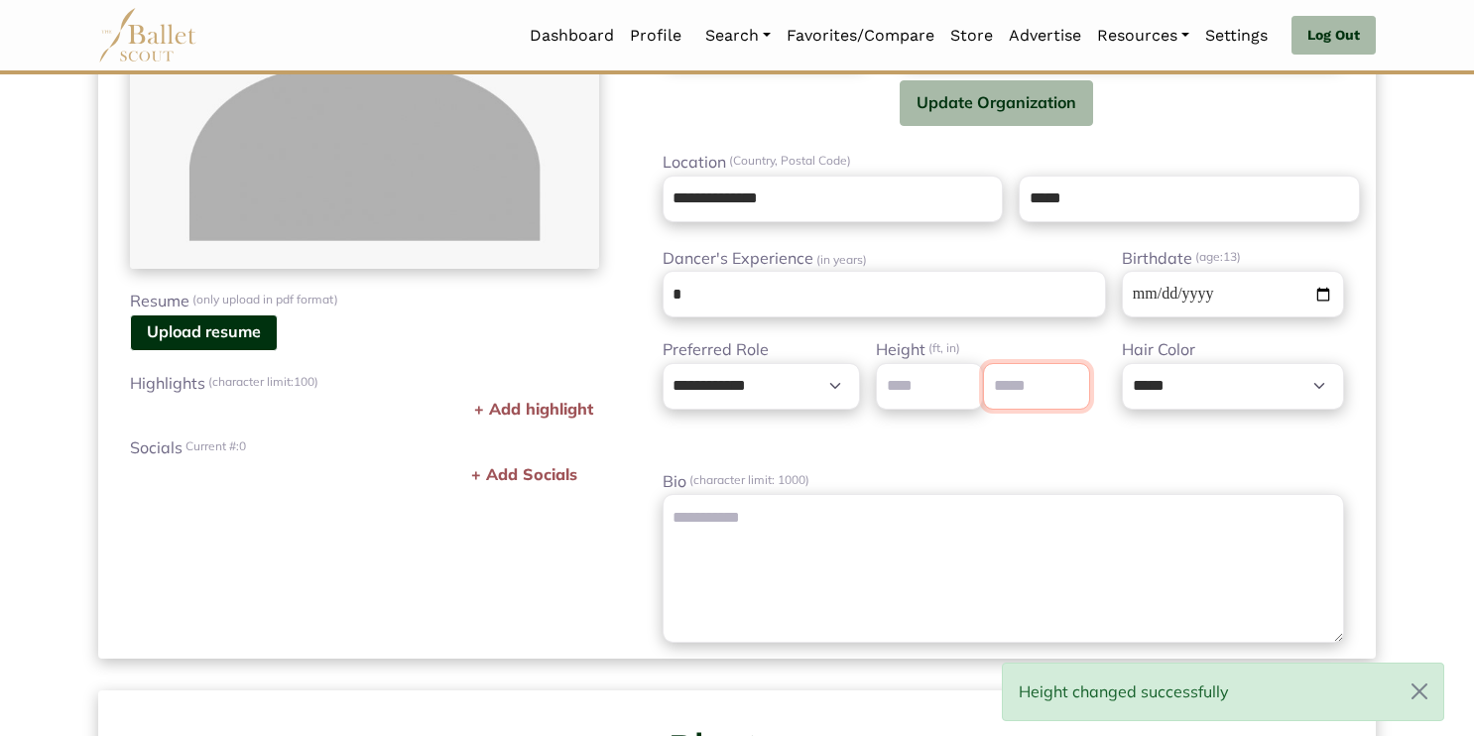
click at [1070, 380] on input "*" at bounding box center [1036, 386] width 107 height 47
type input "*"
click at [1070, 380] on input "*" at bounding box center [1036, 386] width 107 height 47
click at [1177, 389] on select "**********" at bounding box center [1233, 386] width 222 height 47
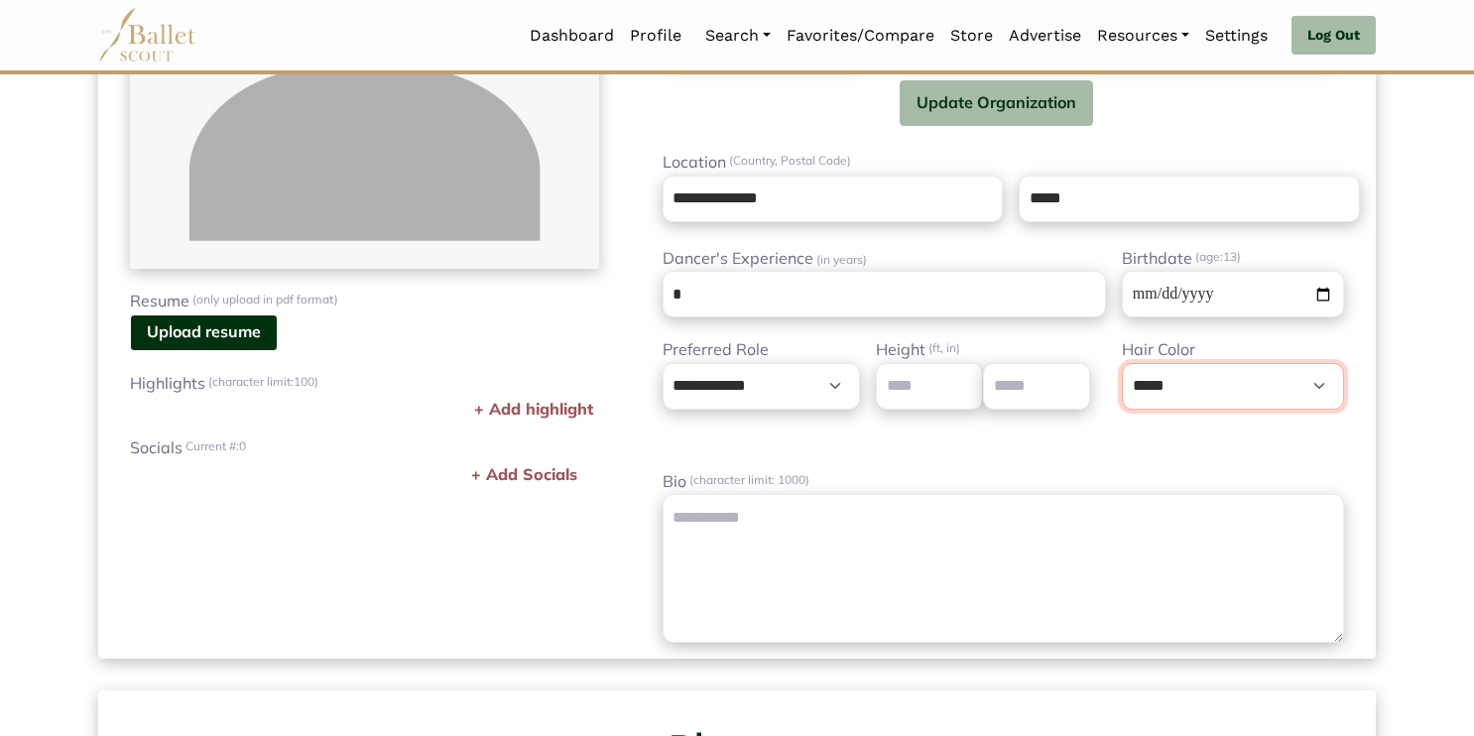
select select "**"
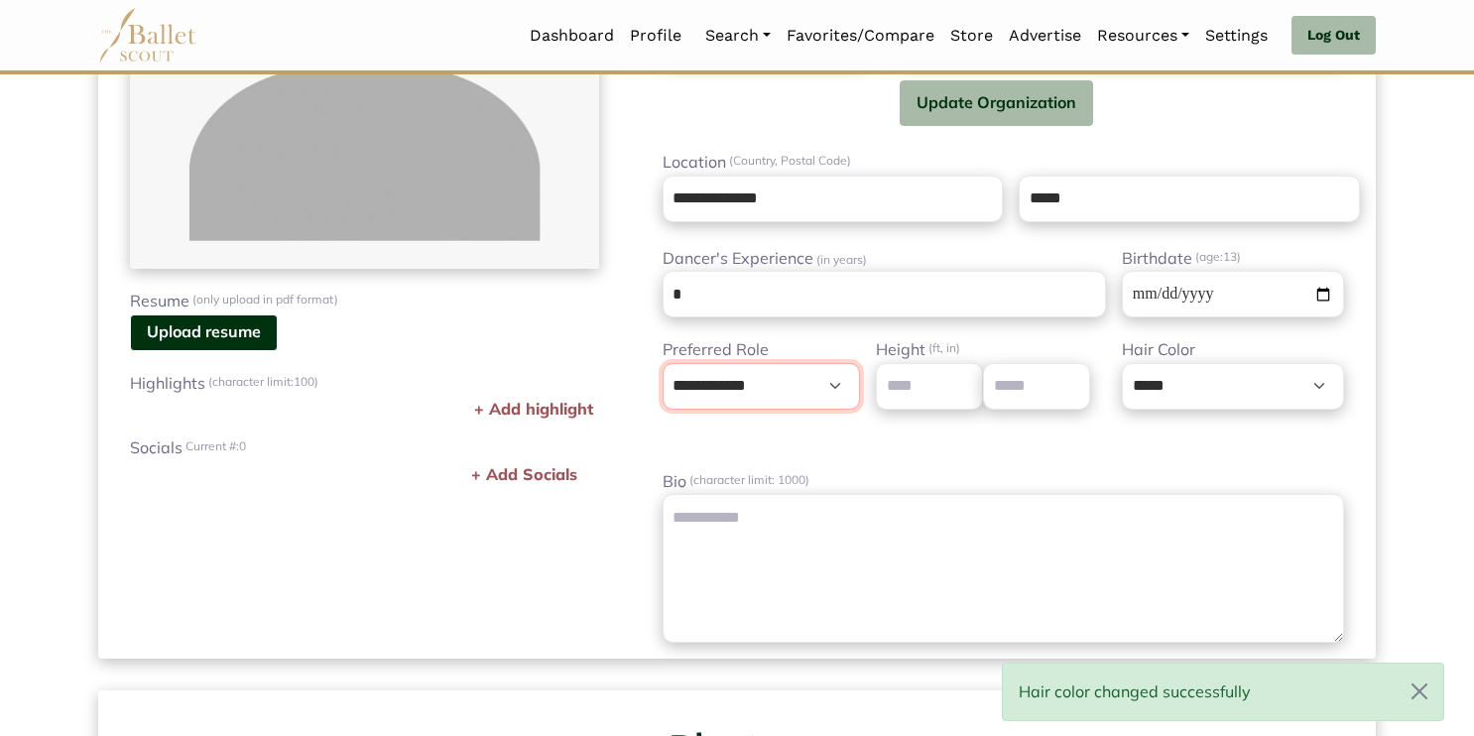
click at [826, 376] on select "**********" at bounding box center [762, 386] width 198 height 47
click at [819, 392] on select "**********" at bounding box center [762, 386] width 198 height 47
select select "*"
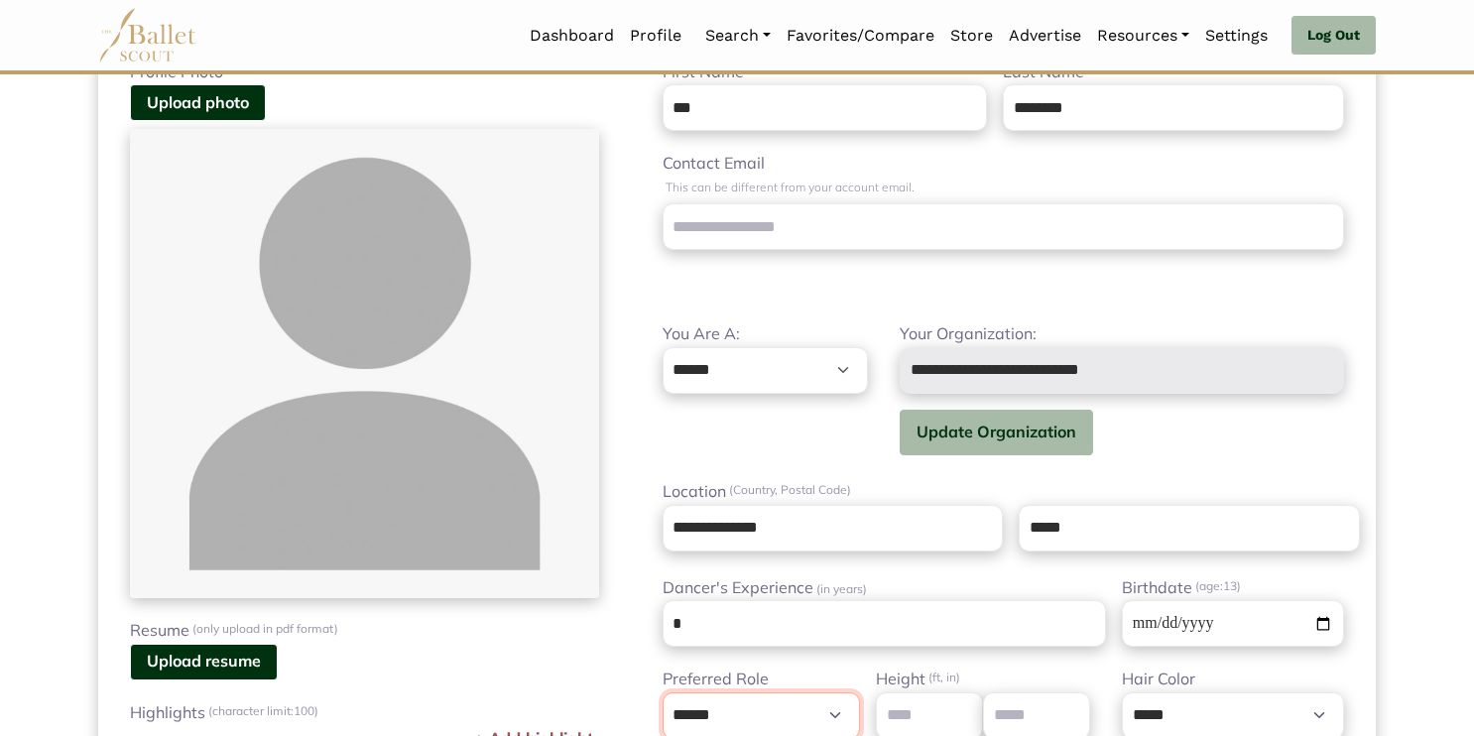
scroll to position [0, 0]
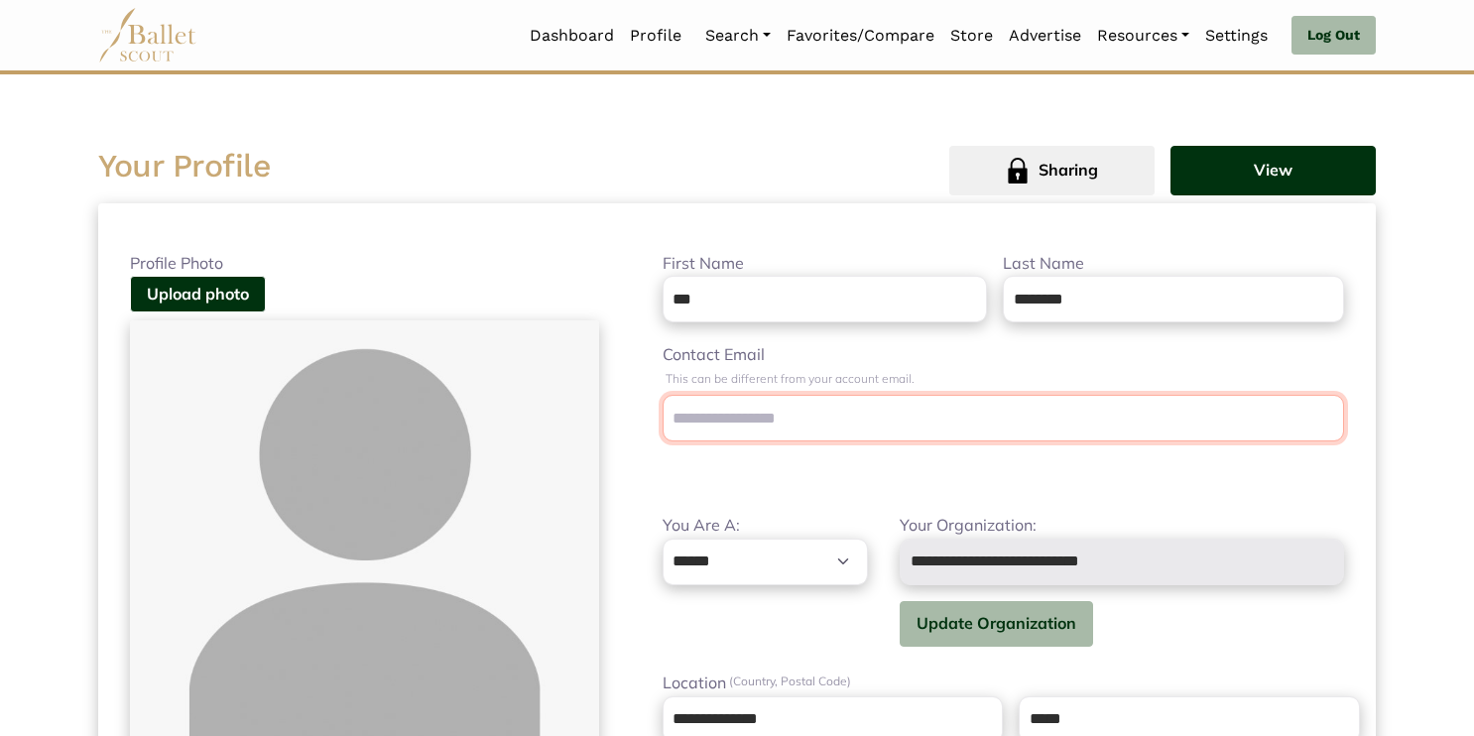
click at [817, 418] on input "Contact Email" at bounding box center [1003, 418] width 681 height 47
type input "**********"
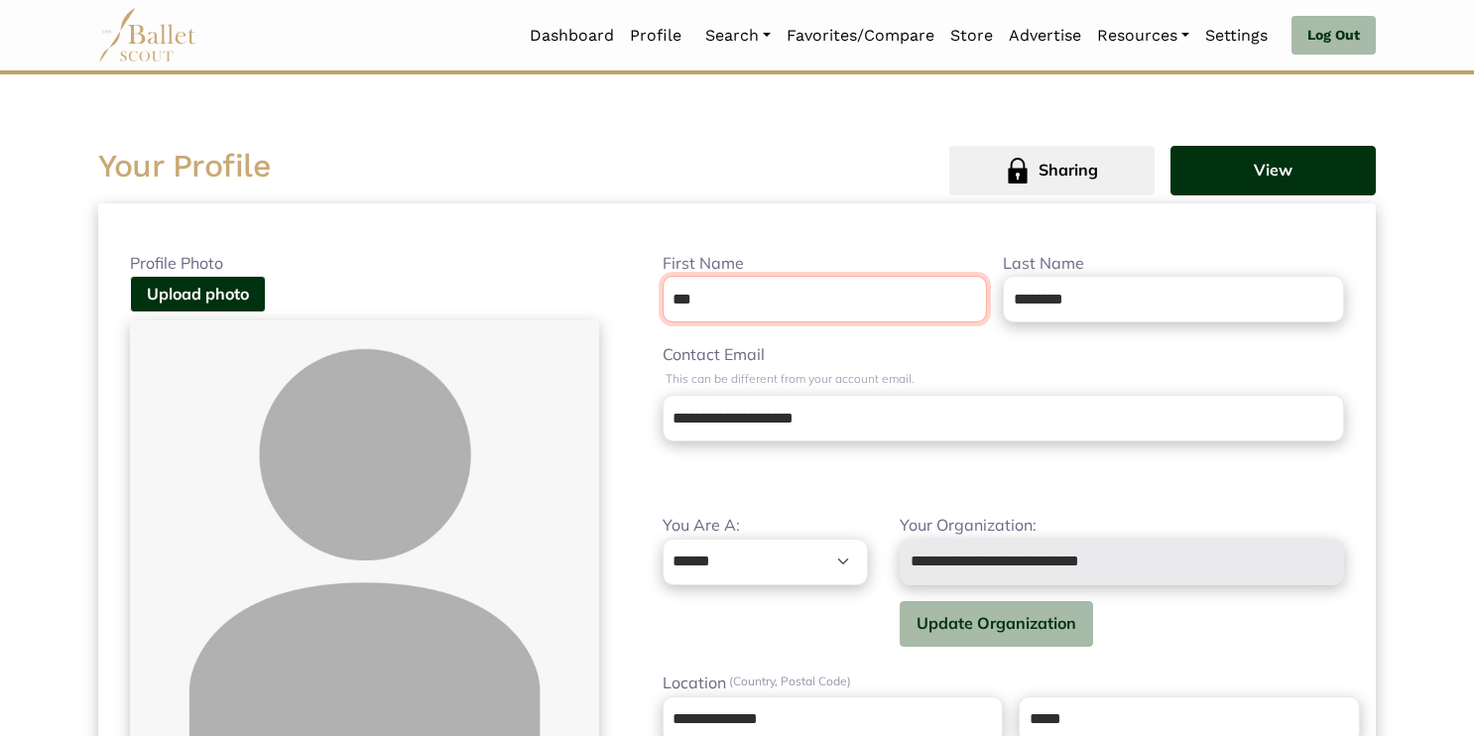
type input "**********"
click at [1049, 169] on span "Sharing" at bounding box center [1069, 171] width 60 height 26
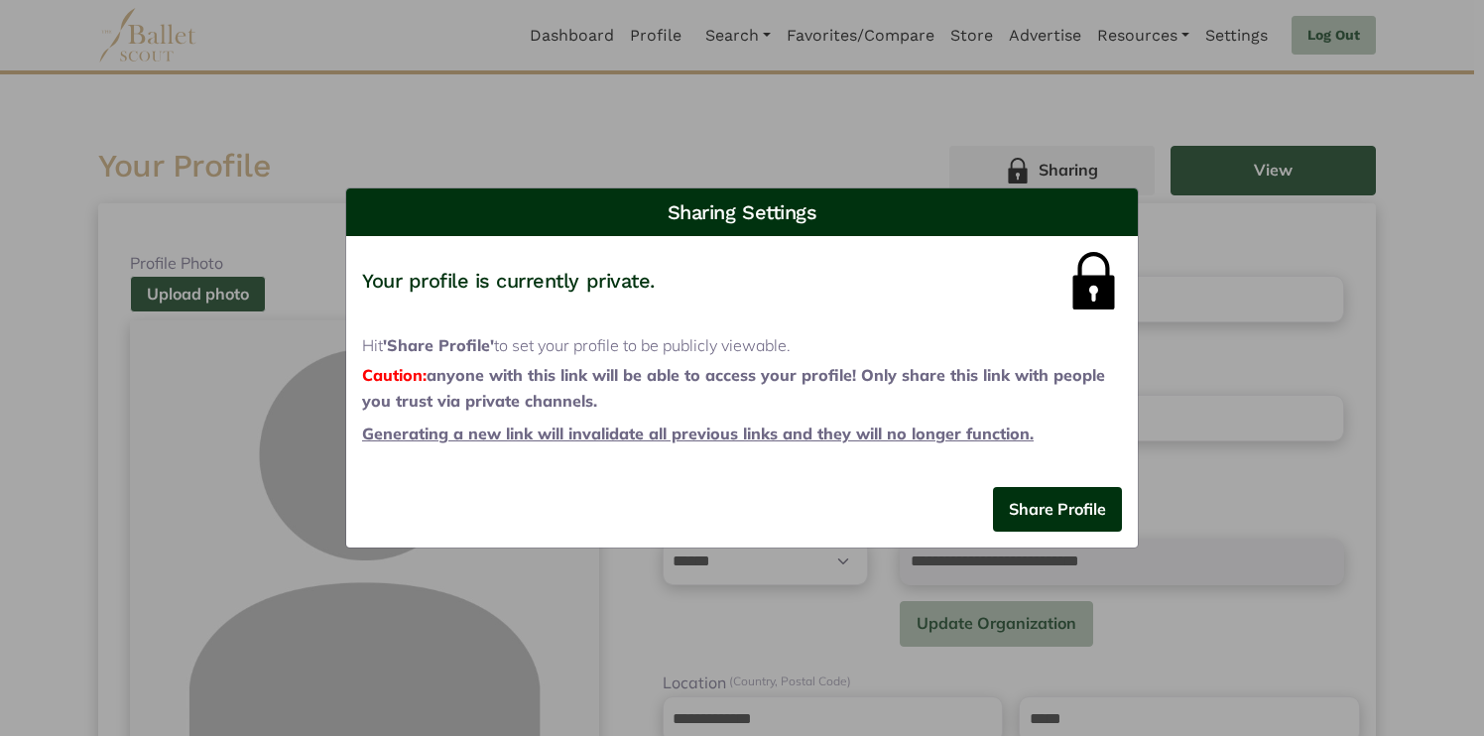
click at [825, 169] on div "Sharing Settings Share your profile via copying the link below: https://ballets…" at bounding box center [742, 368] width 1484 height 736
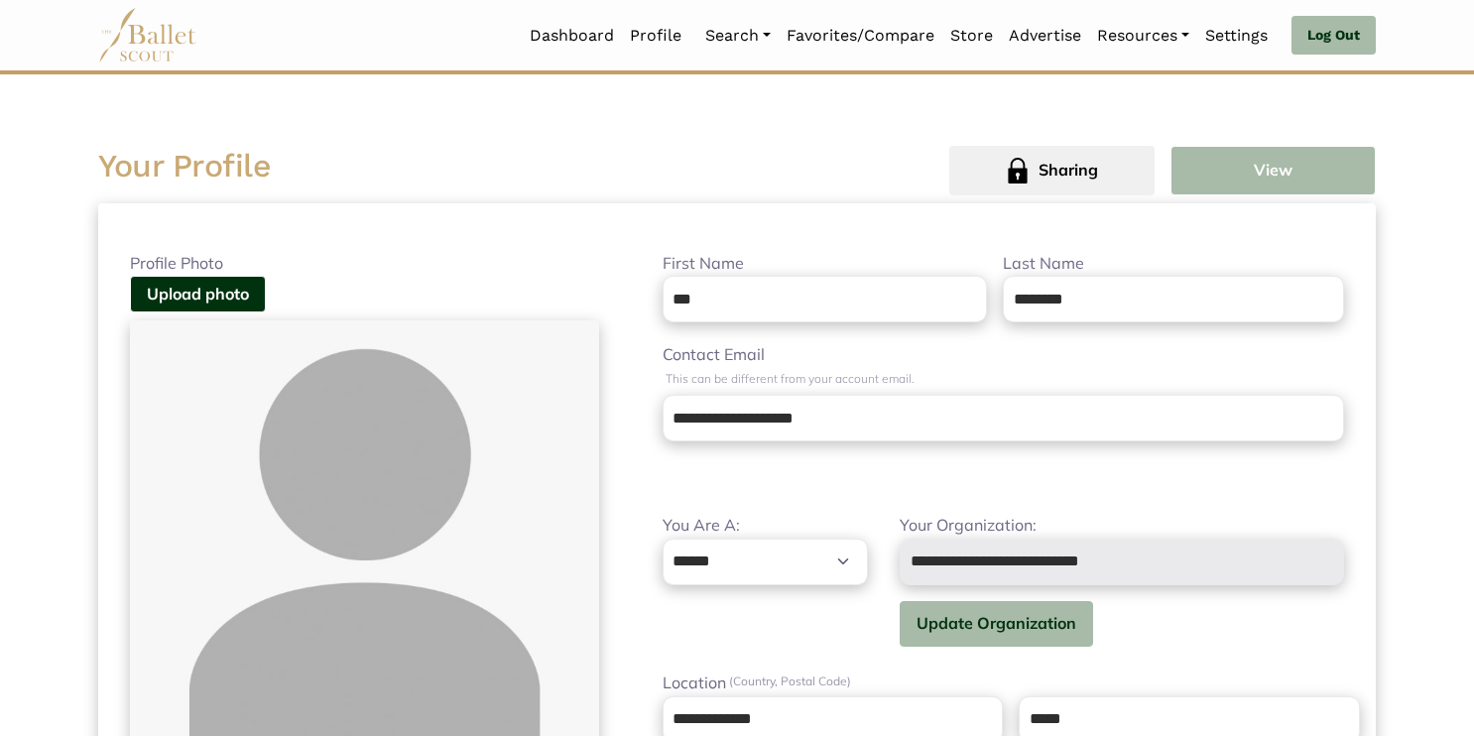
click at [1247, 182] on button "View" at bounding box center [1272, 171] width 205 height 50
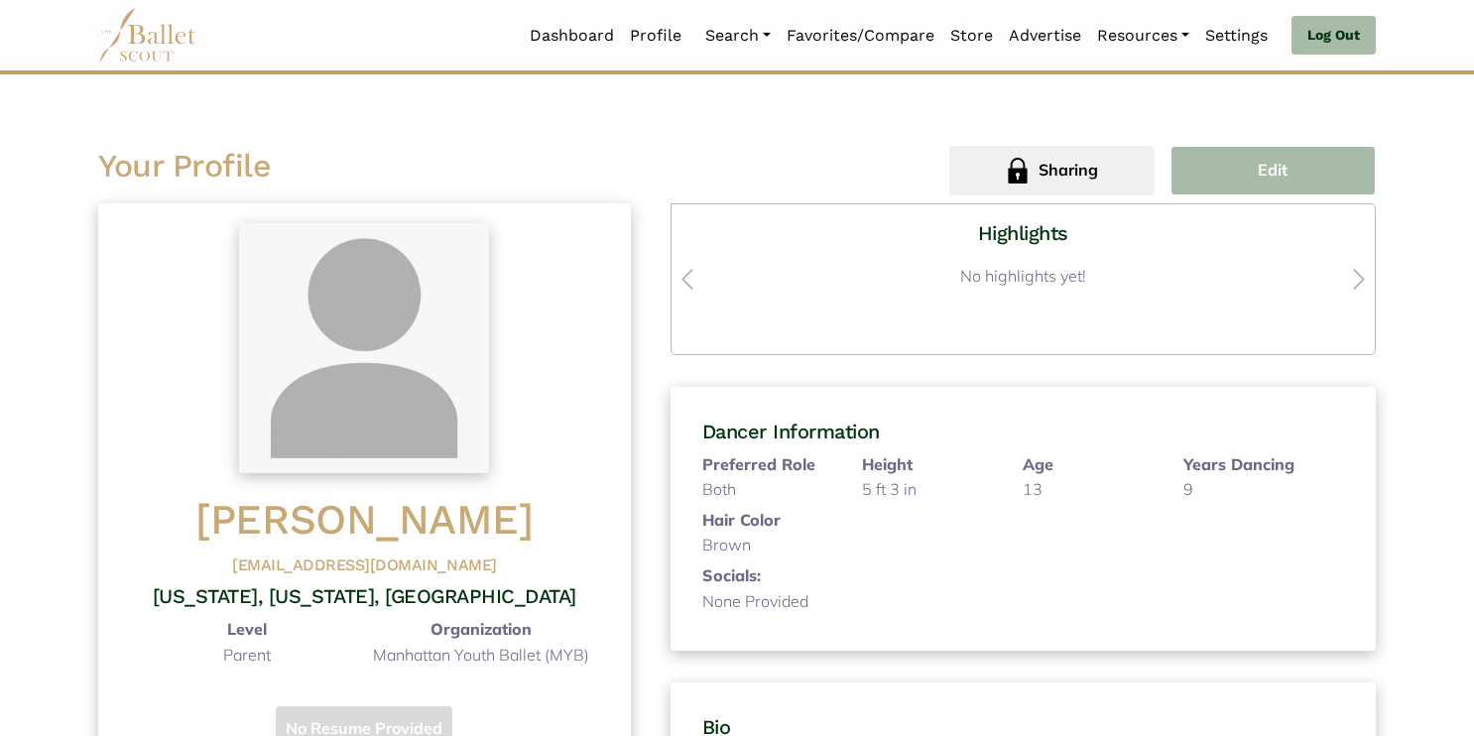
click at [1293, 168] on button "Edit" at bounding box center [1272, 171] width 205 height 50
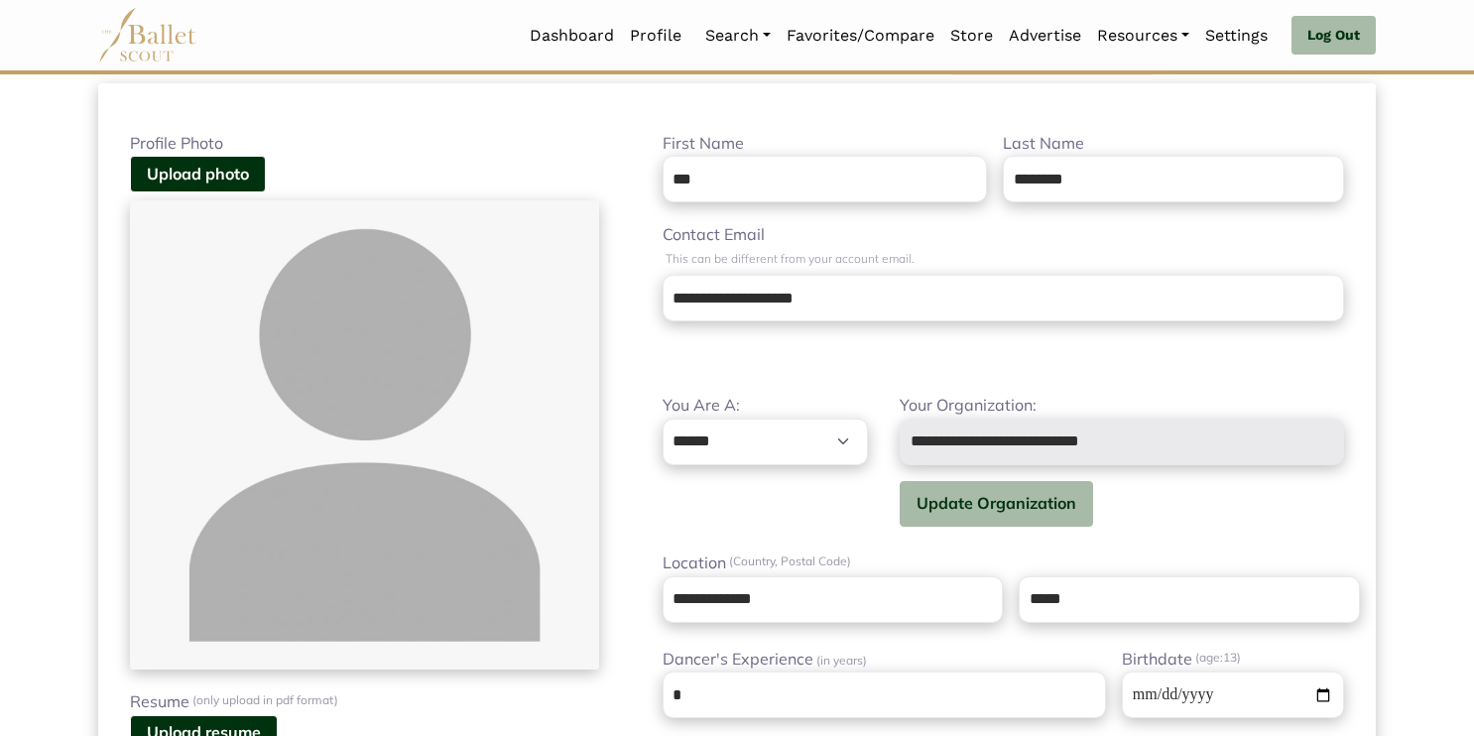
scroll to position [125, 0]
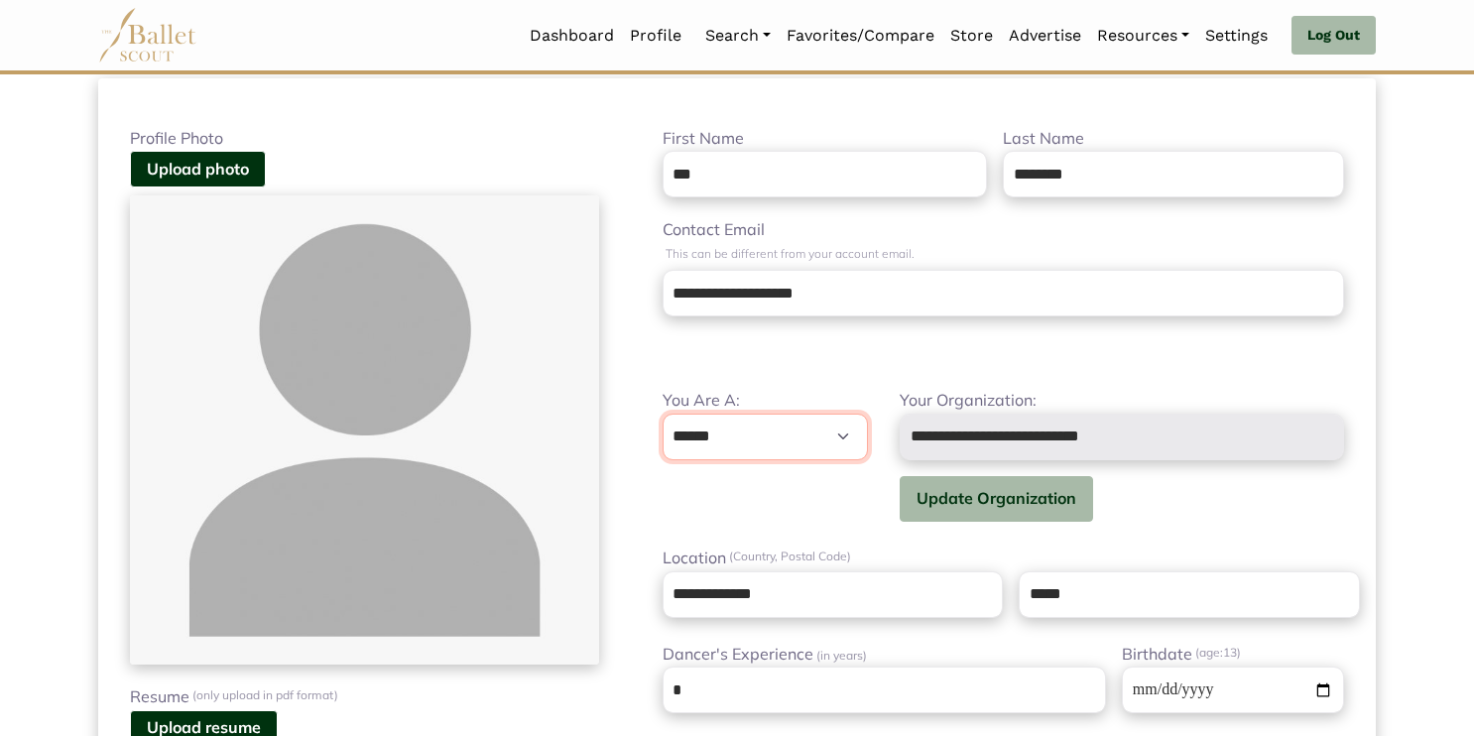
click at [799, 437] on select "**********" at bounding box center [766, 437] width 206 height 47
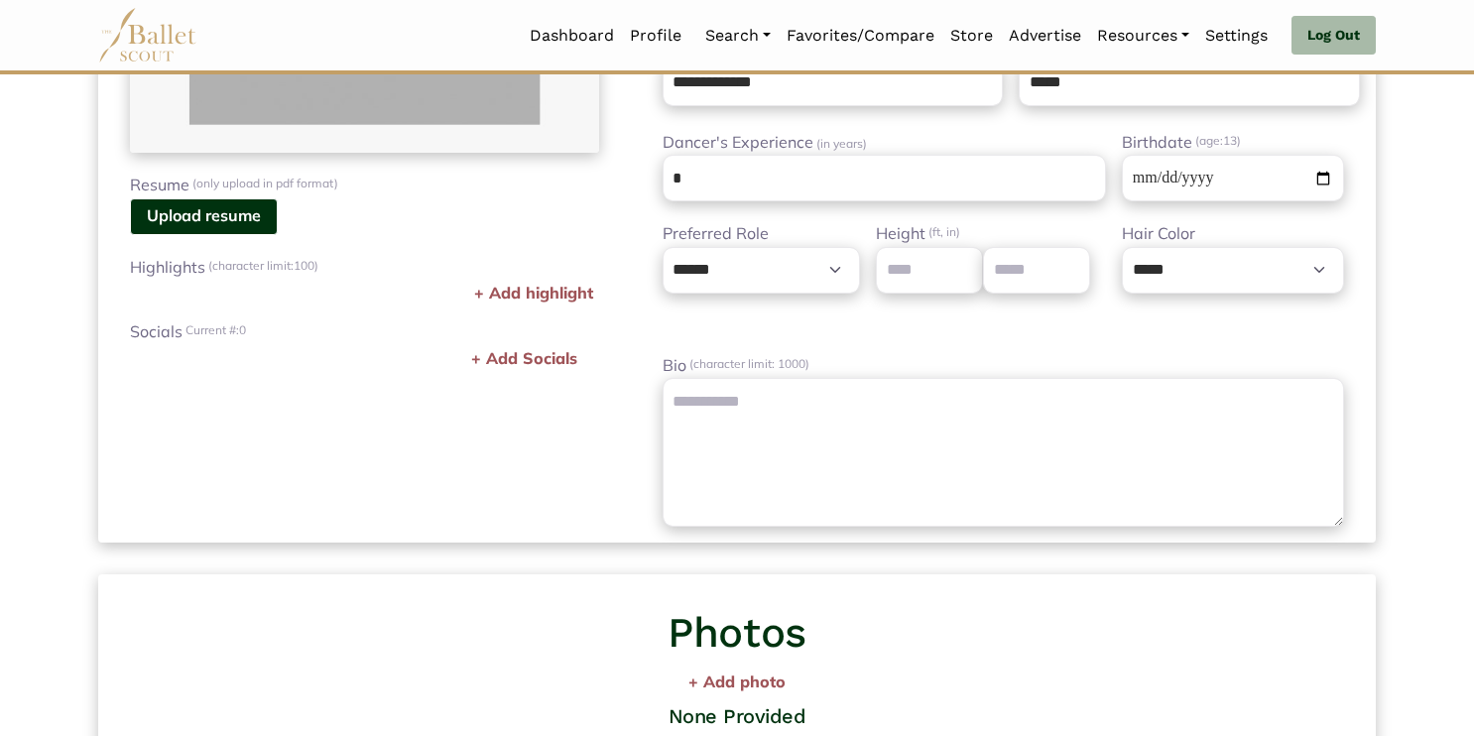
scroll to position [0, 0]
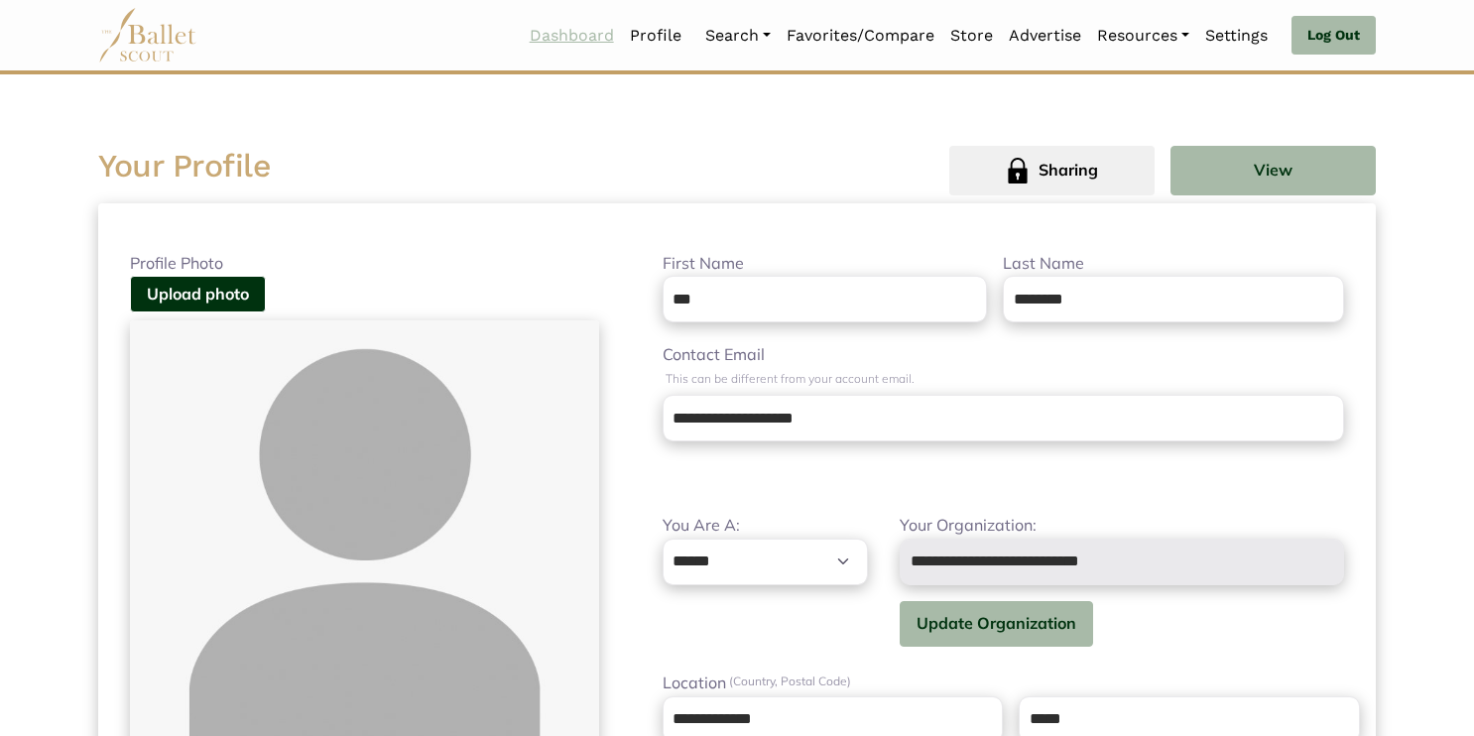
click at [568, 38] on link "Dashboard" at bounding box center [572, 36] width 100 height 42
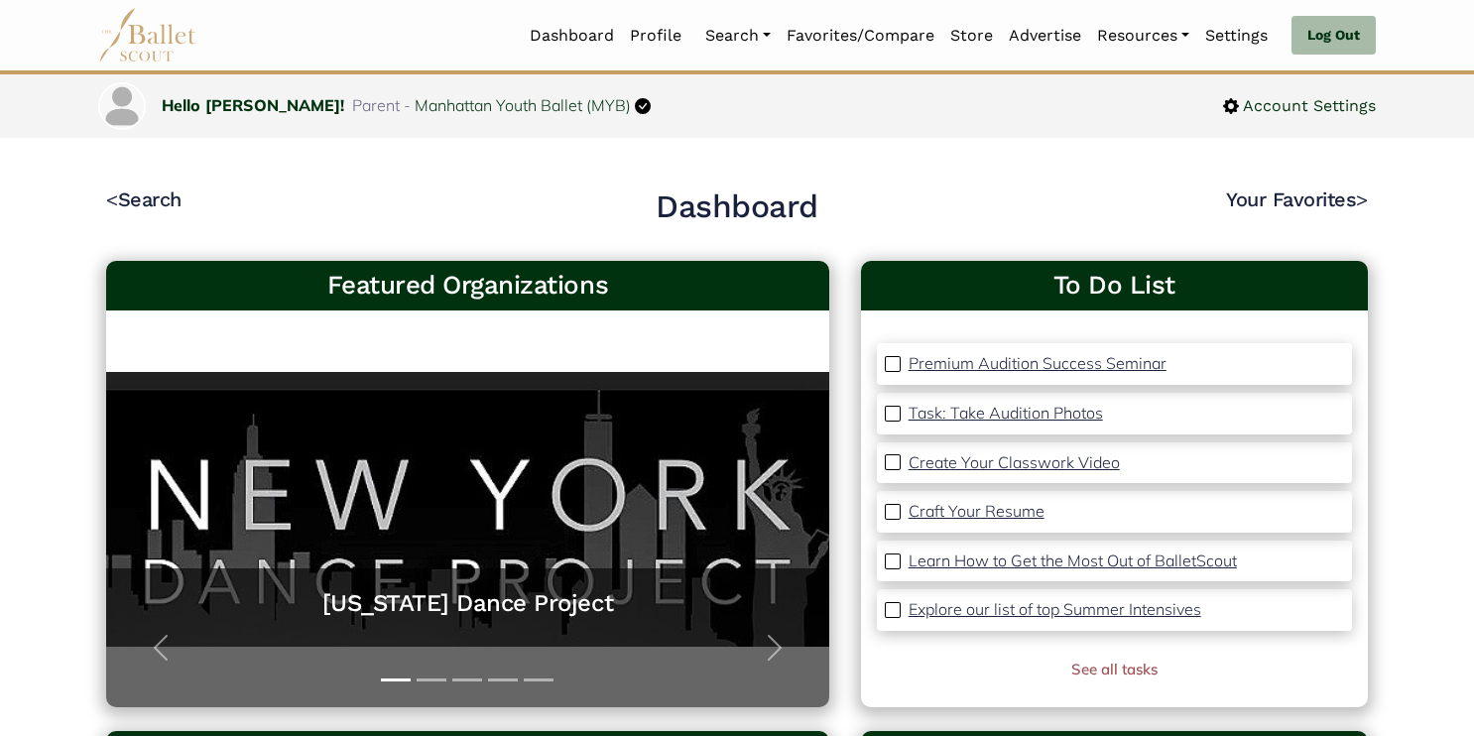
click at [1078, 365] on p "Premium Audition Success Seminar" at bounding box center [1038, 363] width 258 height 20
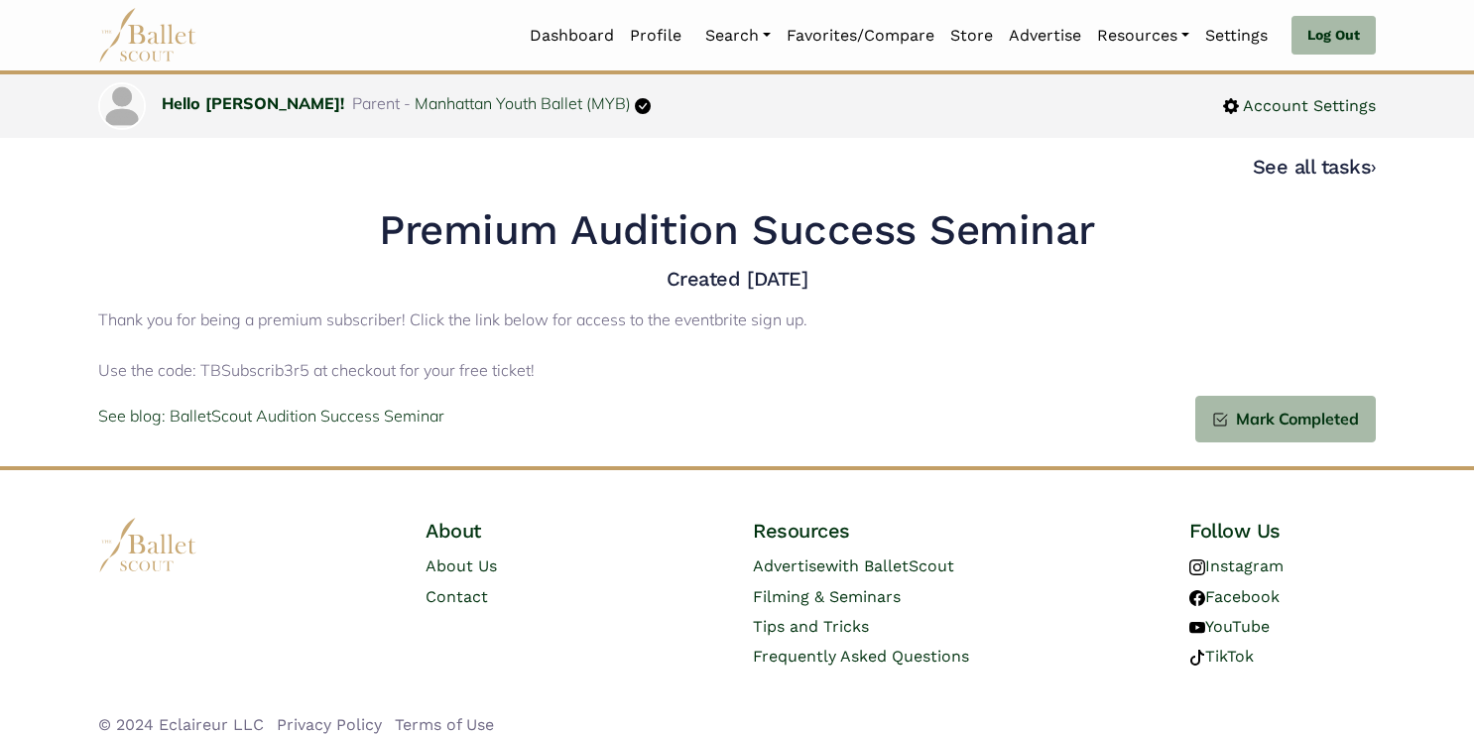
scroll to position [18, 0]
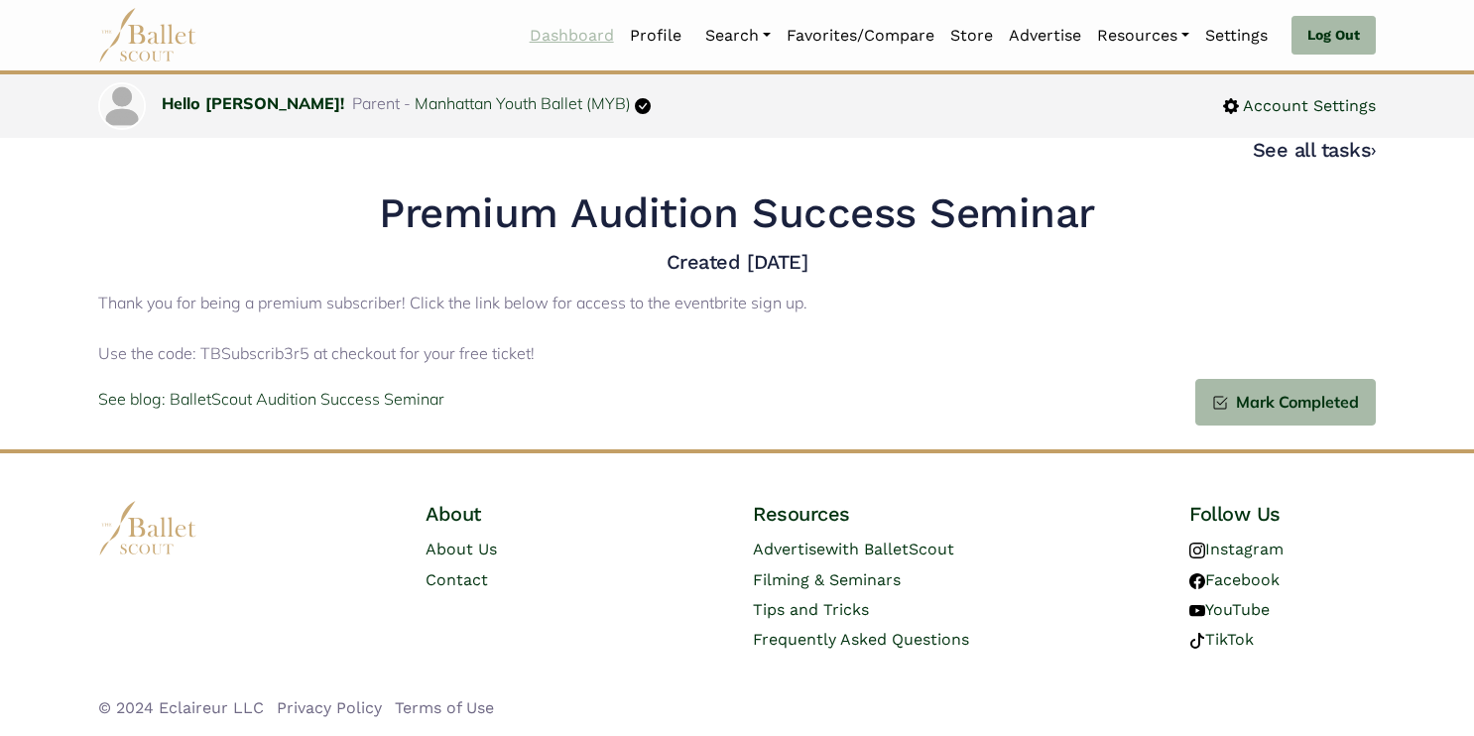
click at [563, 28] on link "Dashboard" at bounding box center [572, 36] width 100 height 42
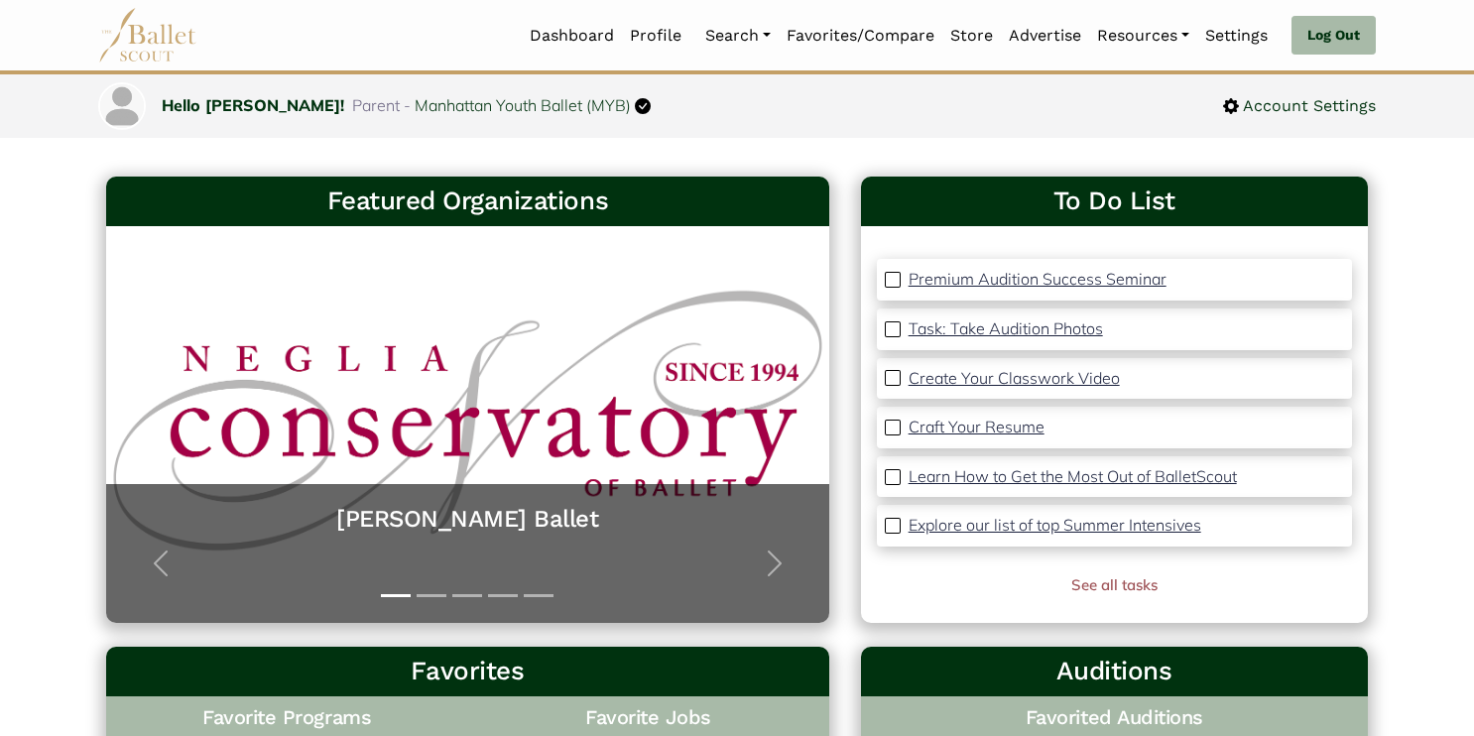
scroll to position [52, 0]
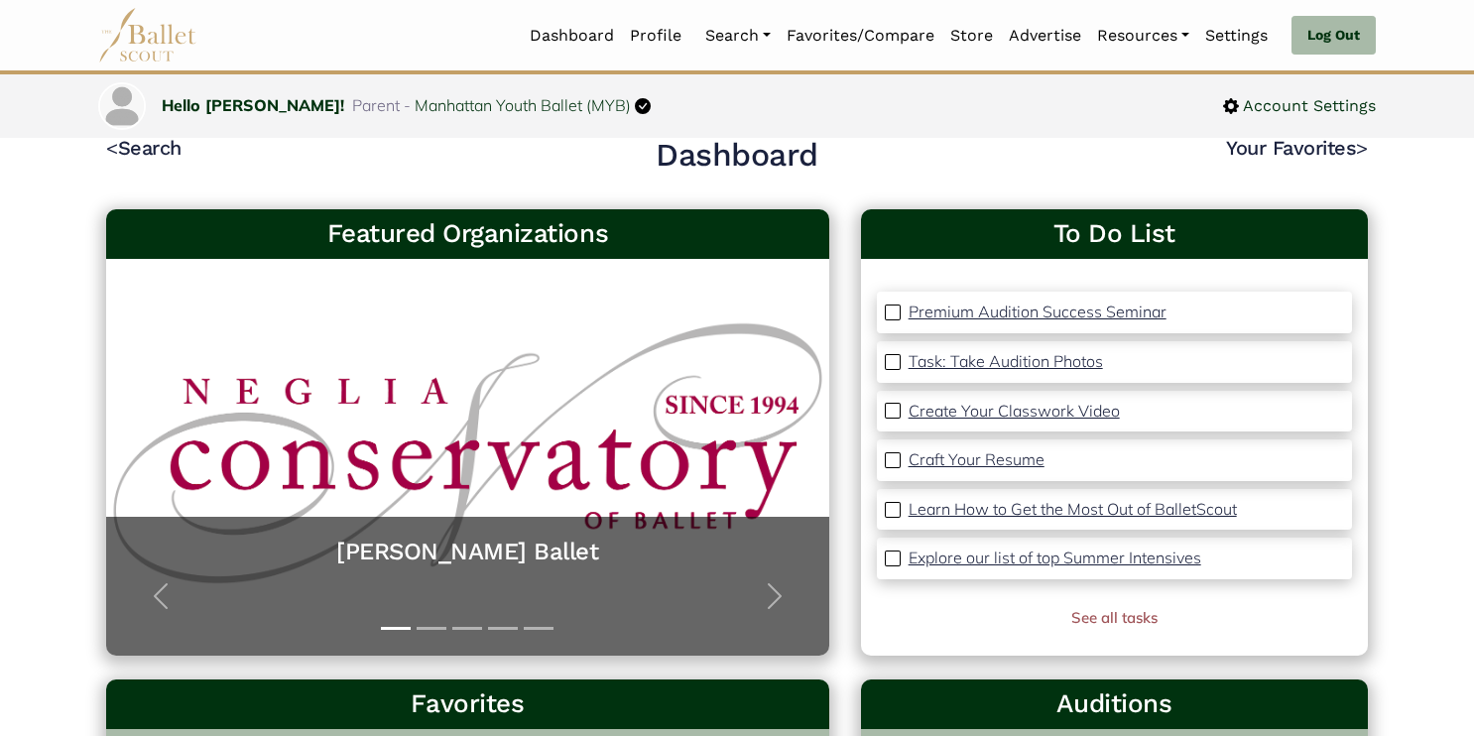
click at [948, 462] on p "Craft Your Resume" at bounding box center [977, 459] width 136 height 20
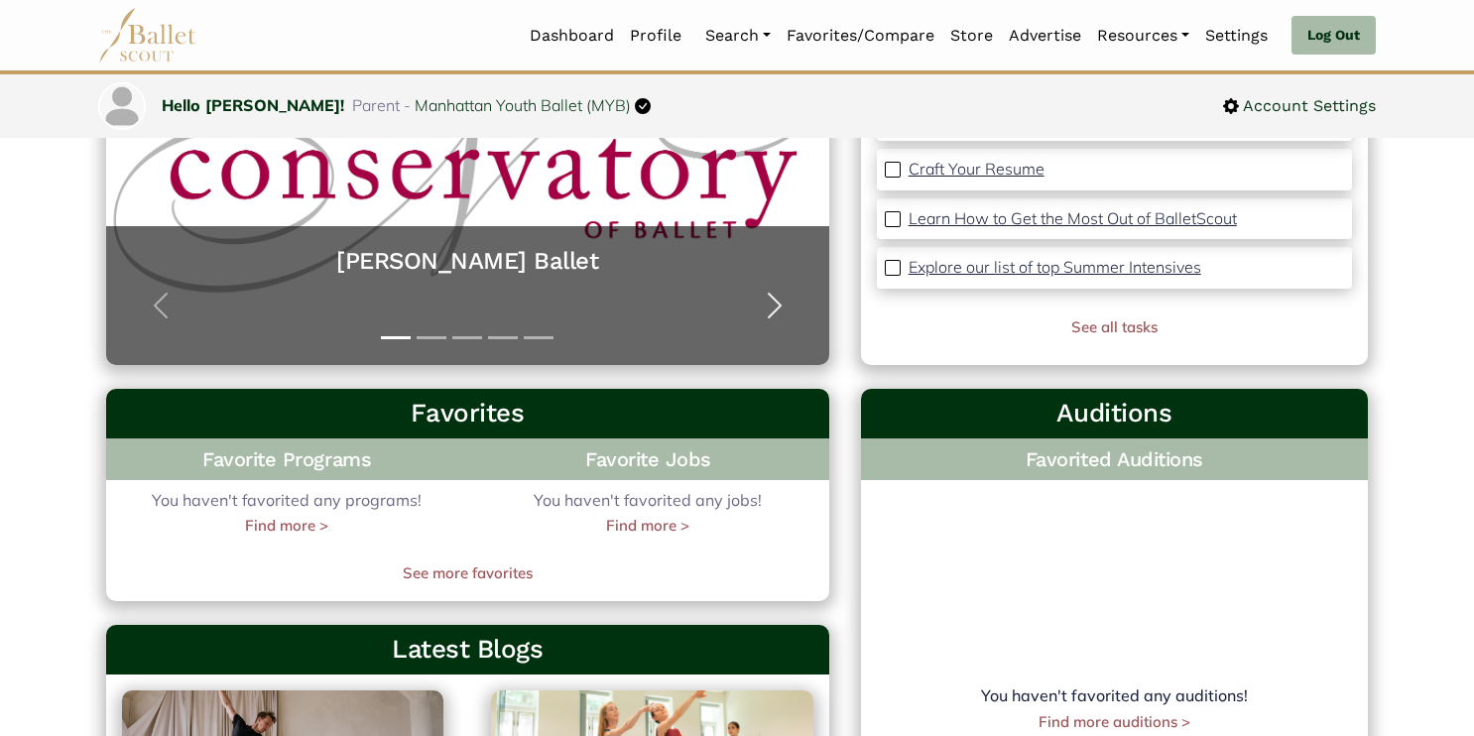
scroll to position [346, 0]
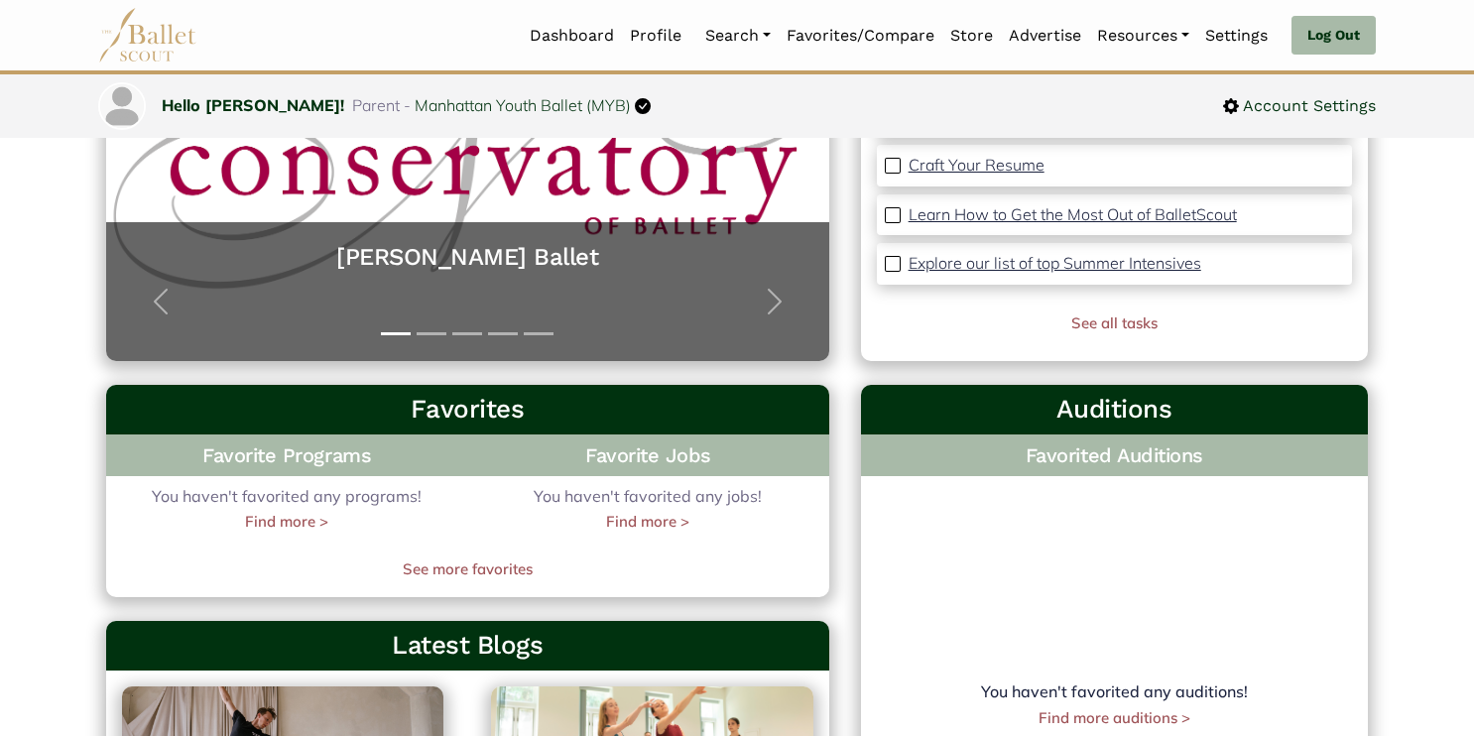
click at [1057, 269] on p "Explore our list of top Summer Intensives" at bounding box center [1055, 263] width 293 height 20
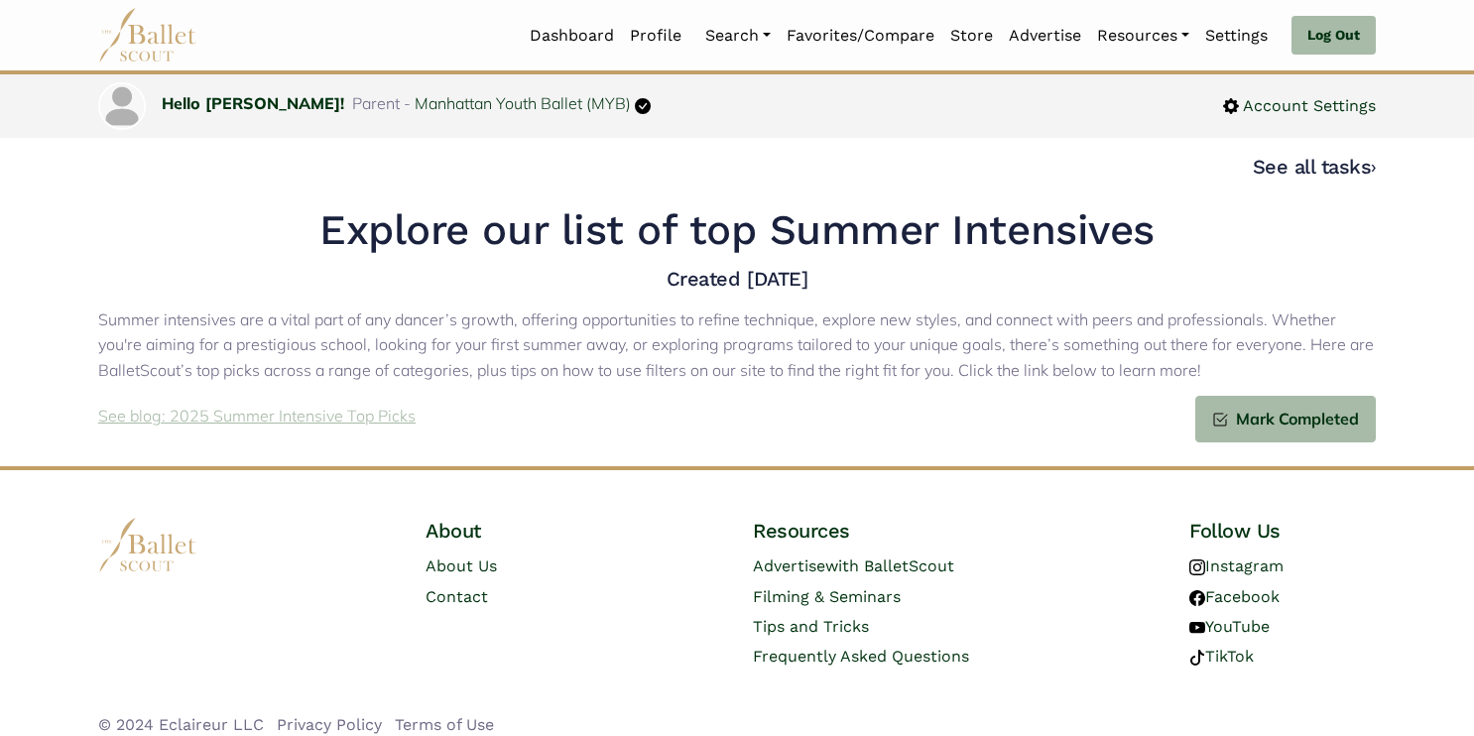
click at [300, 415] on p "See blog: 2025 Summer Intensive Top Picks" at bounding box center [256, 417] width 317 height 26
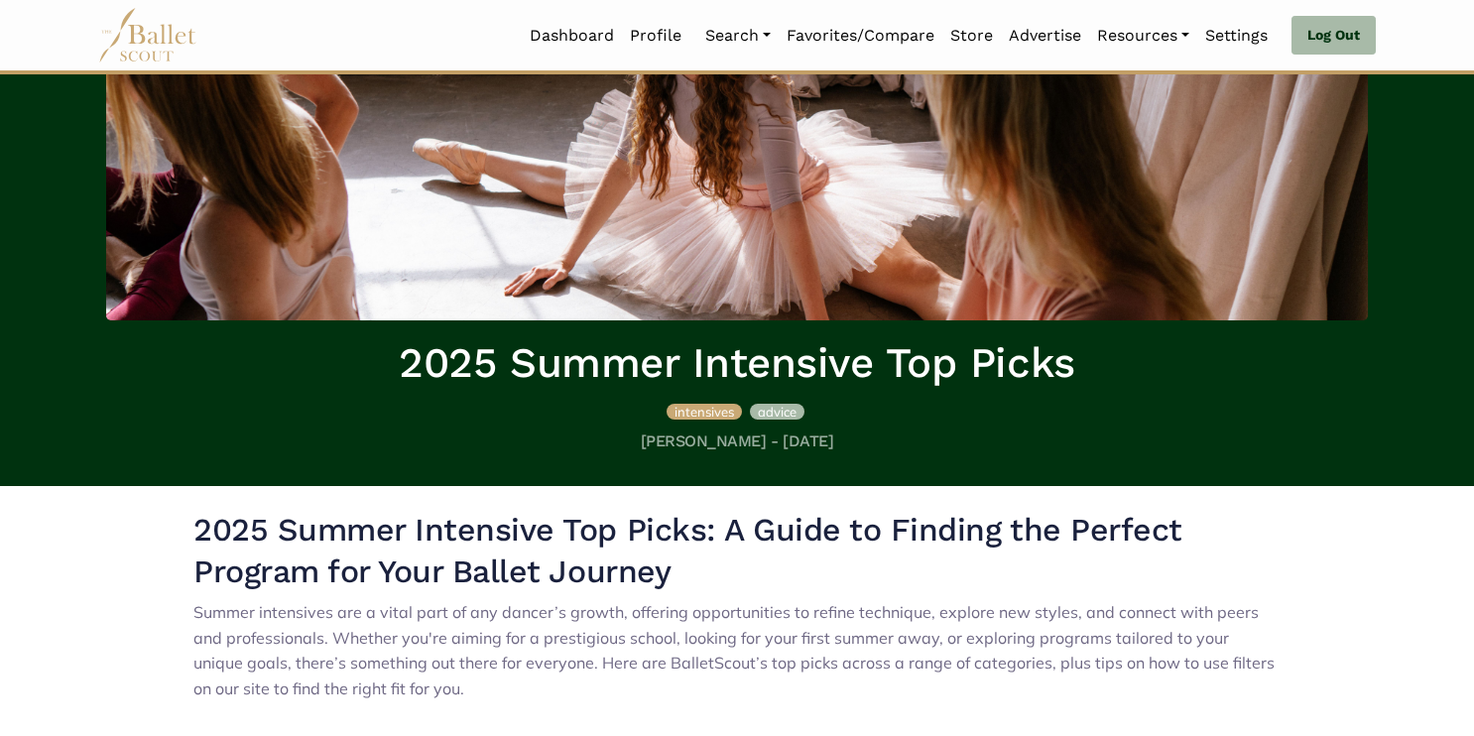
scroll to position [195, 0]
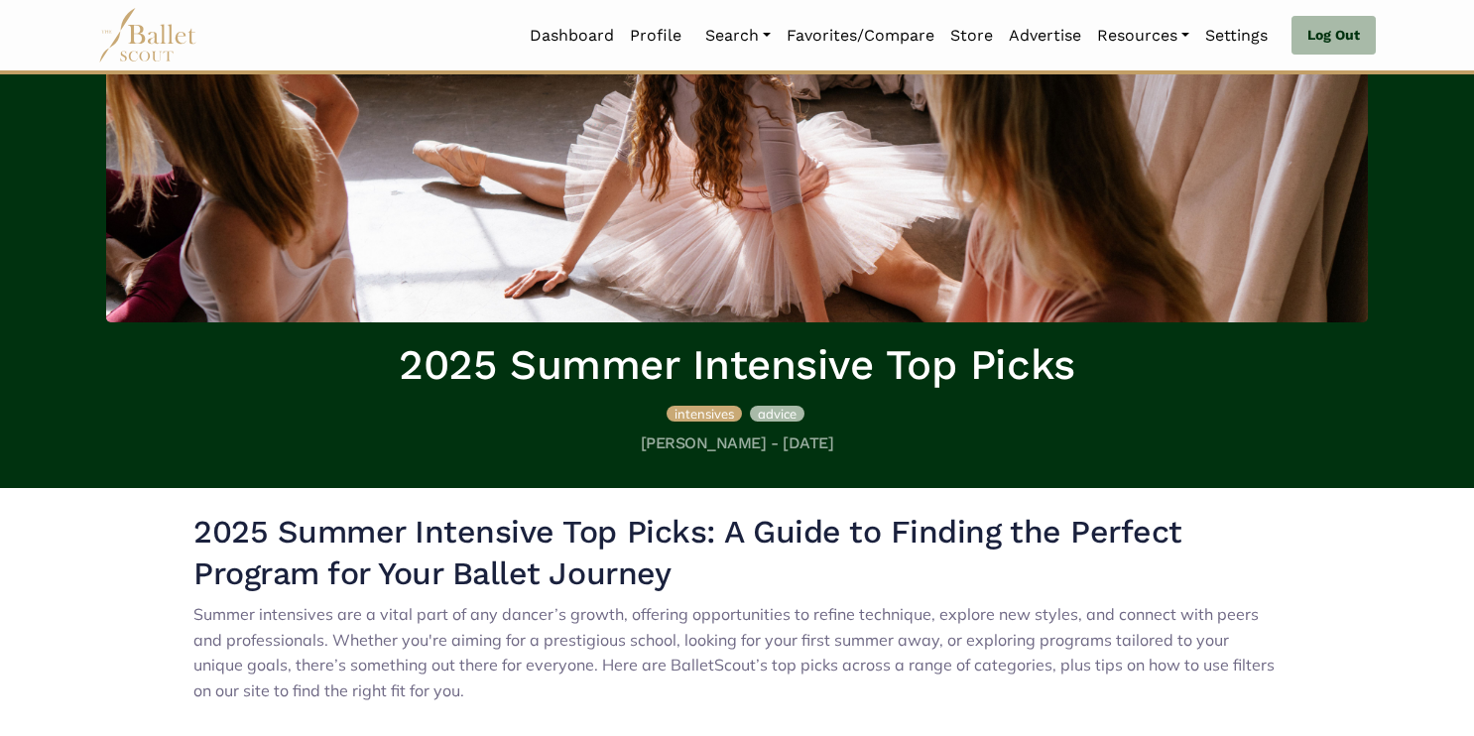
click at [776, 408] on span "advice" at bounding box center [777, 414] width 39 height 16
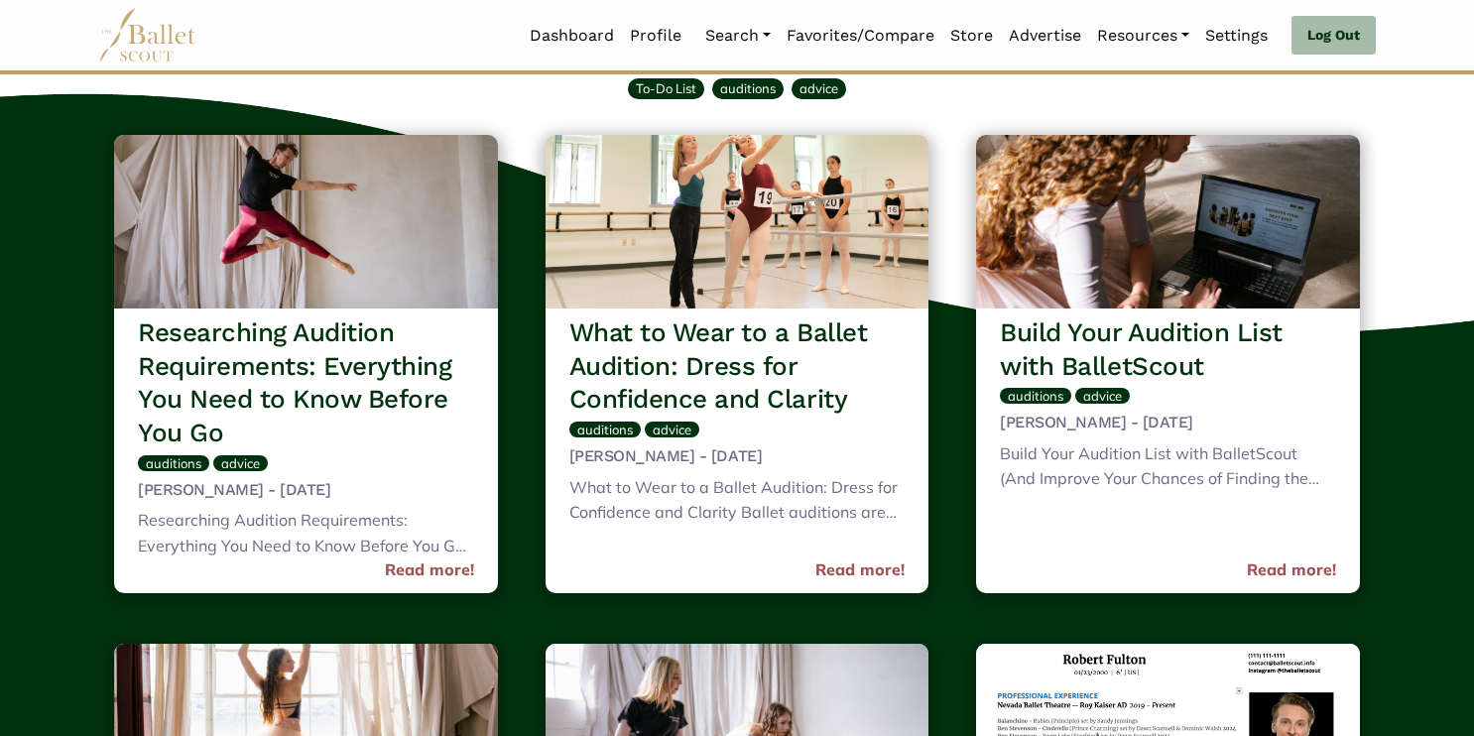
scroll to position [188, 0]
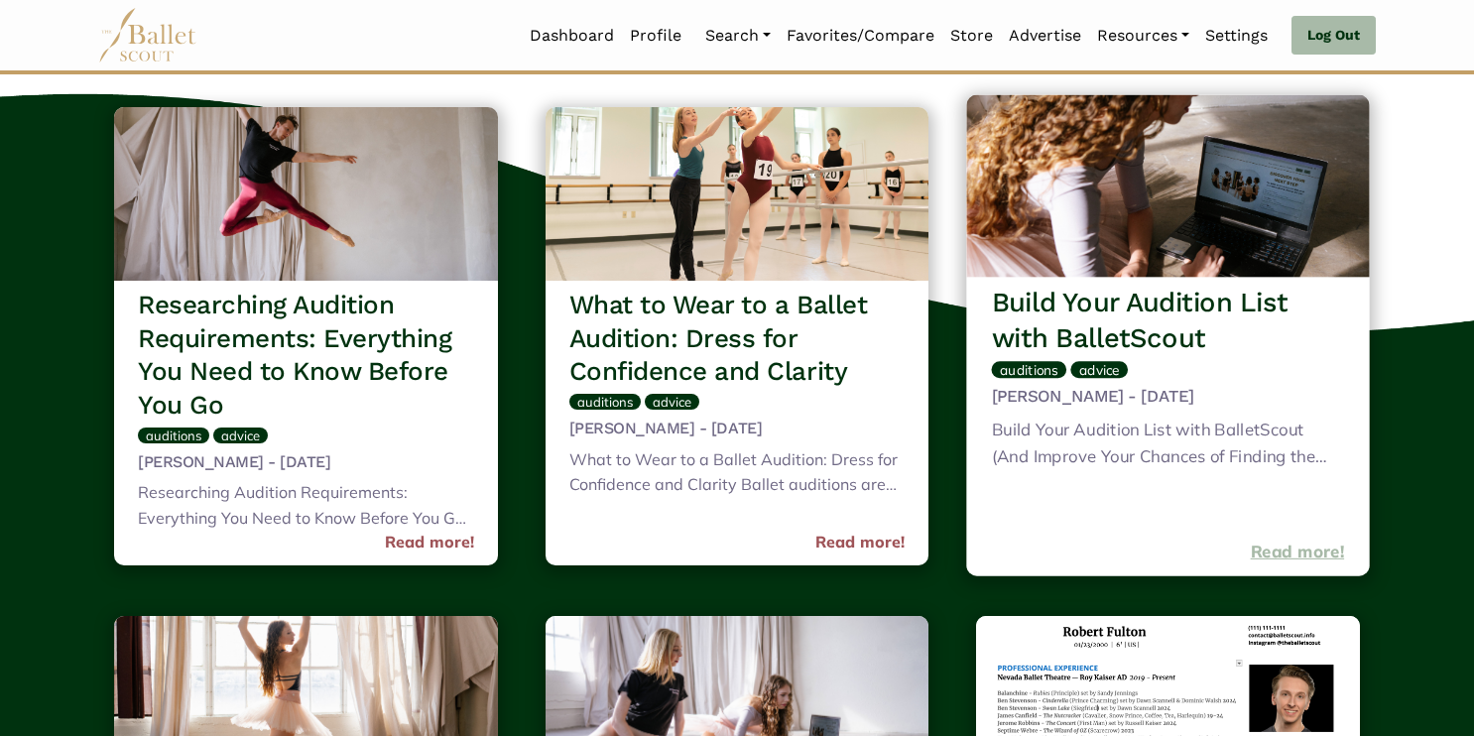
click at [1310, 549] on link "Read more!" at bounding box center [1298, 552] width 94 height 27
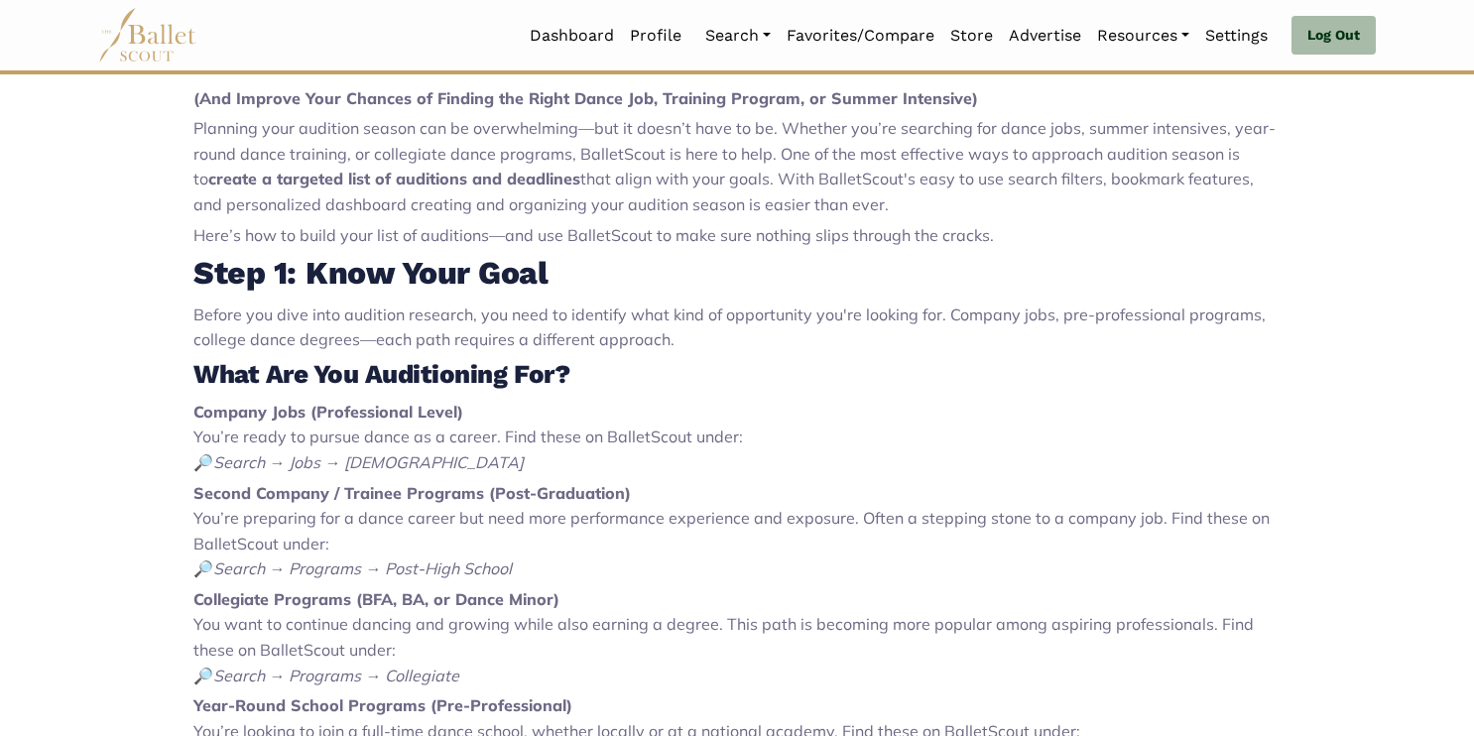
scroll to position [726, 0]
